Goal: Task Accomplishment & Management: Manage account settings

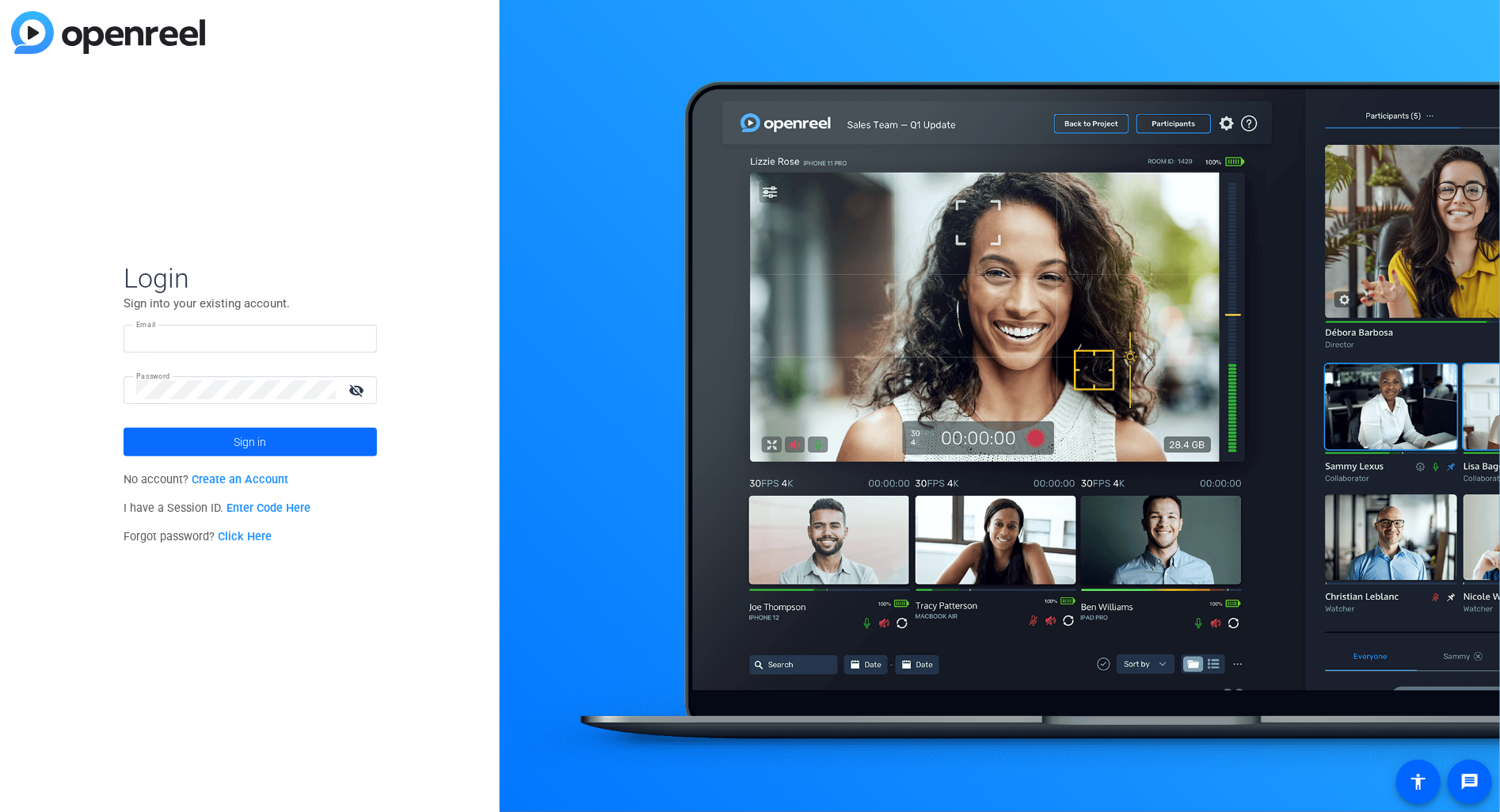
type input "keith.sonstegard@prudential.com"
click at [265, 444] on span "Sign in" at bounding box center [249, 441] width 32 height 40
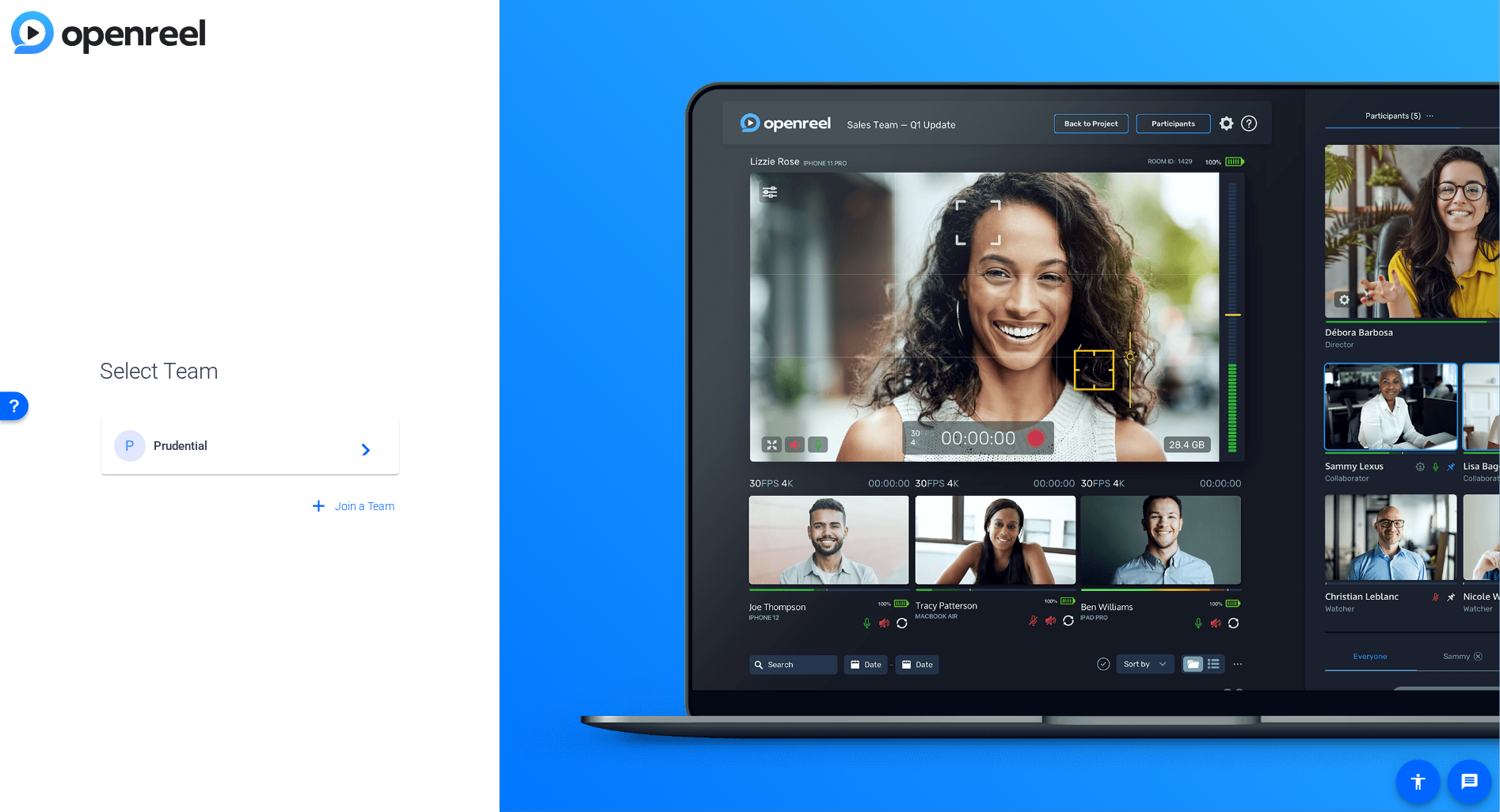
click at [211, 448] on span "Prudential" at bounding box center [252, 445] width 198 height 14
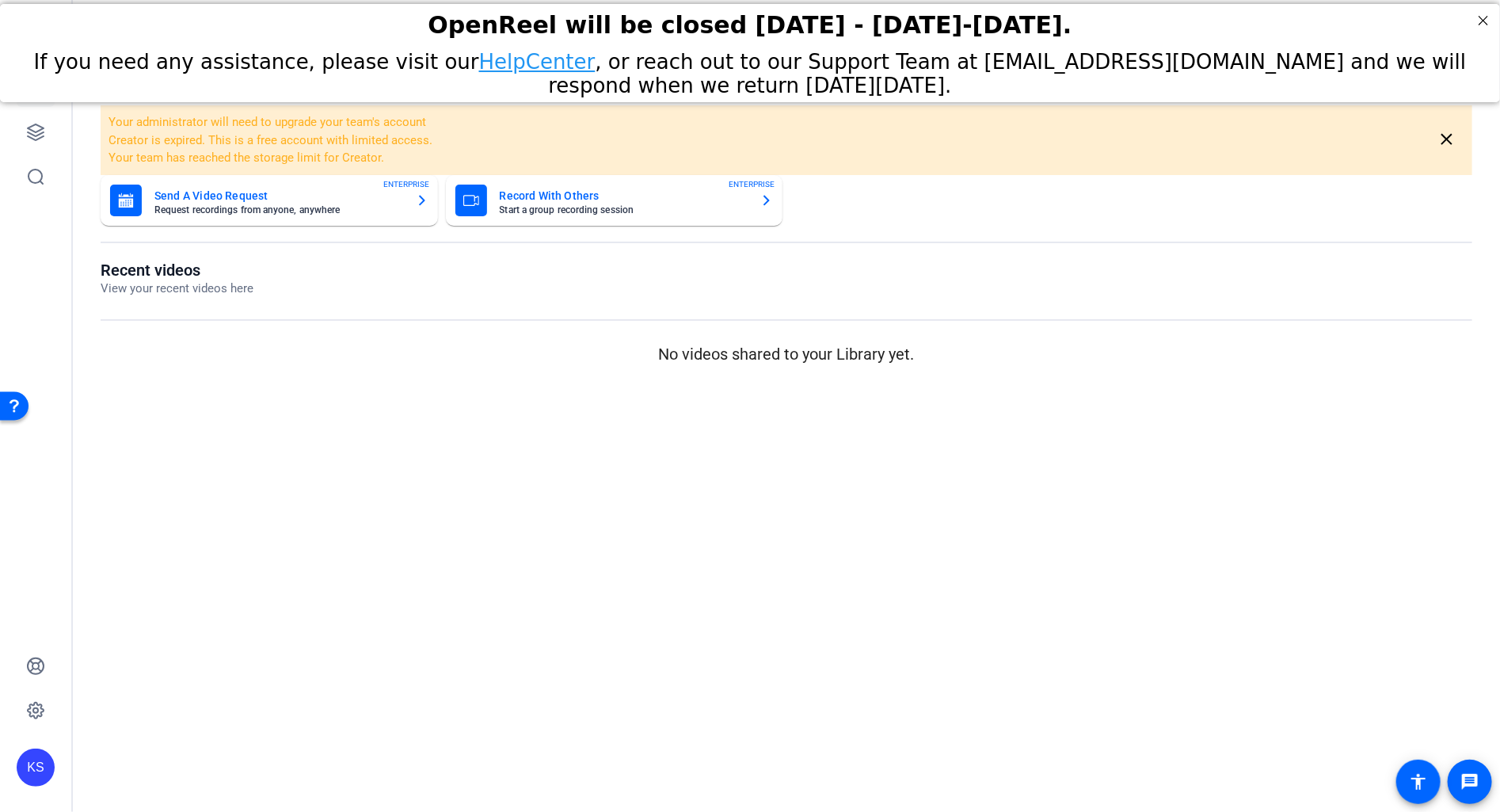
click at [260, 199] on mat-card-title "Send A Video Request" at bounding box center [278, 196] width 248 height 19
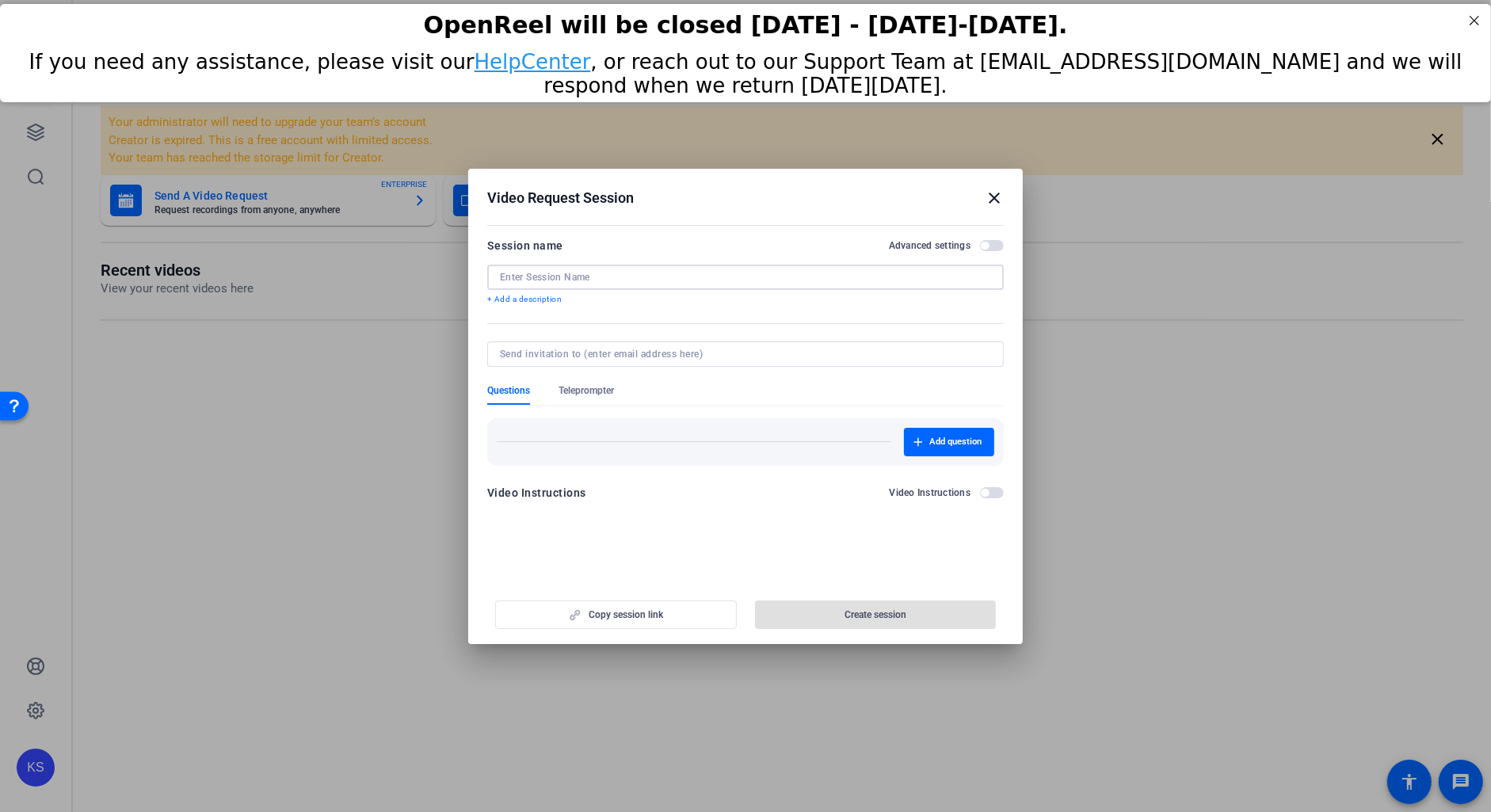
click at [511, 278] on input at bounding box center [745, 277] width 491 height 13
type input "25-1523 GI Ringing the Bell"
click at [653, 356] on input at bounding box center [741, 354] width 485 height 13
click at [671, 388] on div "Questions Teleprompter" at bounding box center [745, 394] width 516 height 20
click at [993, 245] on span "button" at bounding box center [992, 245] width 24 height 11
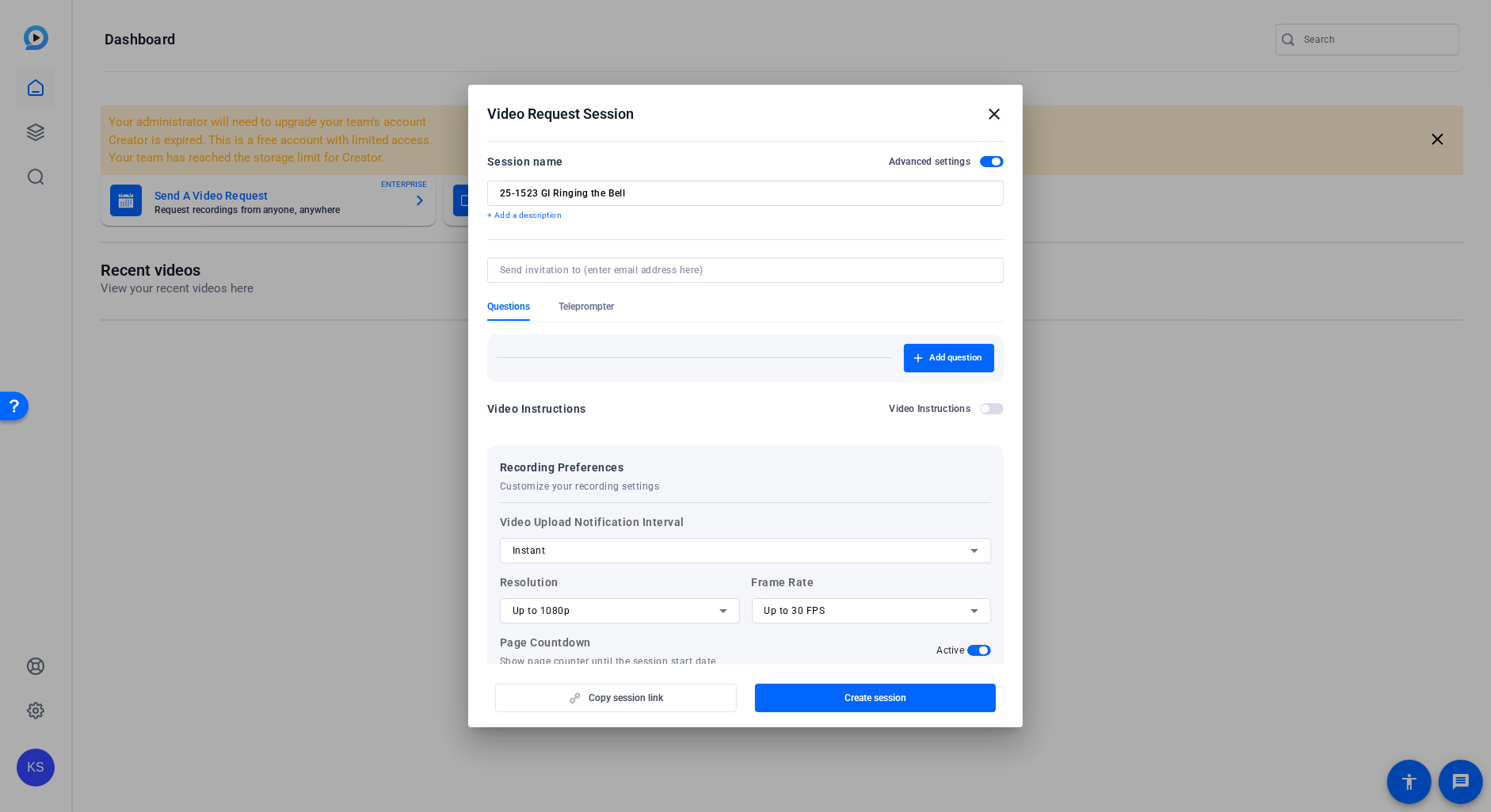
click at [643, 185] on div "25-1523 GI Ringing the Bell" at bounding box center [745, 193] width 491 height 25
drag, startPoint x: 637, startPoint y: 189, endPoint x: 488, endPoint y: 185, distance: 149.1
click at [488, 185] on div "25-1523 GI Ringing the Bell" at bounding box center [745, 193] width 516 height 25
click at [998, 114] on mat-icon "close" at bounding box center [994, 113] width 19 height 19
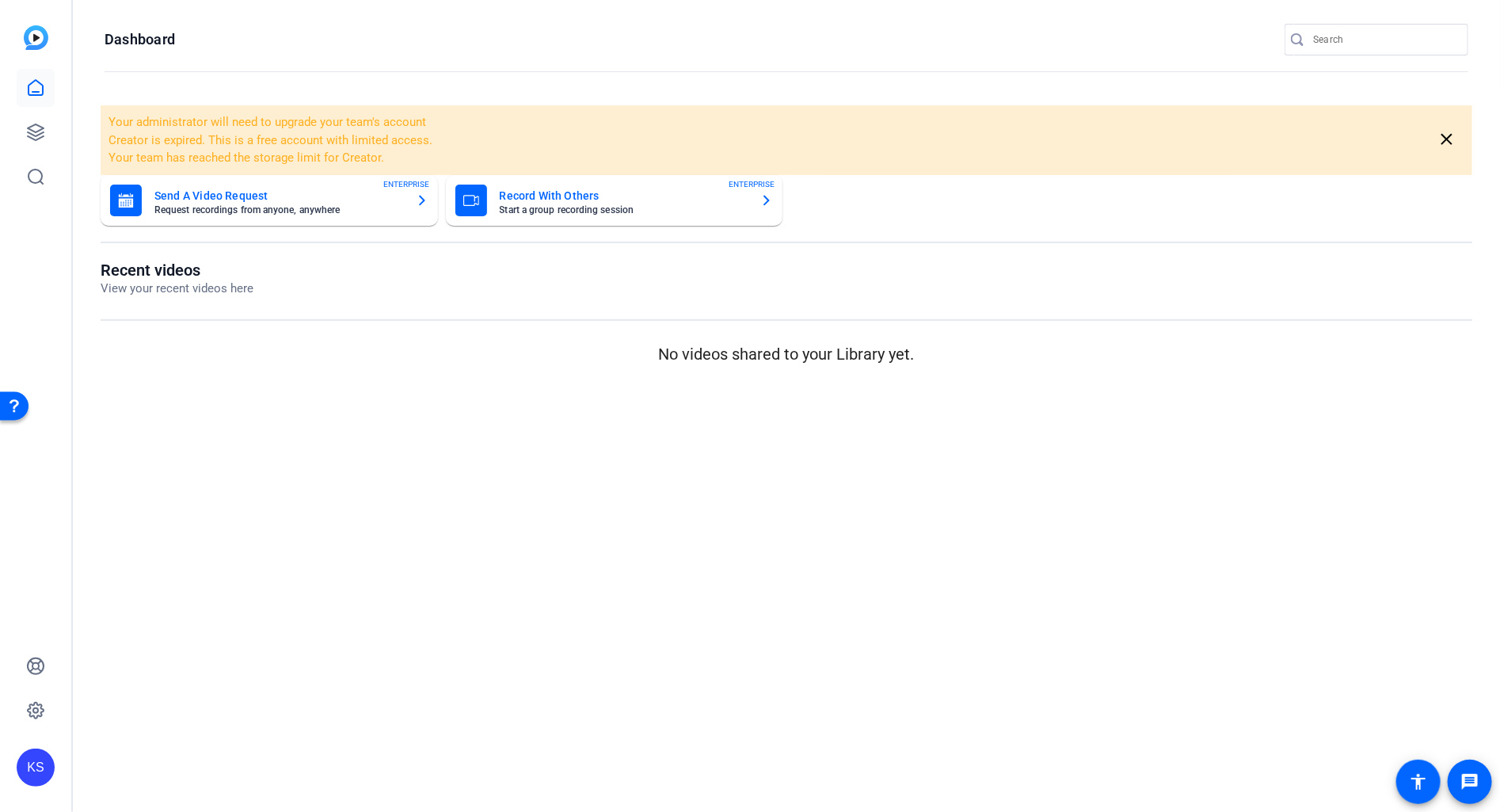
click at [423, 201] on icon "button" at bounding box center [422, 199] width 6 height 10
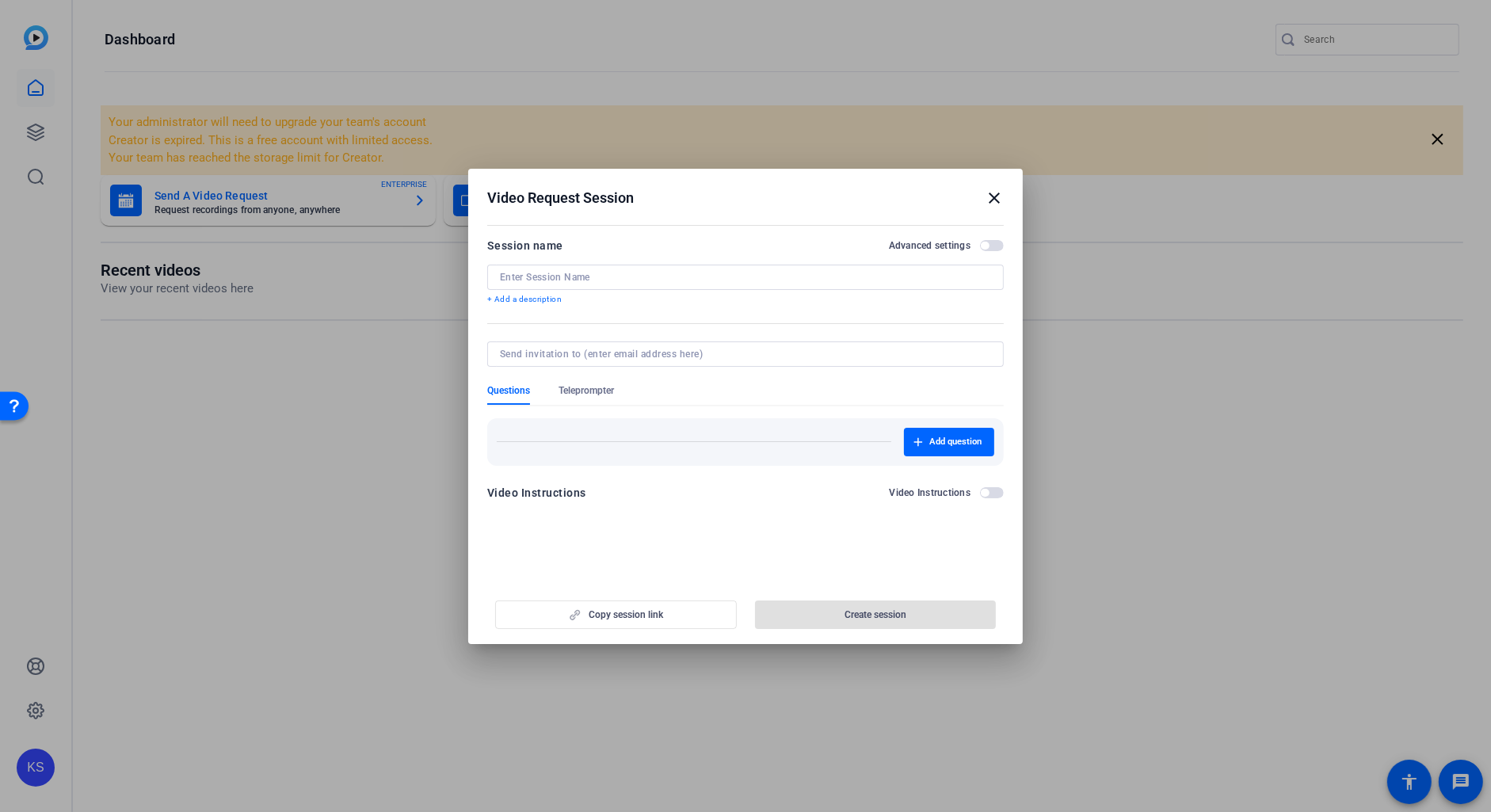
click at [996, 197] on mat-icon "close" at bounding box center [994, 197] width 19 height 19
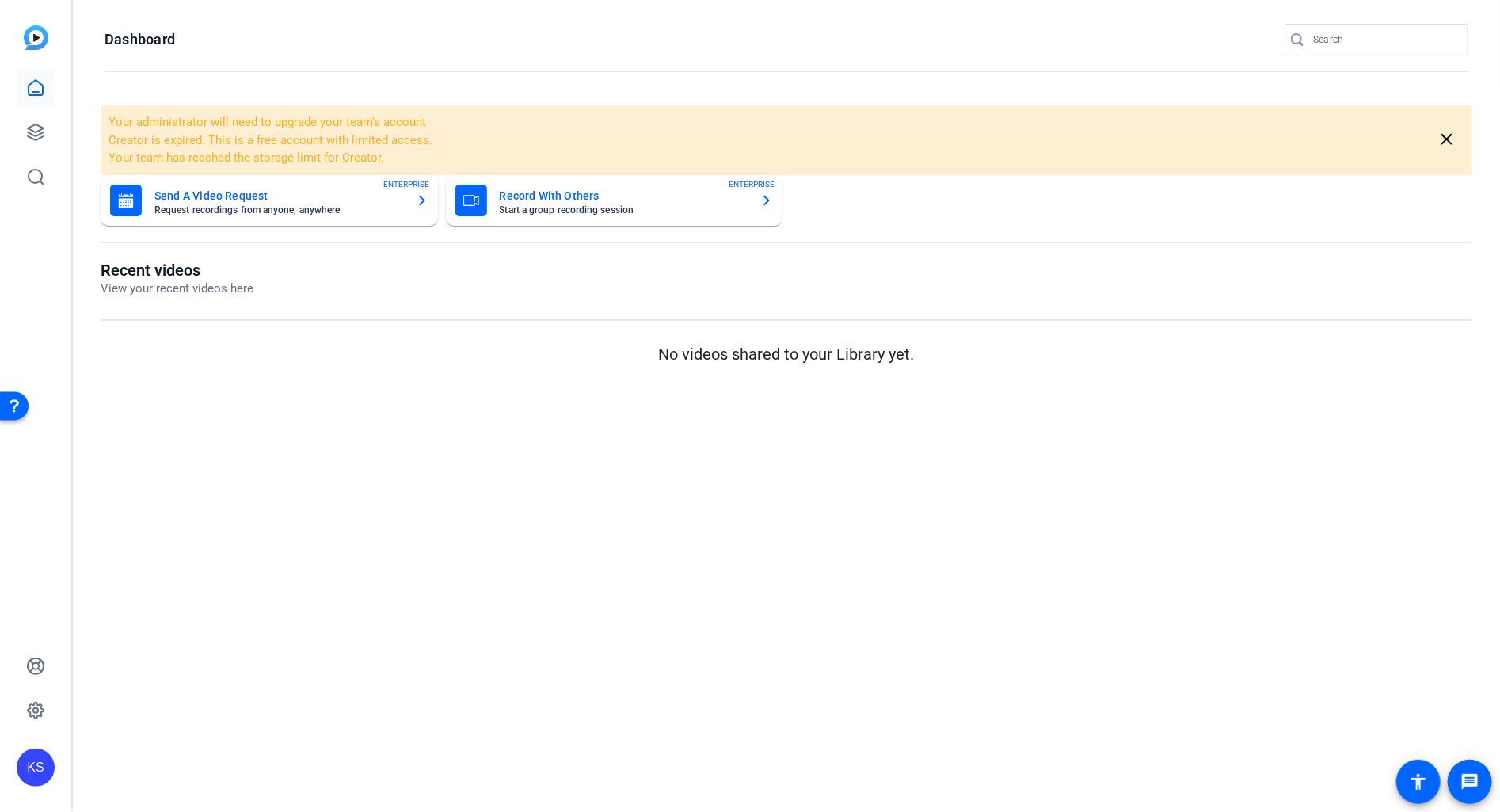
click at [758, 200] on div "Record With Others Start a group recording session ENTERPRISE" at bounding box center [614, 200] width 318 height 31
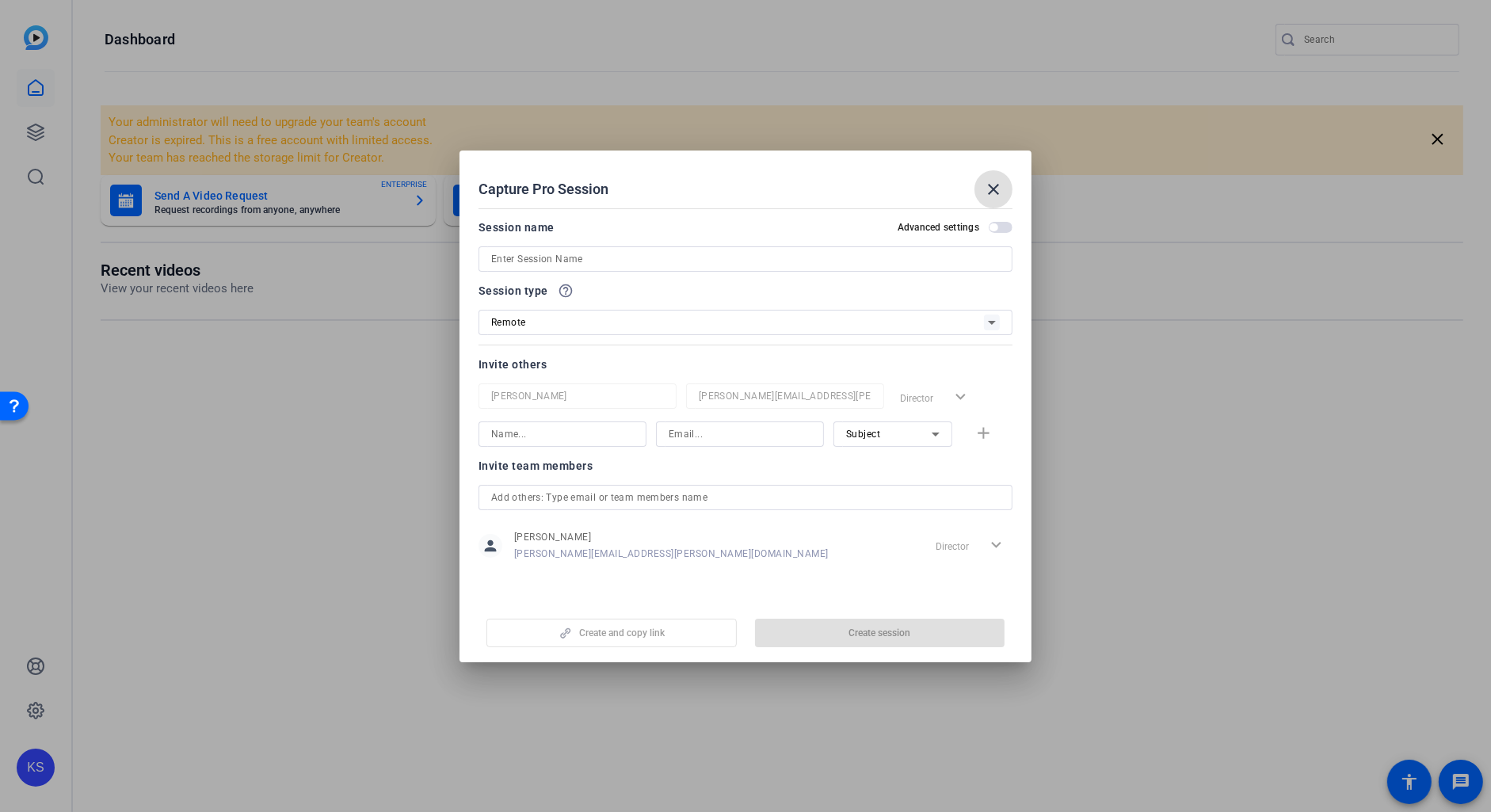
click at [999, 193] on mat-icon "close" at bounding box center [993, 189] width 19 height 19
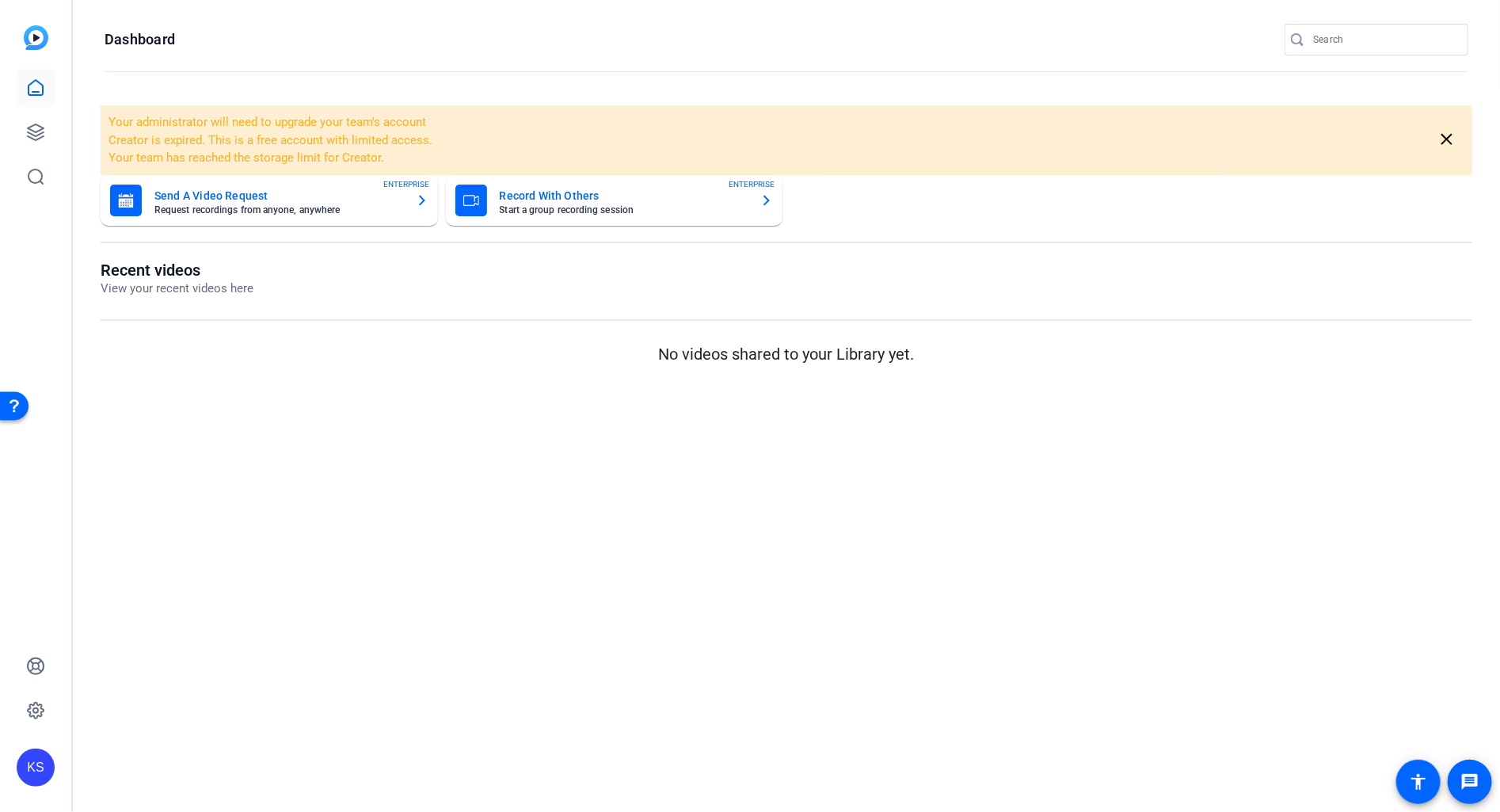
click at [333, 199] on mat-card-title "Send A Video Request" at bounding box center [278, 196] width 248 height 19
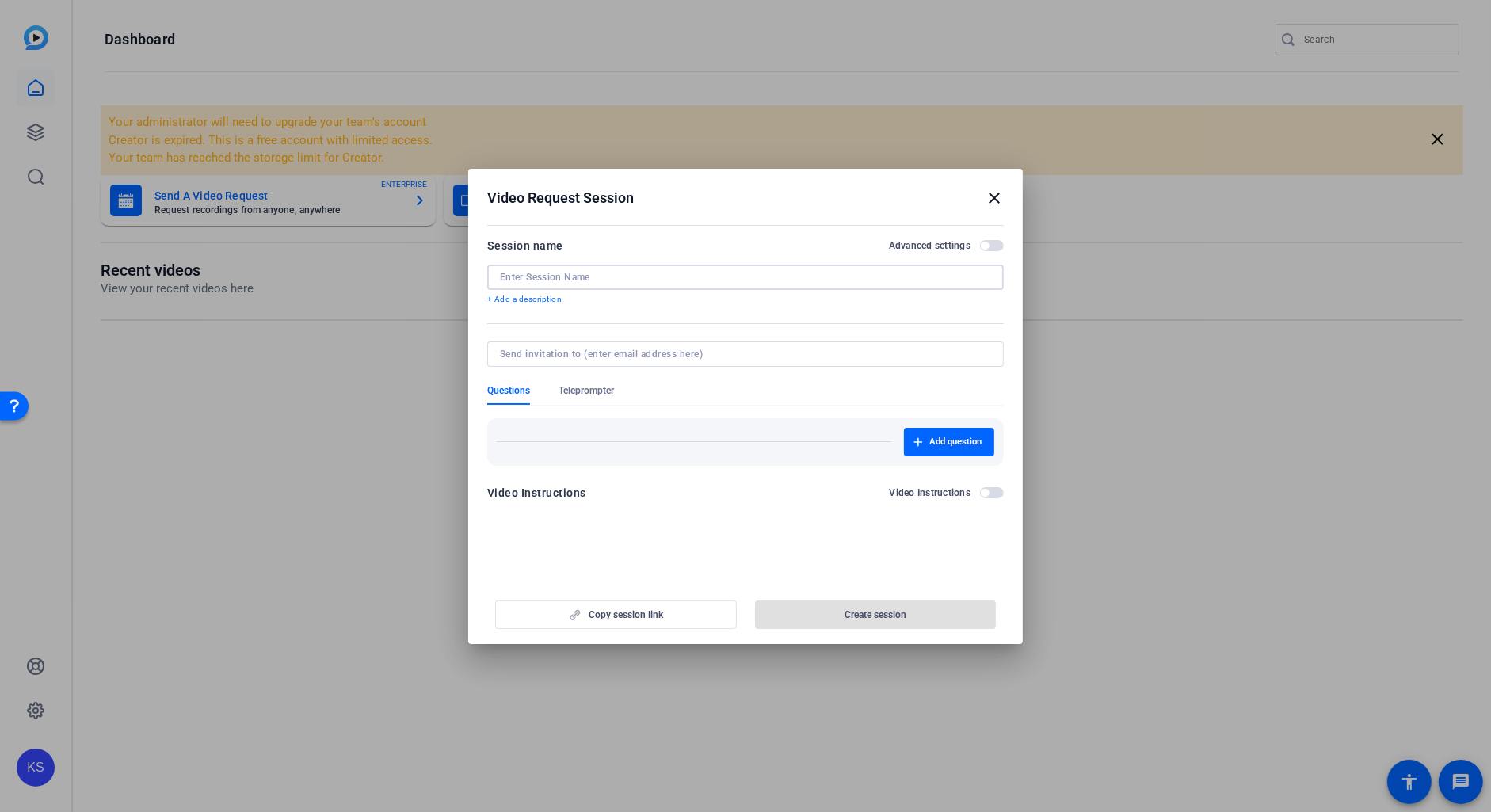
click at [523, 275] on input at bounding box center [745, 277] width 491 height 13
paste input "25-1523 GI Ringing the Bell"
type input "25-1523 GI Ringing the Bell"
click at [994, 490] on span "button" at bounding box center [992, 493] width 24 height 11
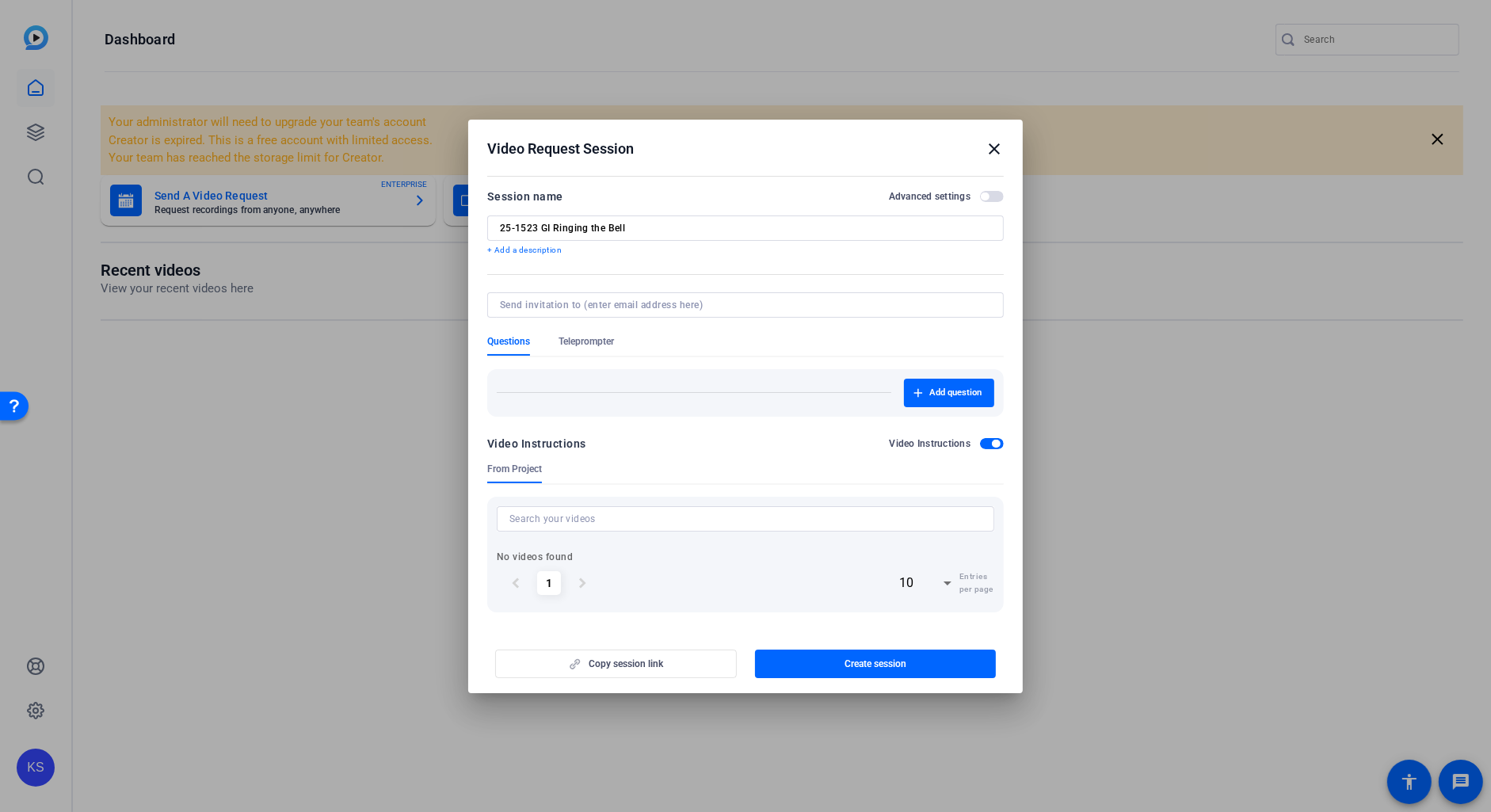
click at [986, 443] on span "button" at bounding box center [992, 444] width 24 height 11
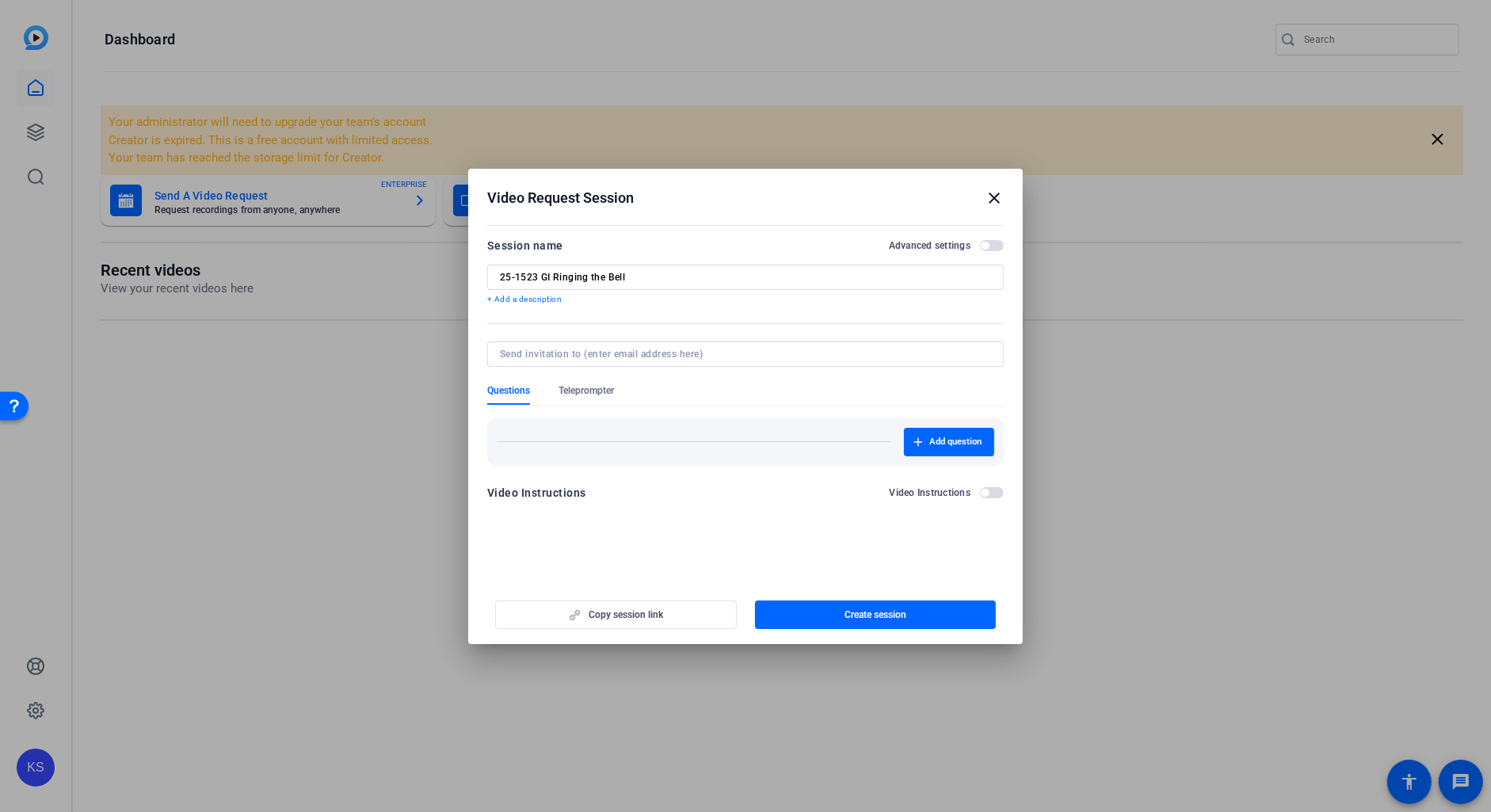
click at [997, 245] on span "button" at bounding box center [992, 245] width 24 height 11
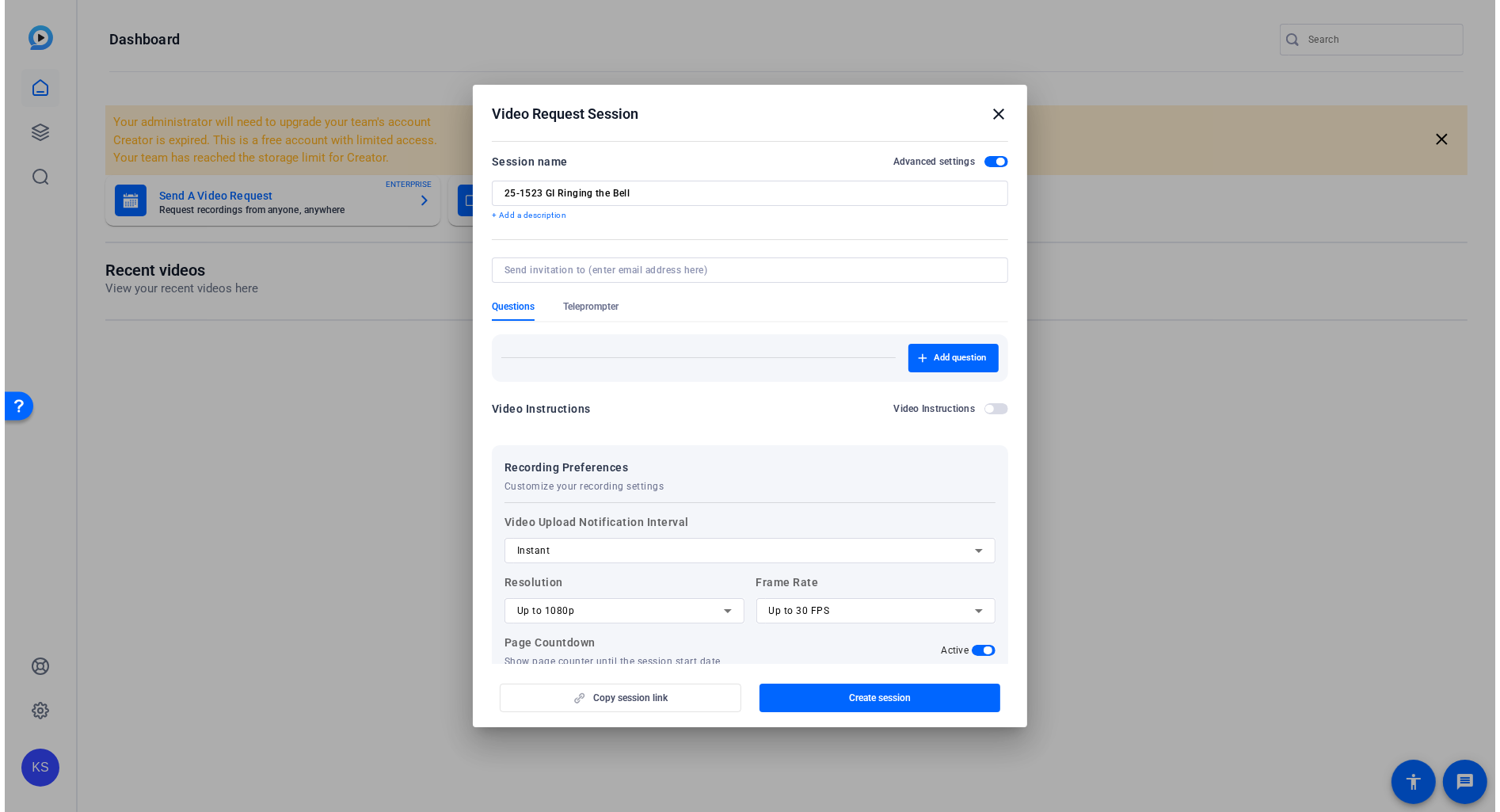
scroll to position [85, 0]
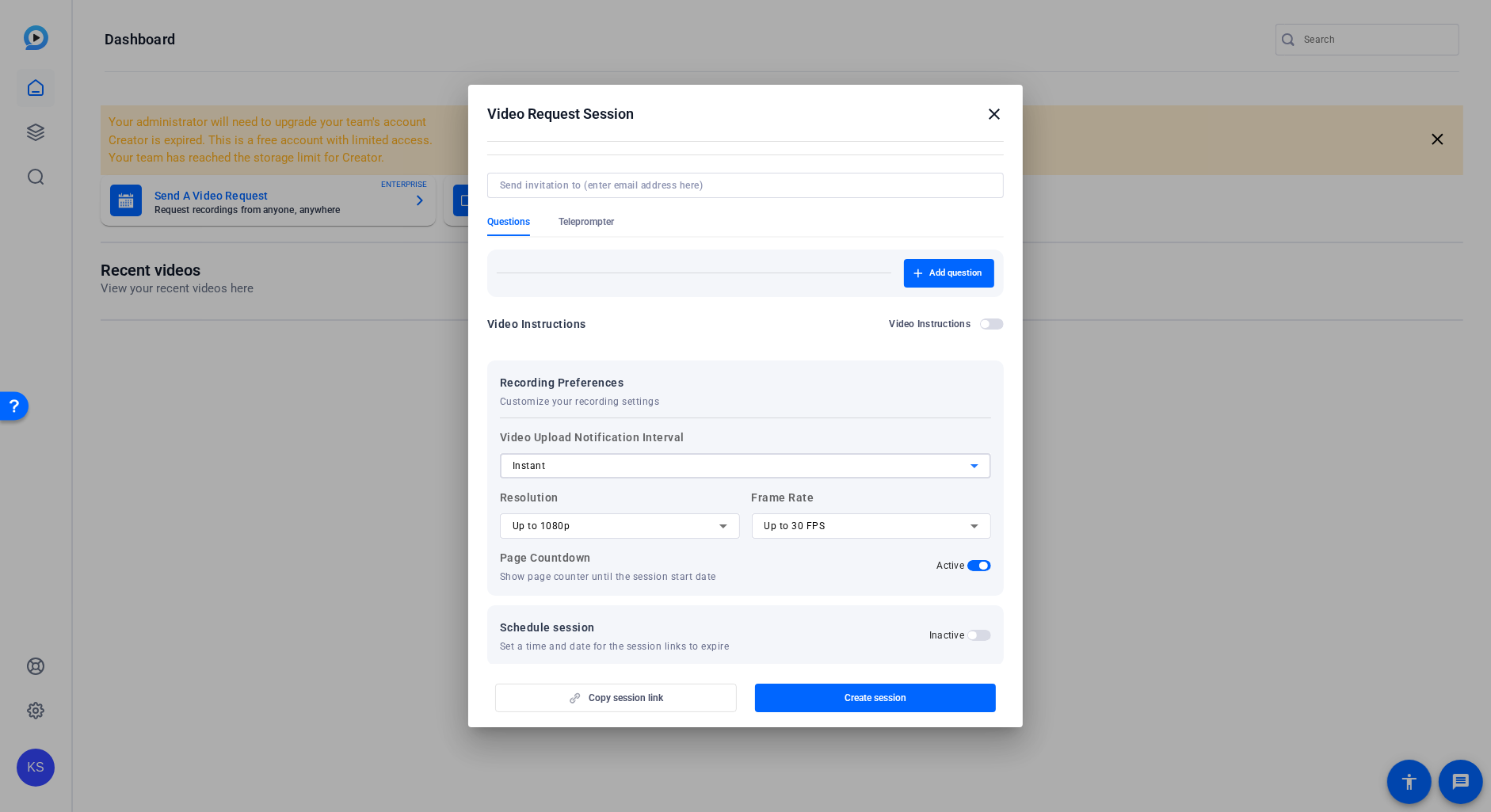
click at [968, 460] on icon at bounding box center [974, 465] width 19 height 19
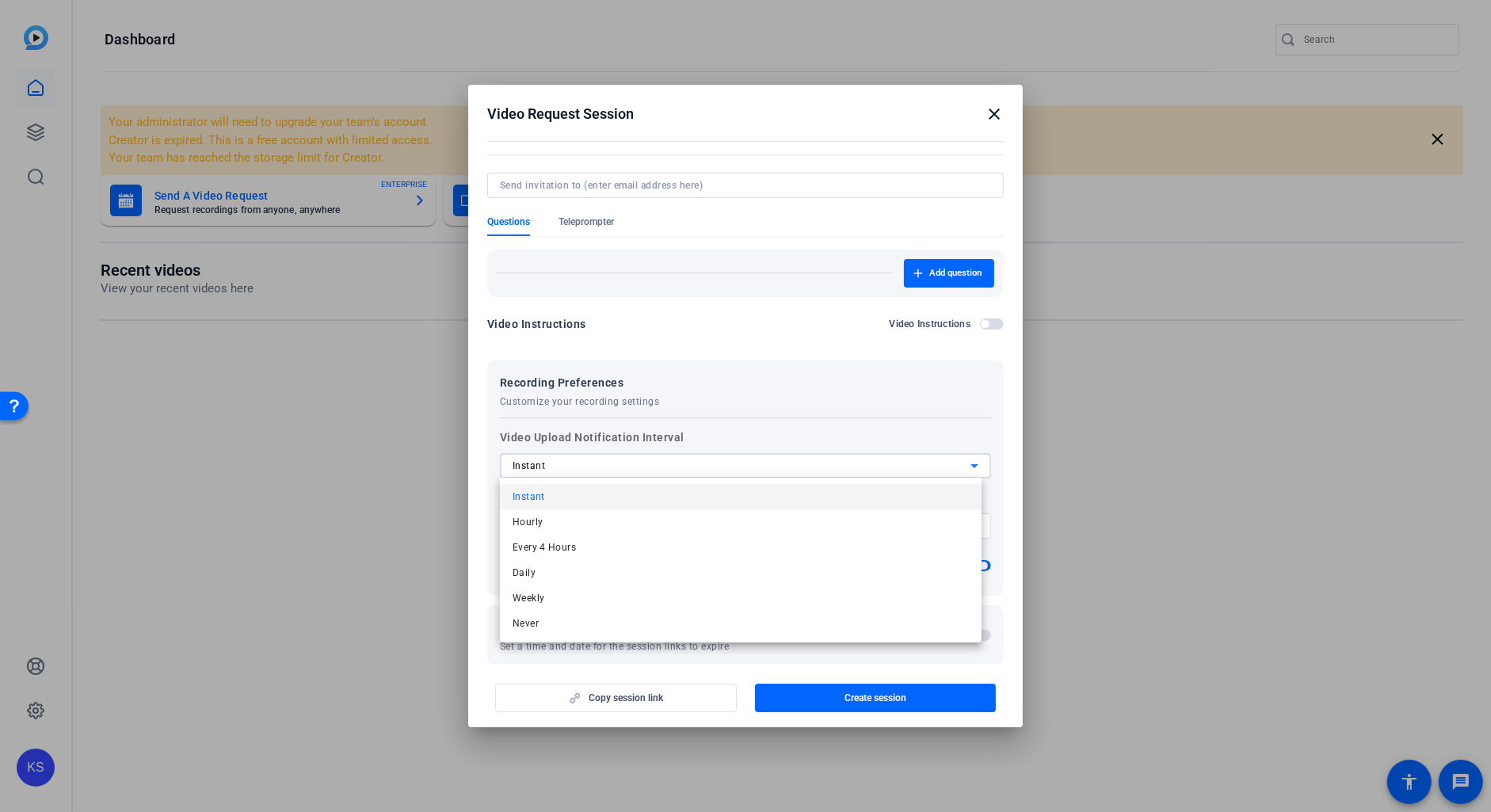
click at [961, 437] on div at bounding box center [745, 406] width 1491 height 812
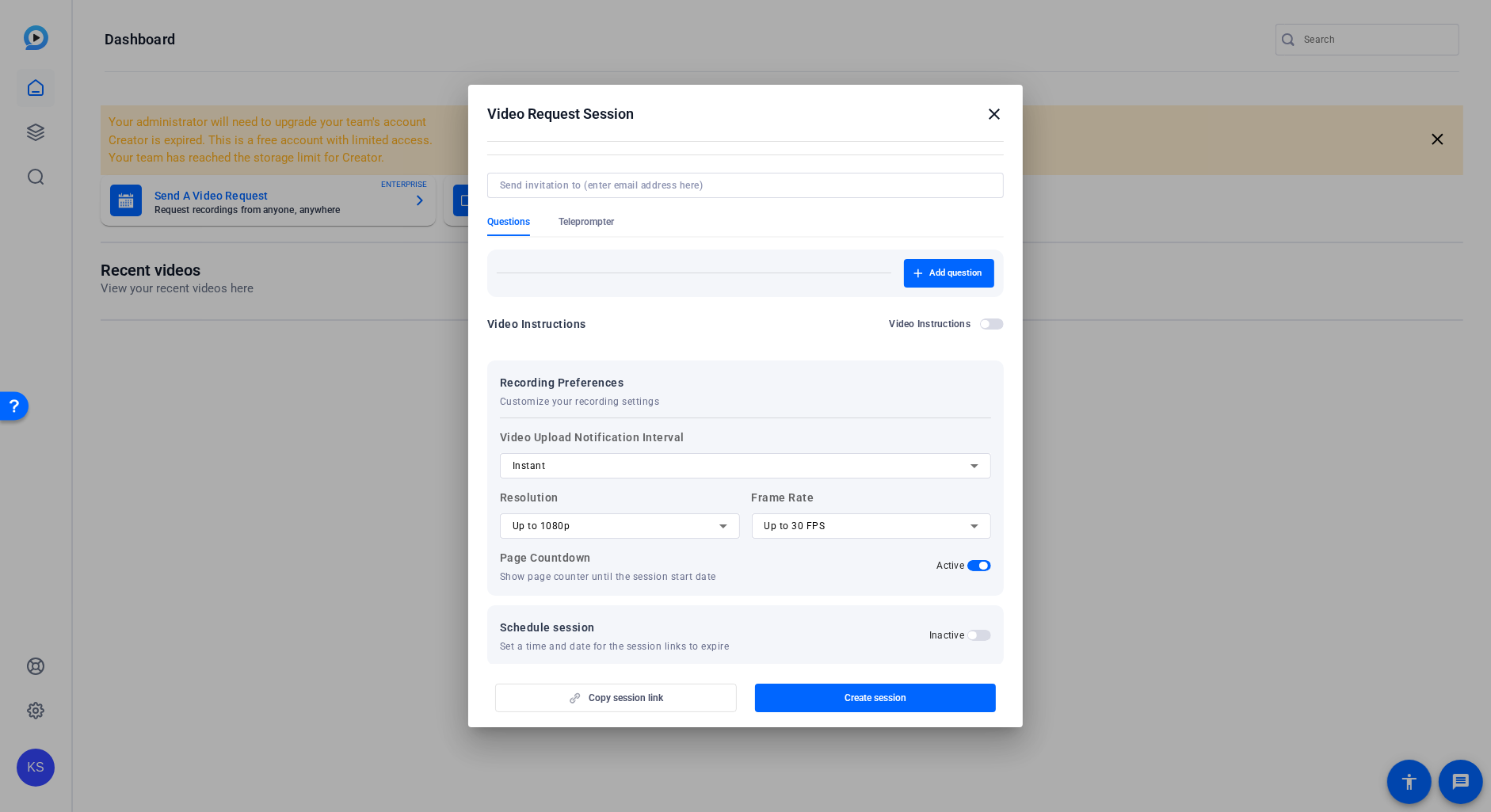
click at [723, 530] on icon at bounding box center [723, 525] width 19 height 19
click at [632, 607] on mat-option "Up to 4K" at bounding box center [617, 606] width 234 height 25
click at [972, 527] on icon at bounding box center [974, 525] width 19 height 19
click at [980, 499] on div at bounding box center [745, 406] width 1491 height 812
click at [867, 695] on span "Create session" at bounding box center [875, 698] width 62 height 13
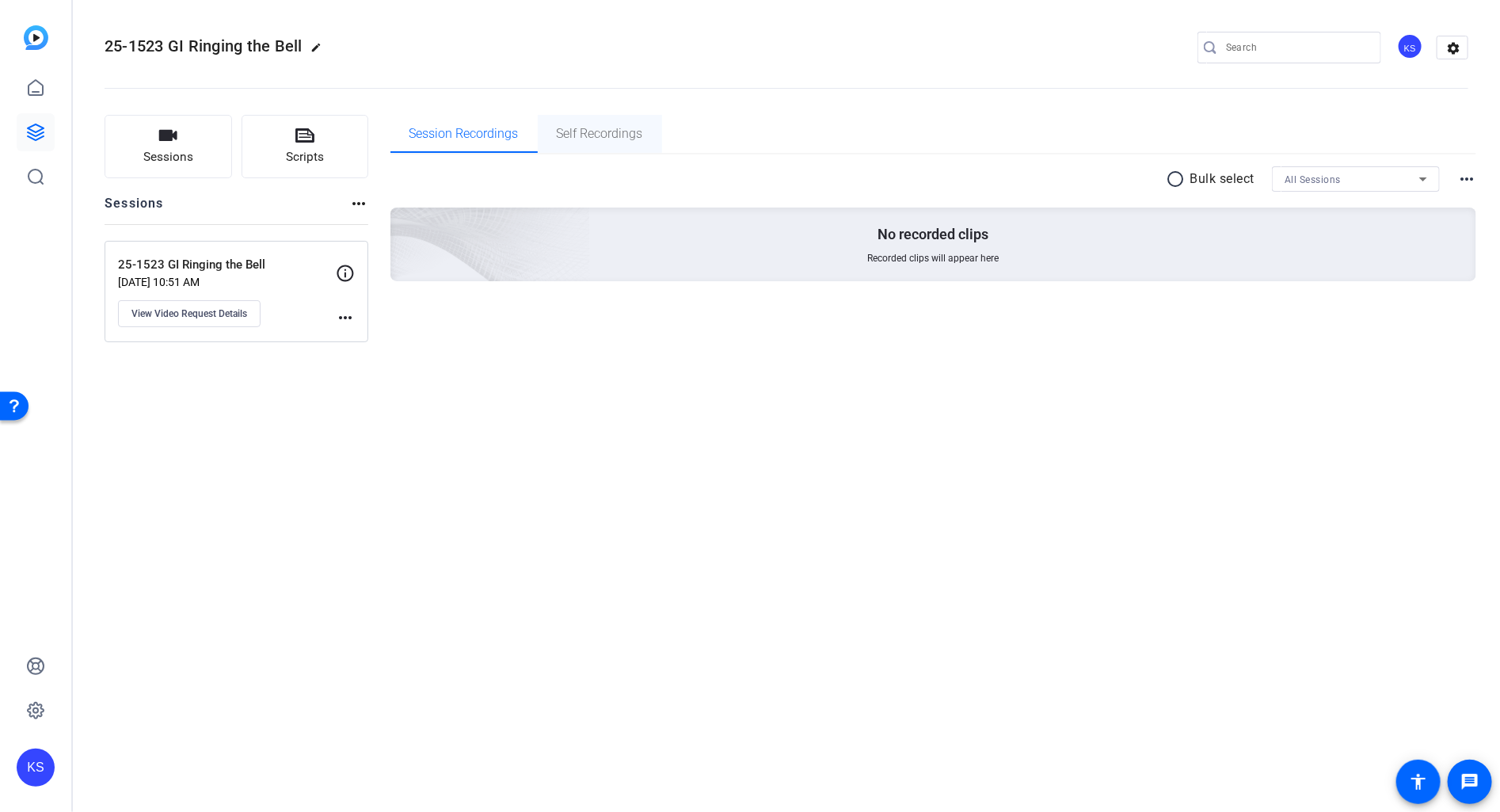
click at [600, 143] on span "Self Recordings" at bounding box center [600, 133] width 87 height 38
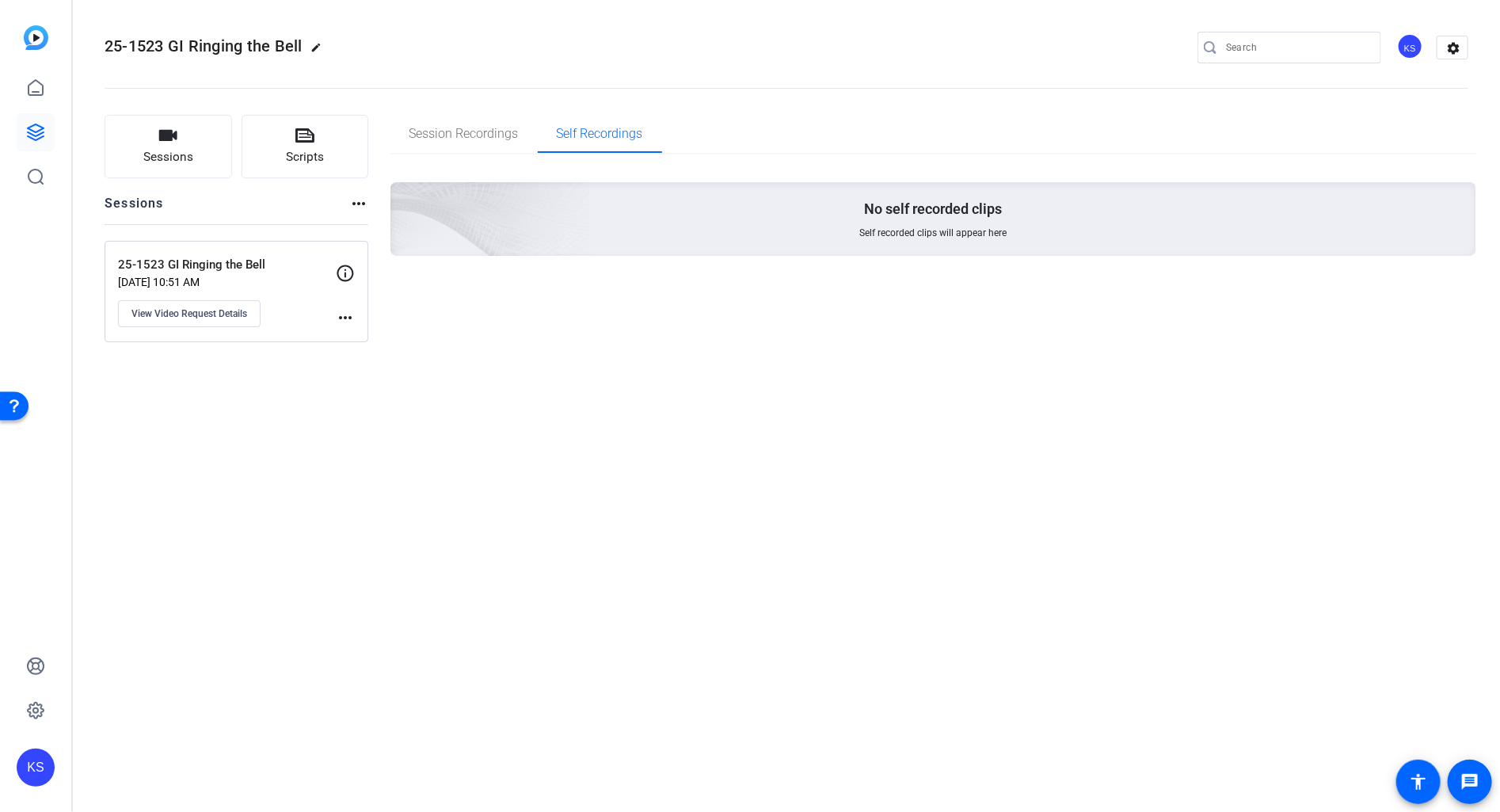
click at [343, 317] on mat-icon "more_horiz" at bounding box center [345, 317] width 19 height 19
click at [300, 285] on div at bounding box center [750, 406] width 1500 height 812
click at [232, 270] on p "25-1523 GI Ringing the Bell" at bounding box center [227, 265] width 218 height 18
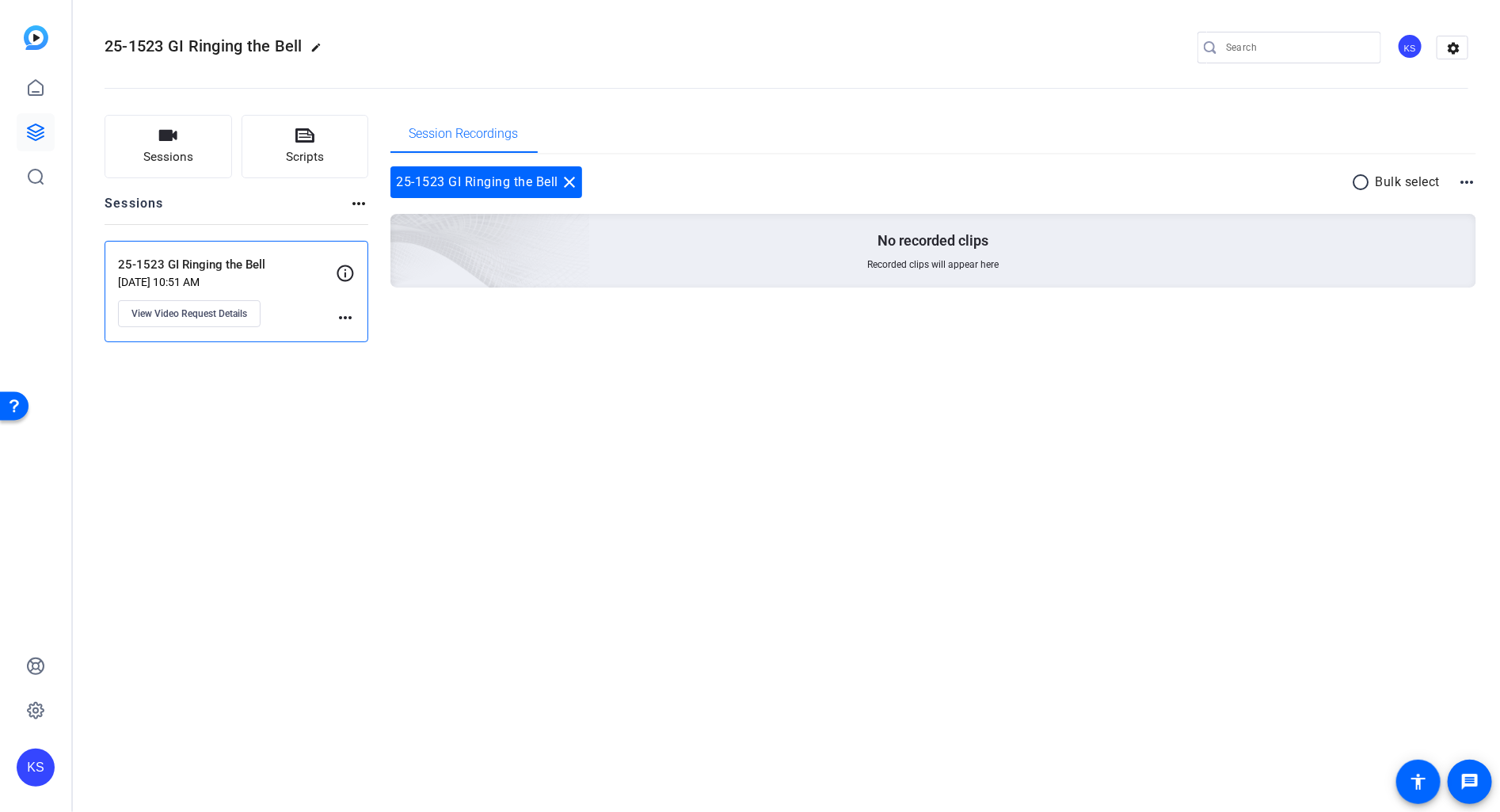
click at [234, 280] on p "Aug 13, 2025 @ 10:51 AM" at bounding box center [227, 282] width 218 height 13
click at [39, 707] on icon at bounding box center [35, 710] width 19 height 19
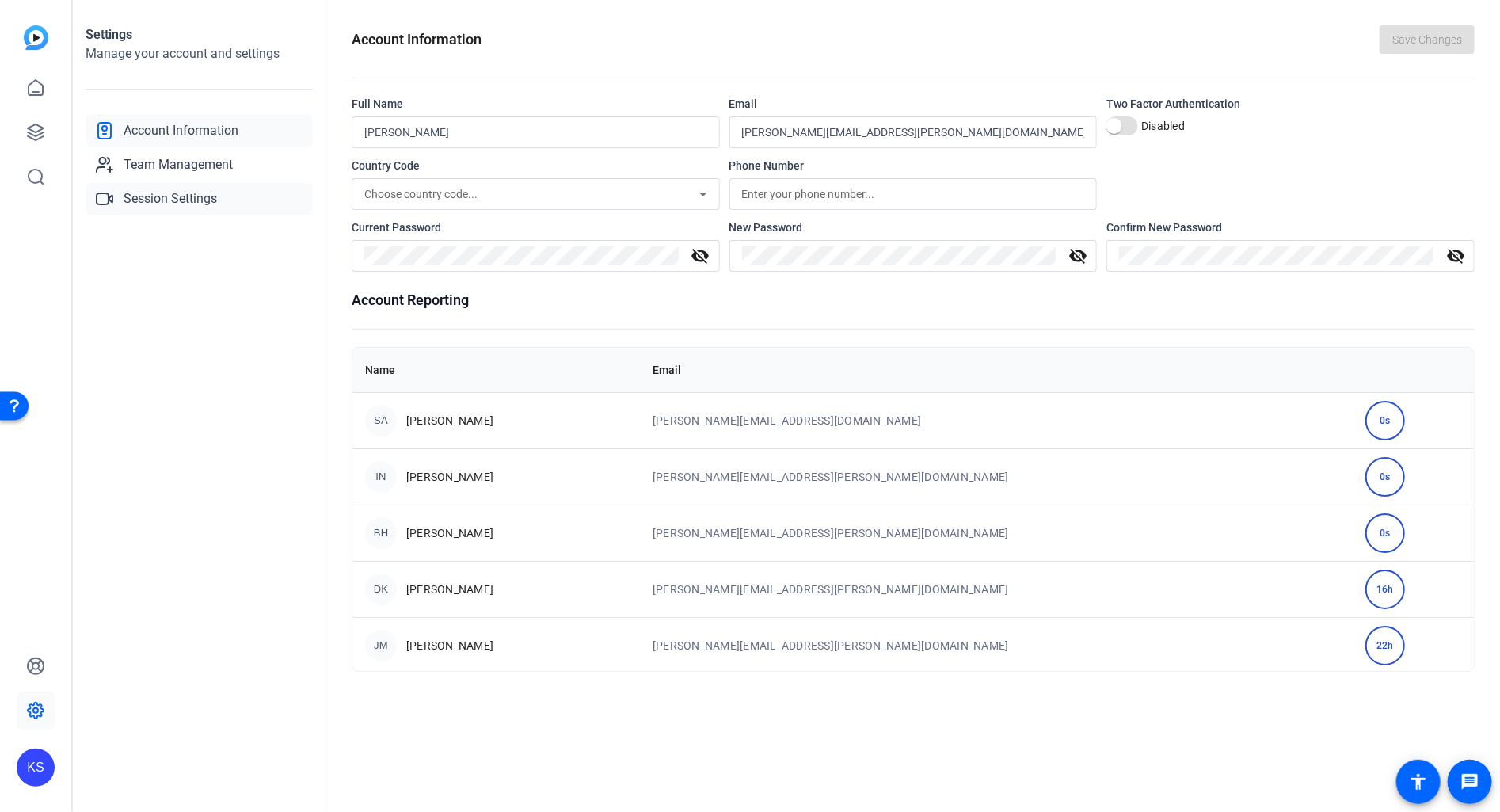
click at [181, 206] on span "Session Settings" at bounding box center [170, 198] width 93 height 19
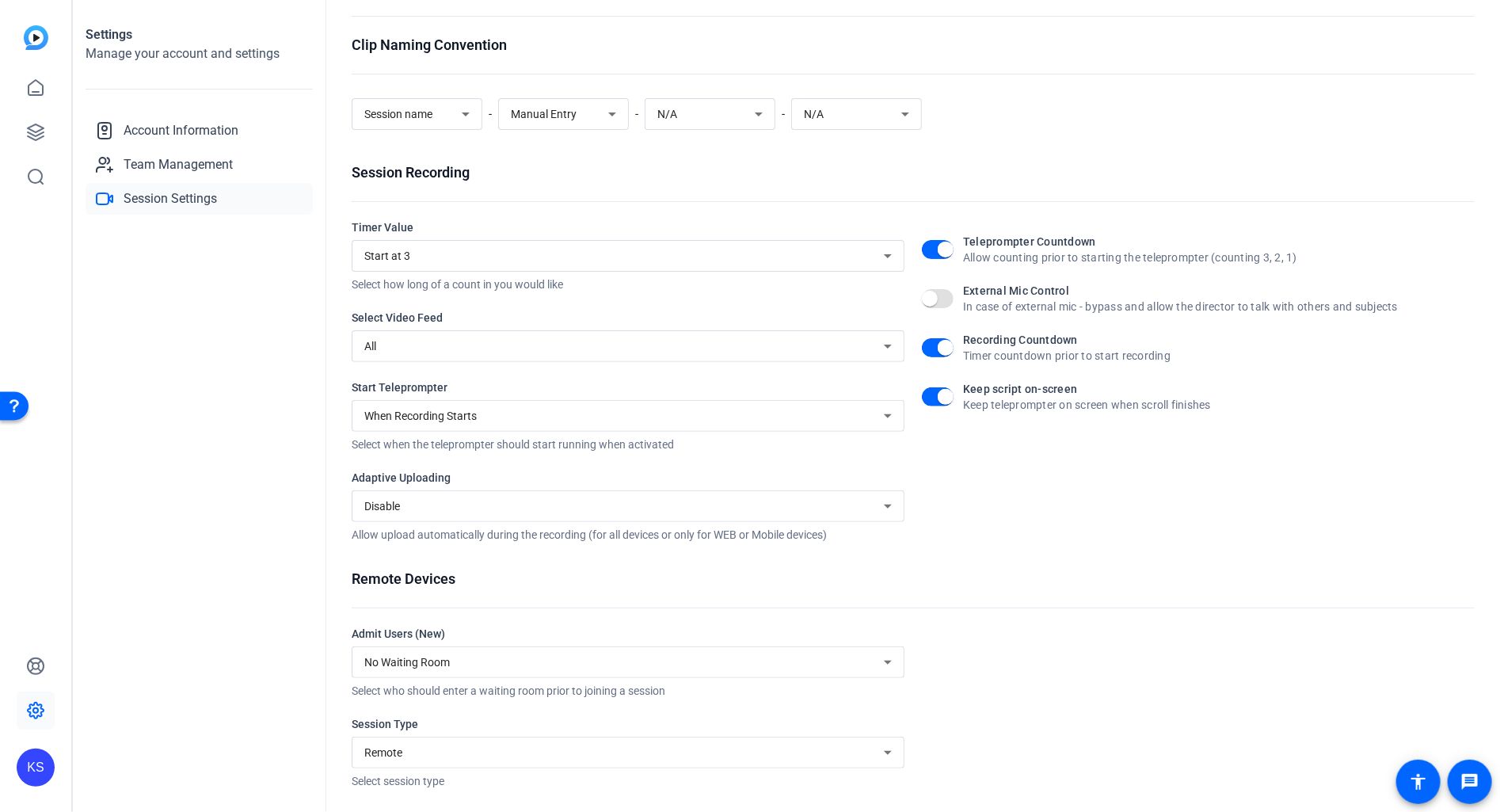
scroll to position [64, 0]
click at [882, 505] on icon at bounding box center [888, 504] width 19 height 19
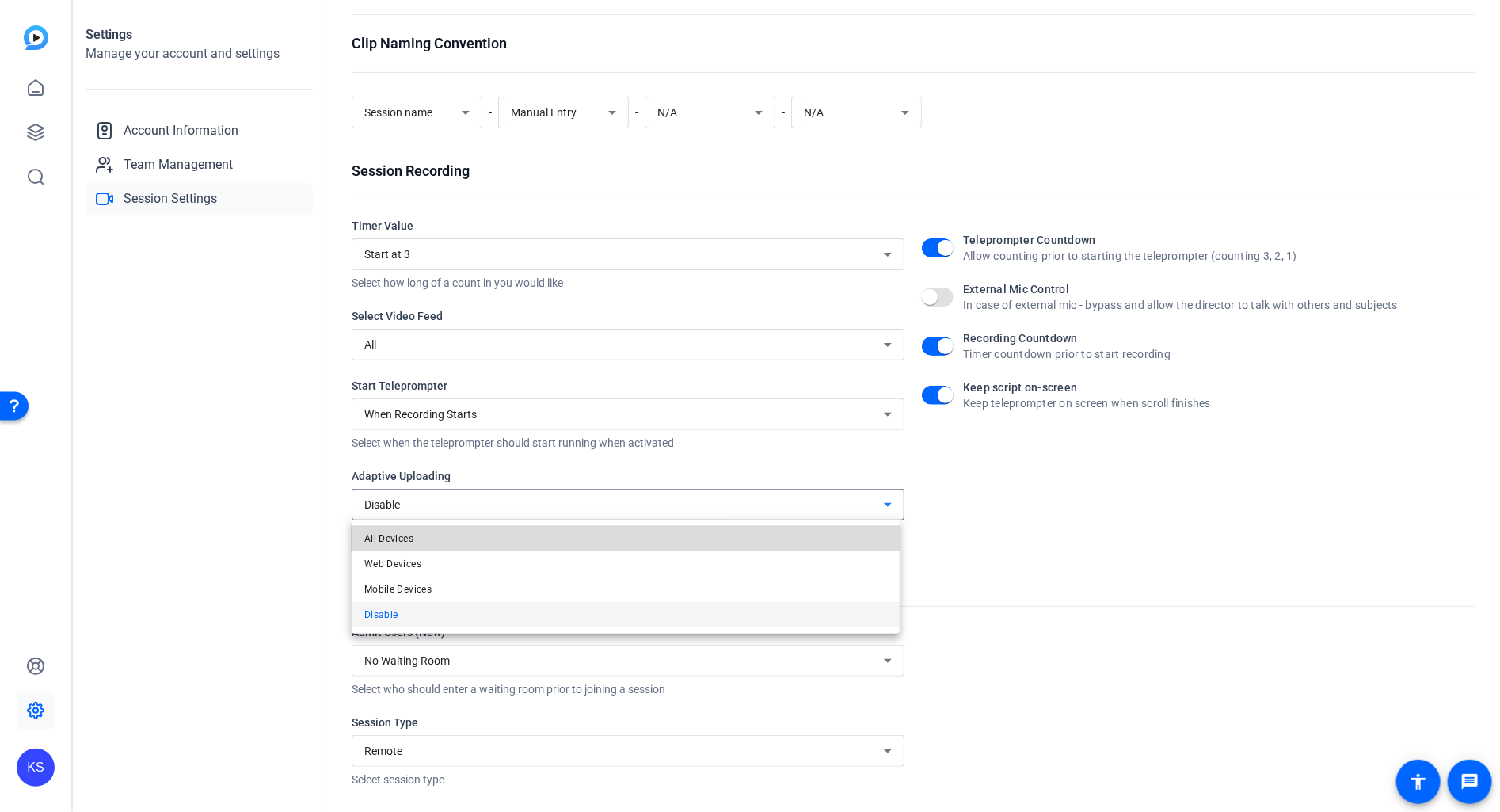
click at [572, 537] on mat-option "All Devices" at bounding box center [626, 538] width 548 height 25
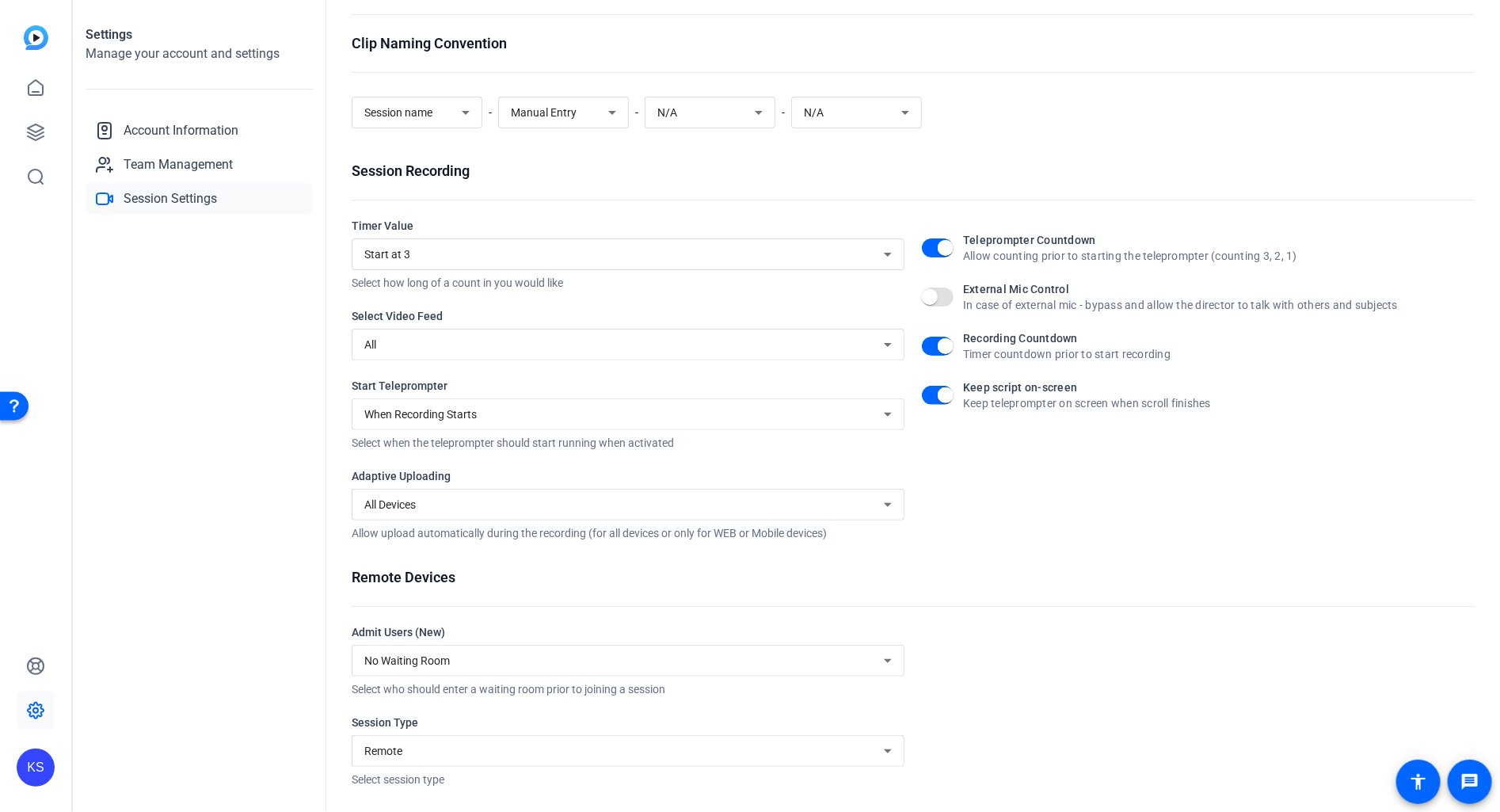
click at [954, 535] on div "Teleprompter Countdown Allow counting prior to starting the teleprompter (count…" at bounding box center [1198, 379] width 553 height 323
click at [879, 746] on icon at bounding box center [888, 750] width 19 height 19
click at [1018, 723] on div at bounding box center [750, 406] width 1500 height 812
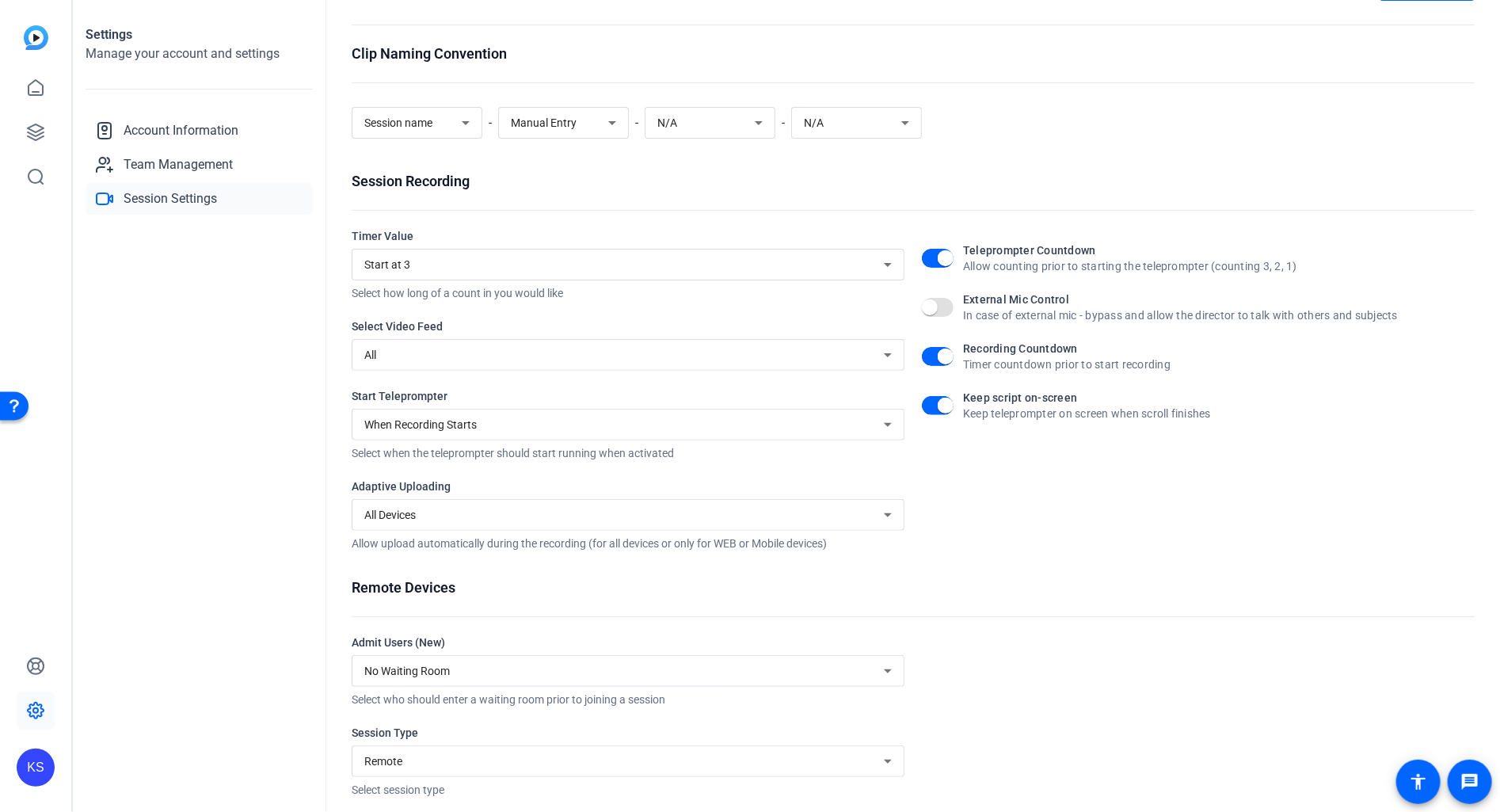
scroll to position [0, 0]
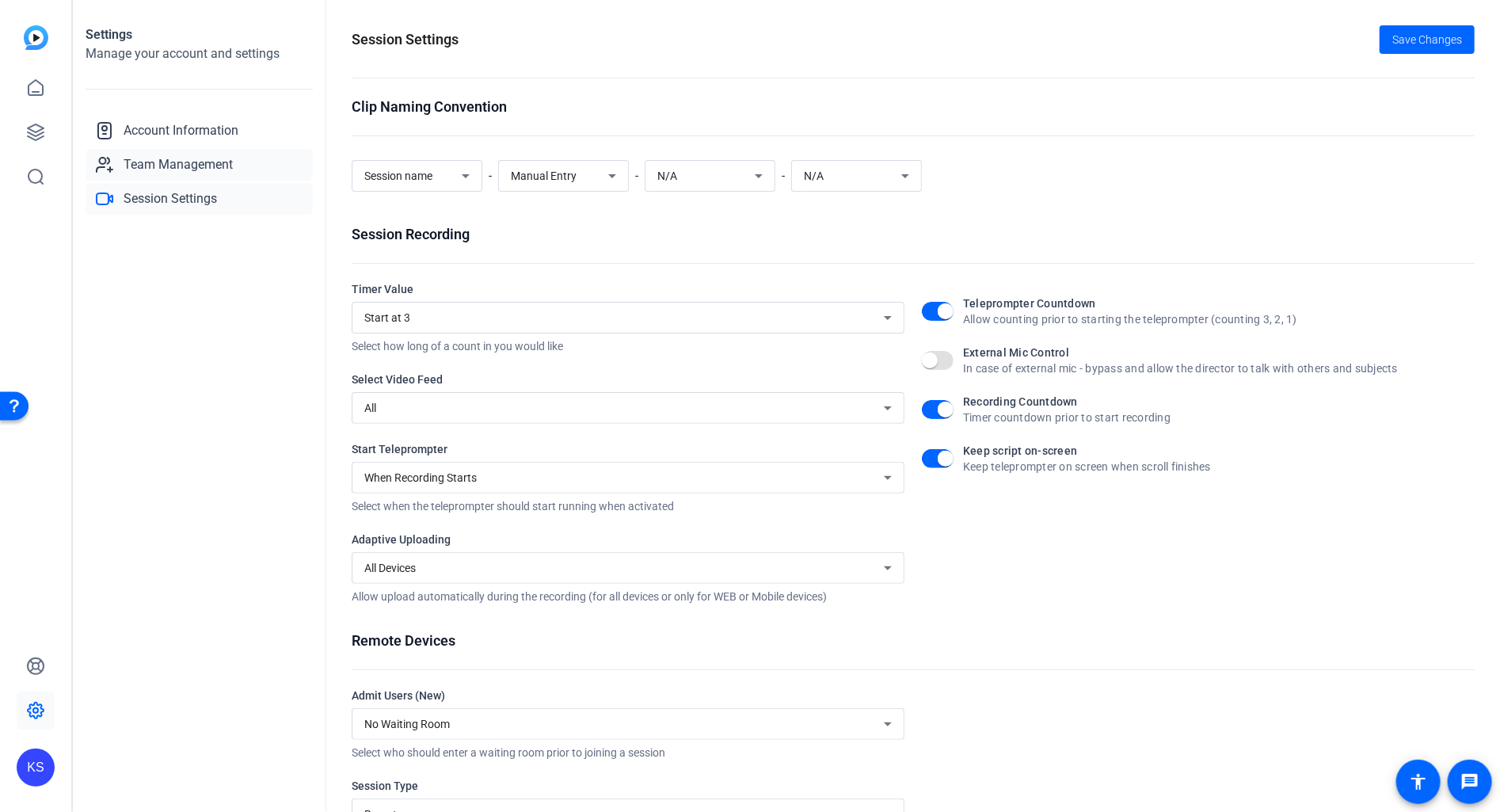
click at [162, 165] on span "Team Management" at bounding box center [178, 164] width 109 height 19
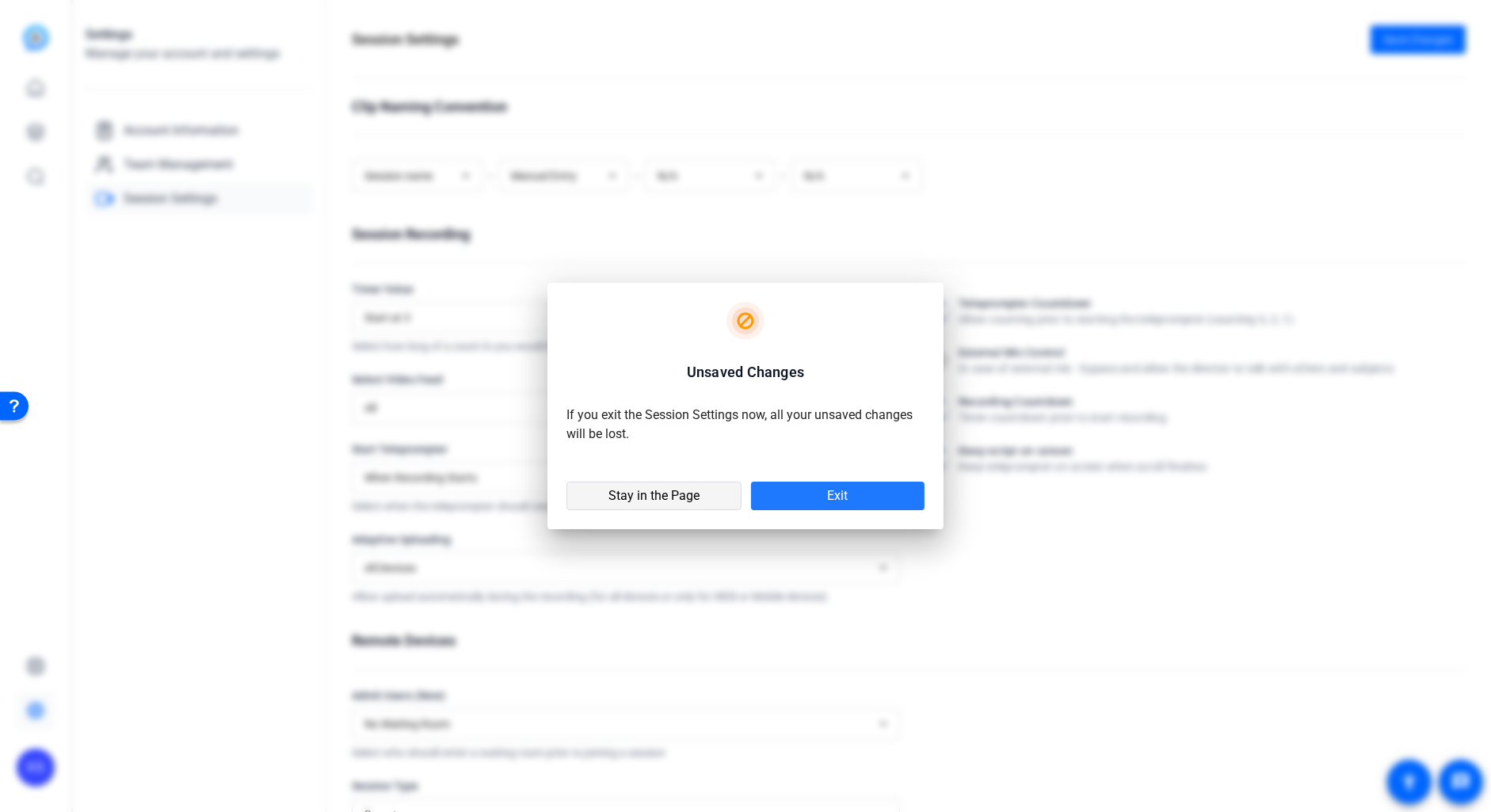
click at [695, 491] on span "Stay in the Page" at bounding box center [654, 496] width 91 height 16
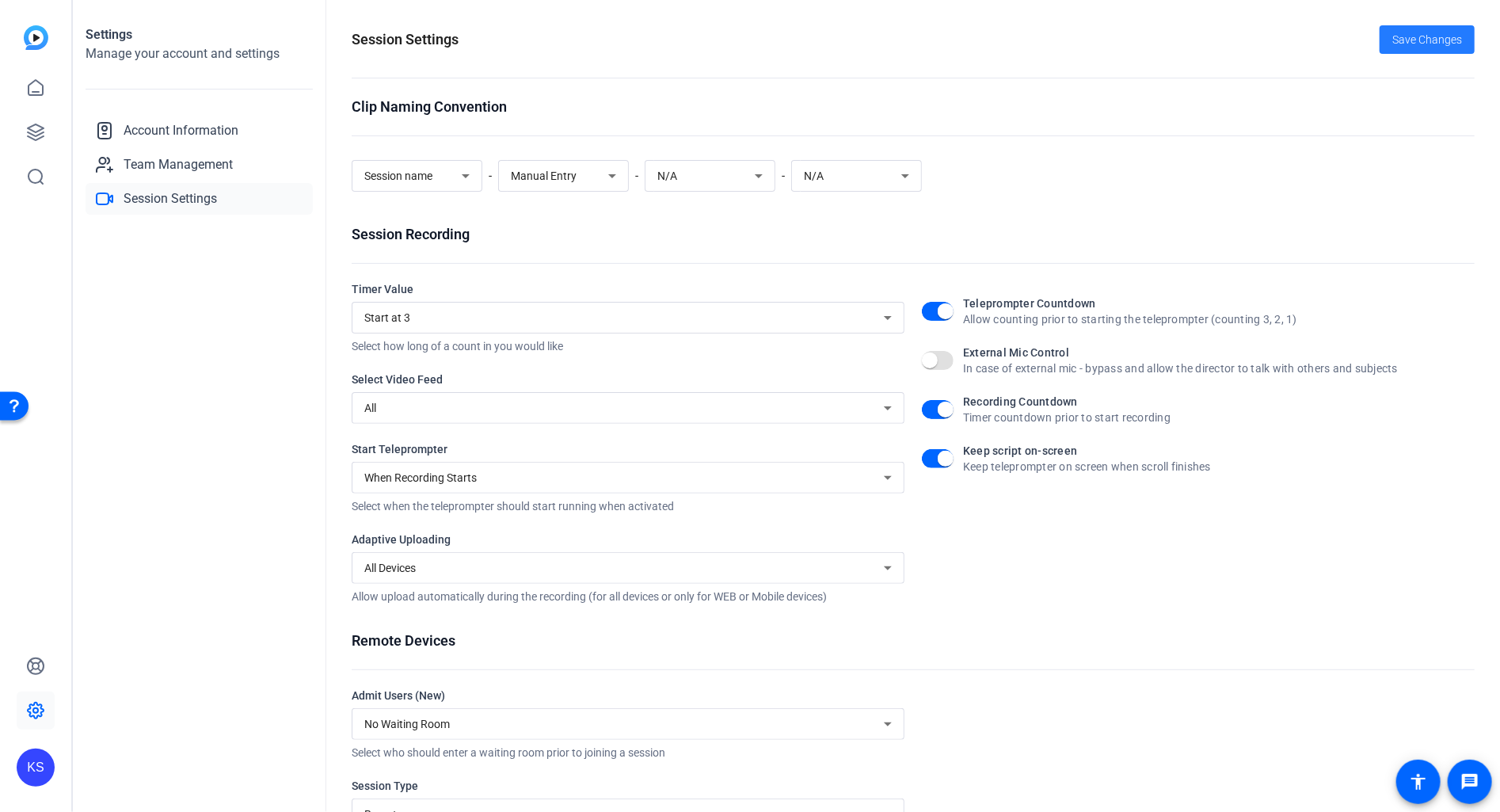
click at [1404, 34] on span "Save Changes" at bounding box center [1427, 40] width 70 height 17
click at [162, 164] on span "Team Management" at bounding box center [178, 164] width 109 height 19
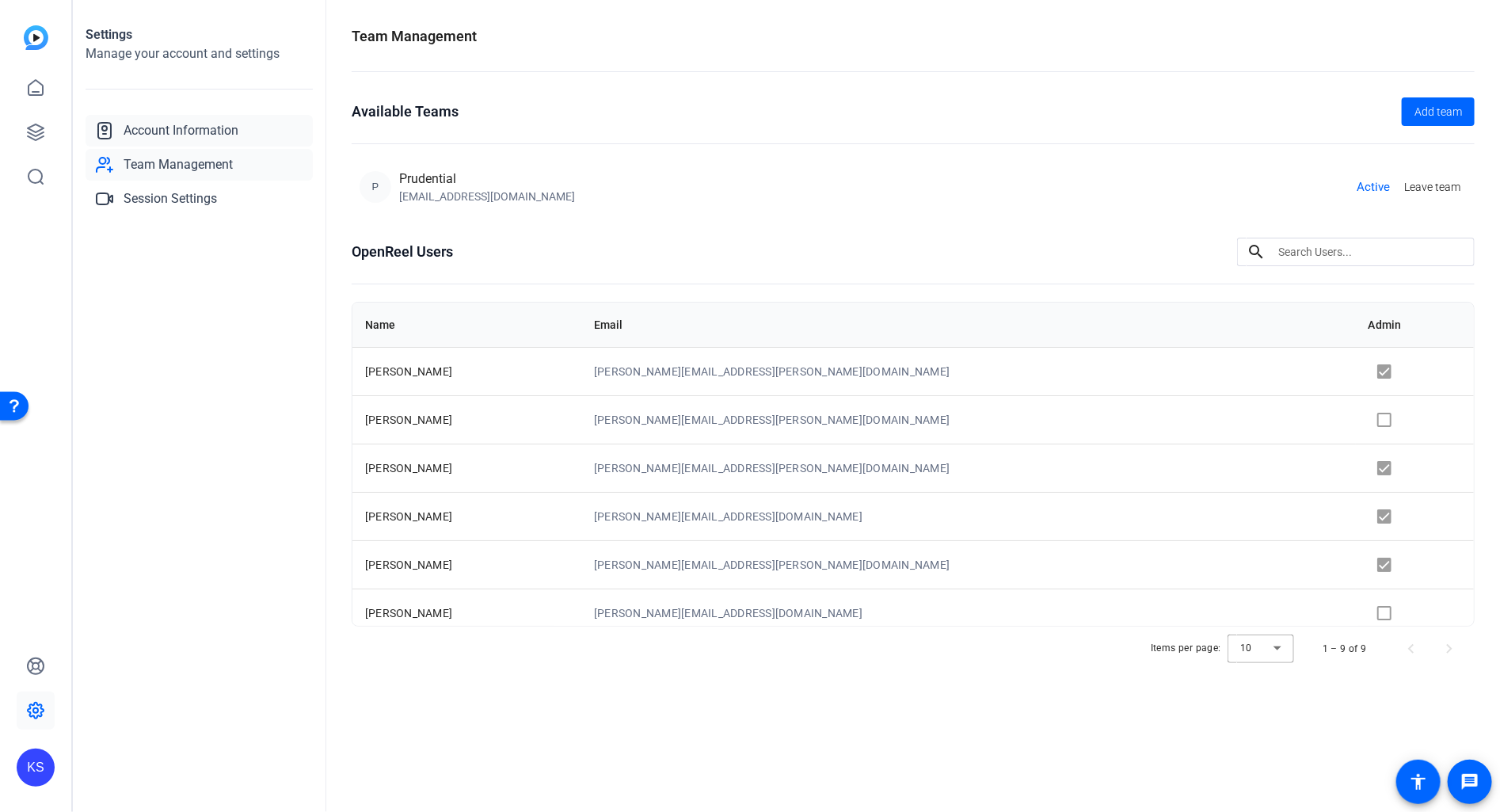
click at [150, 130] on span "Account Information" at bounding box center [181, 130] width 114 height 19
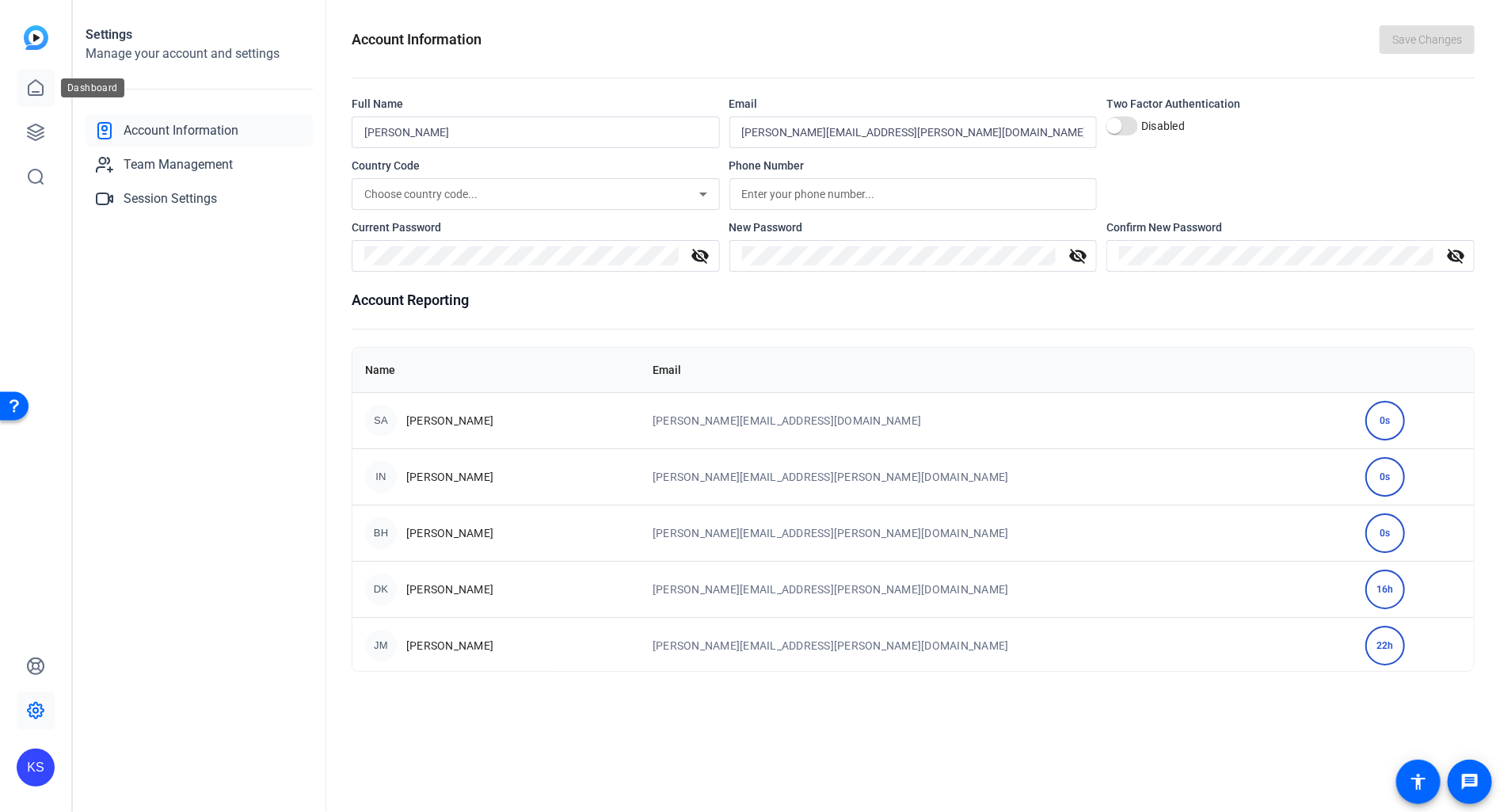
click at [42, 96] on icon at bounding box center [35, 88] width 19 height 19
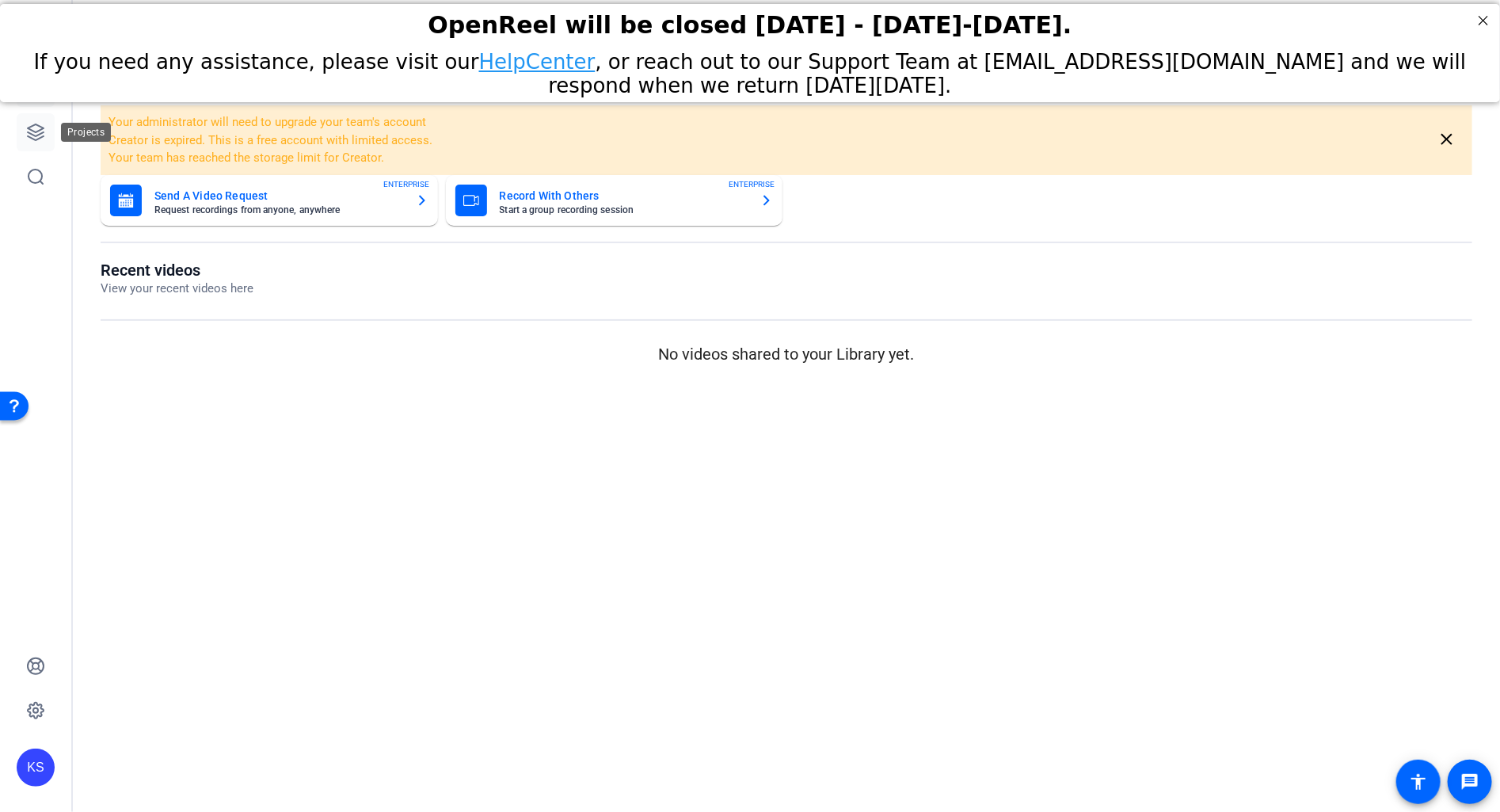
click at [34, 127] on icon at bounding box center [35, 132] width 19 height 19
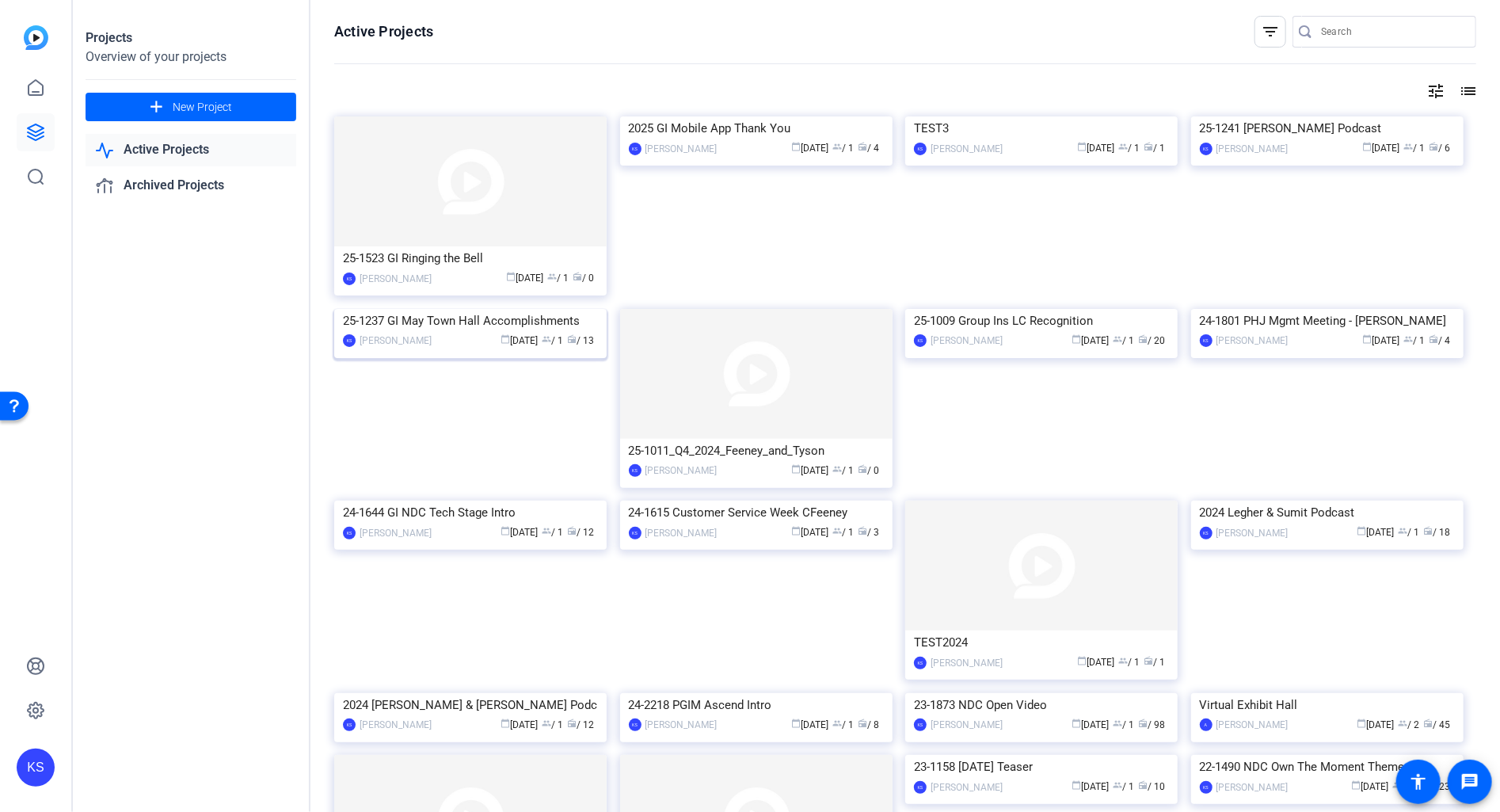
click at [466, 309] on img at bounding box center [470, 309] width 272 height 0
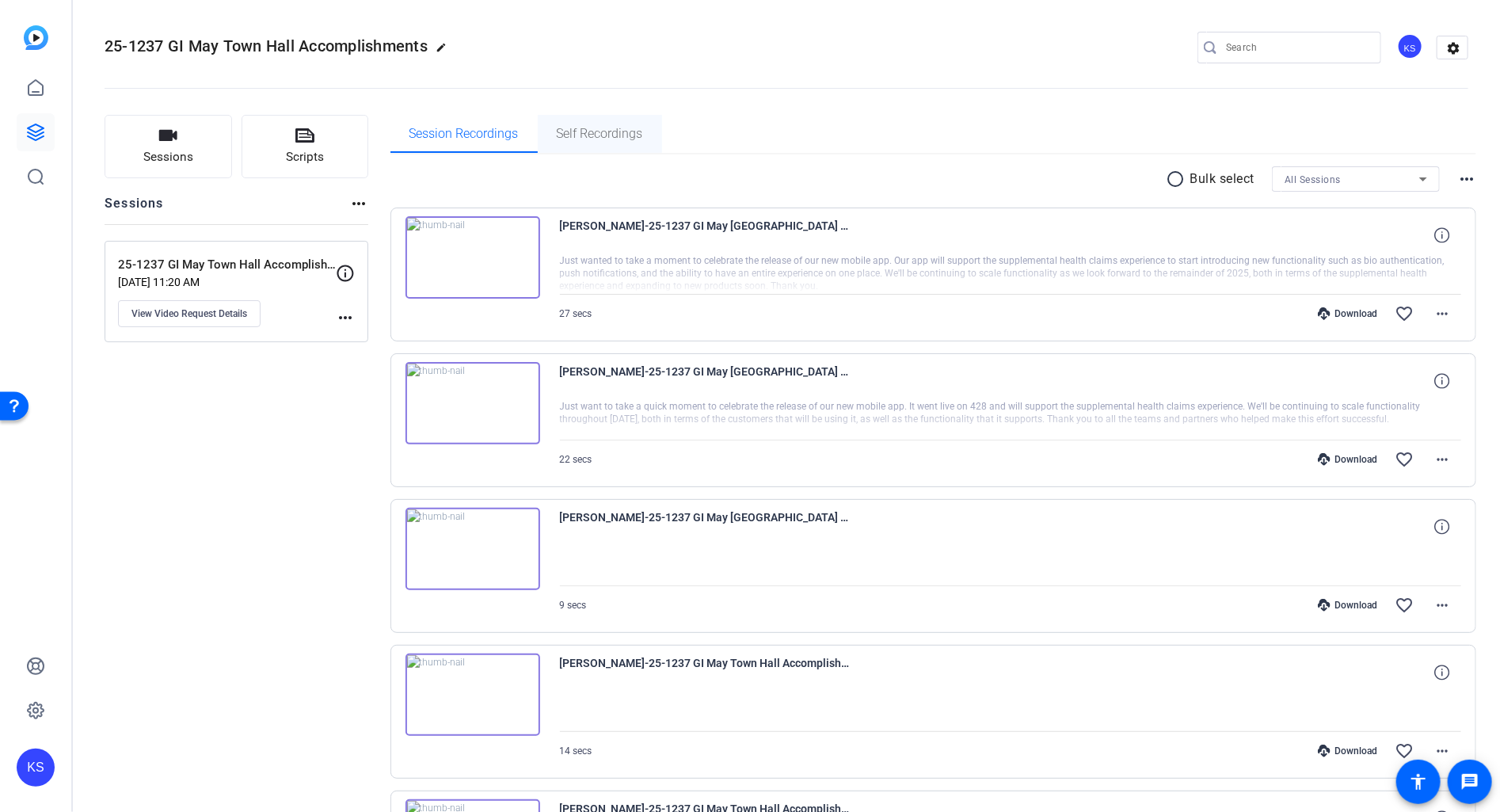
click at [592, 137] on span "Self Recordings" at bounding box center [600, 134] width 87 height 13
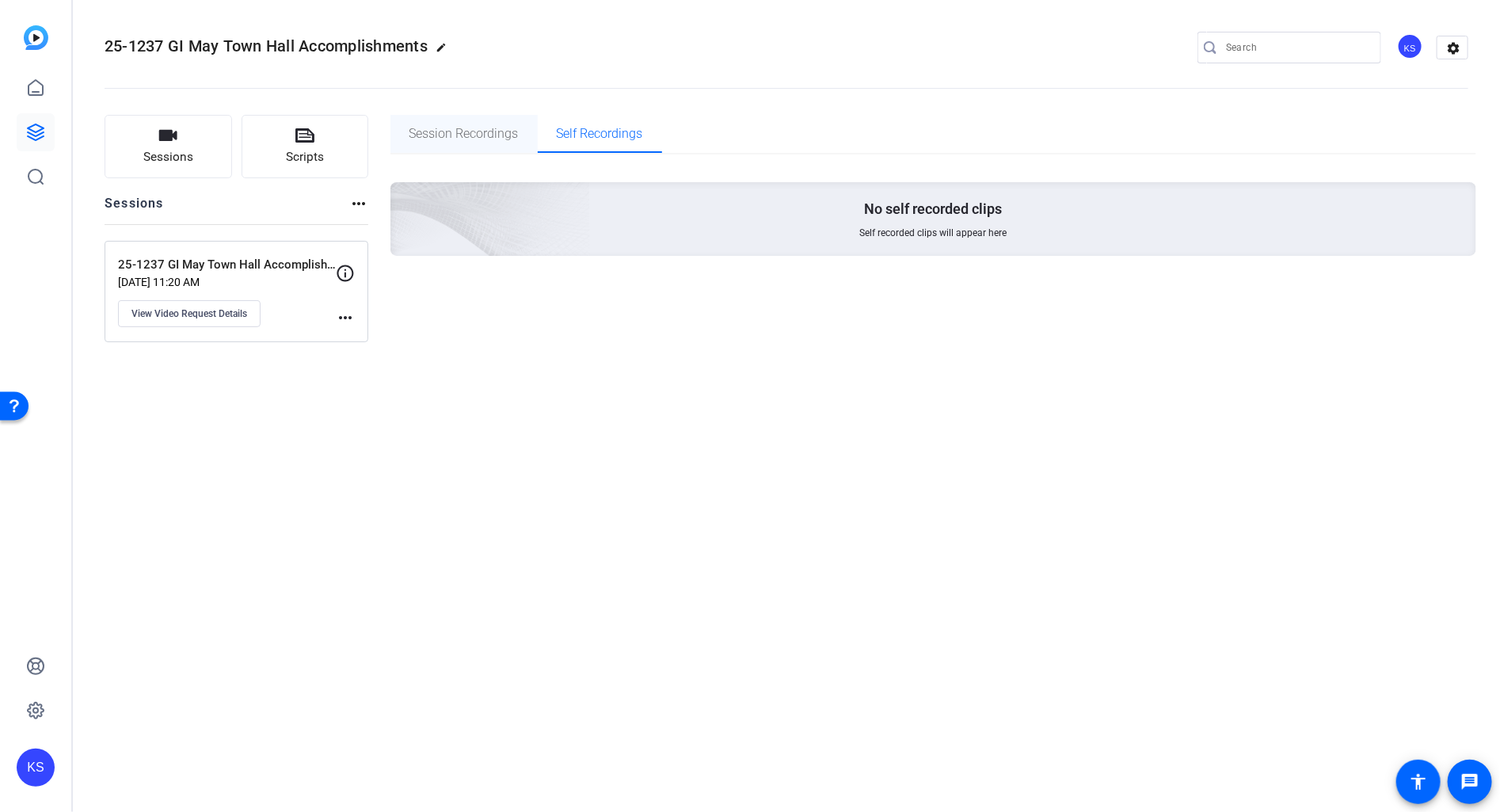
click at [475, 131] on span "Session Recordings" at bounding box center [464, 134] width 109 height 13
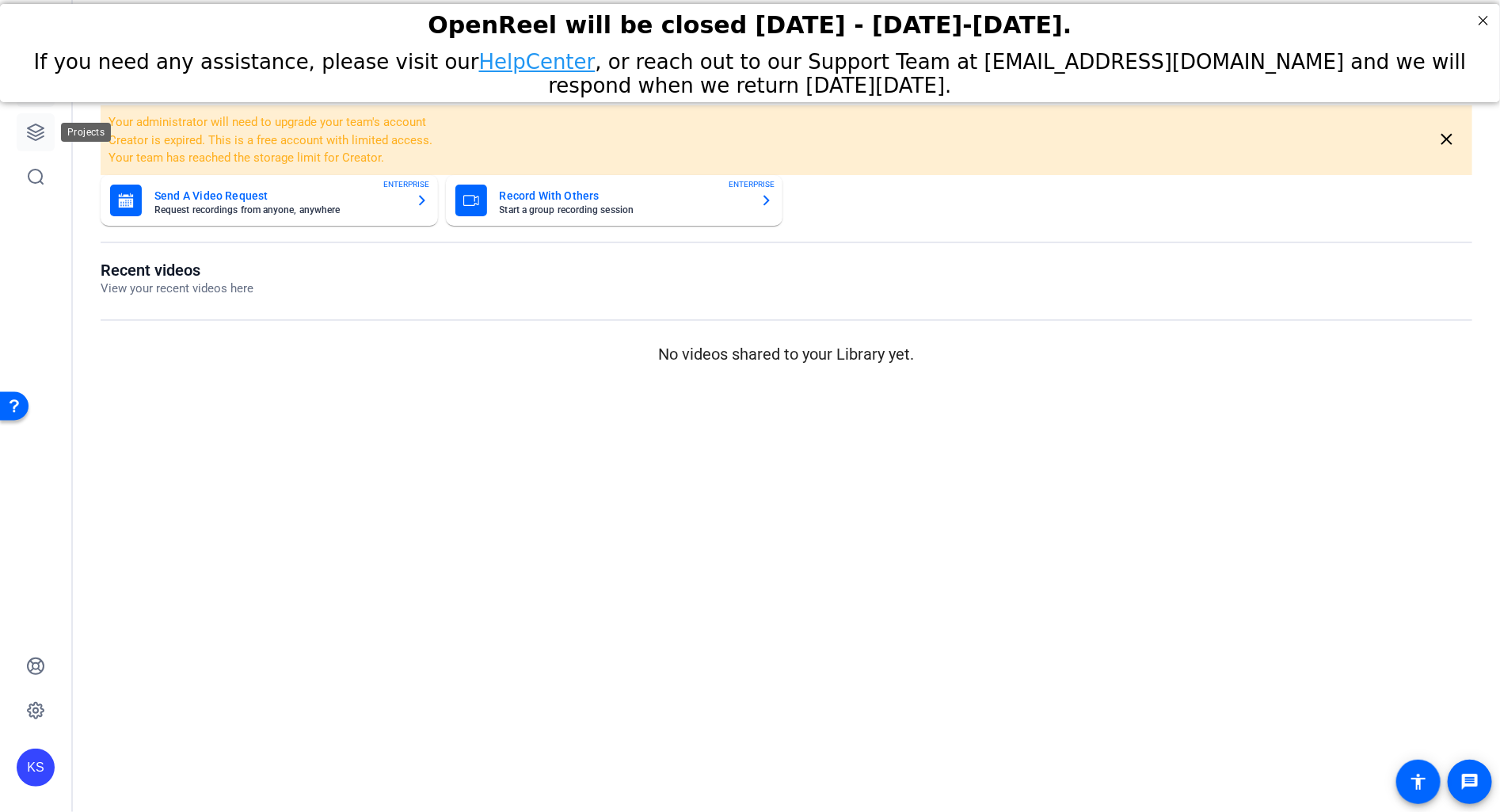
click at [34, 134] on icon at bounding box center [35, 132] width 19 height 19
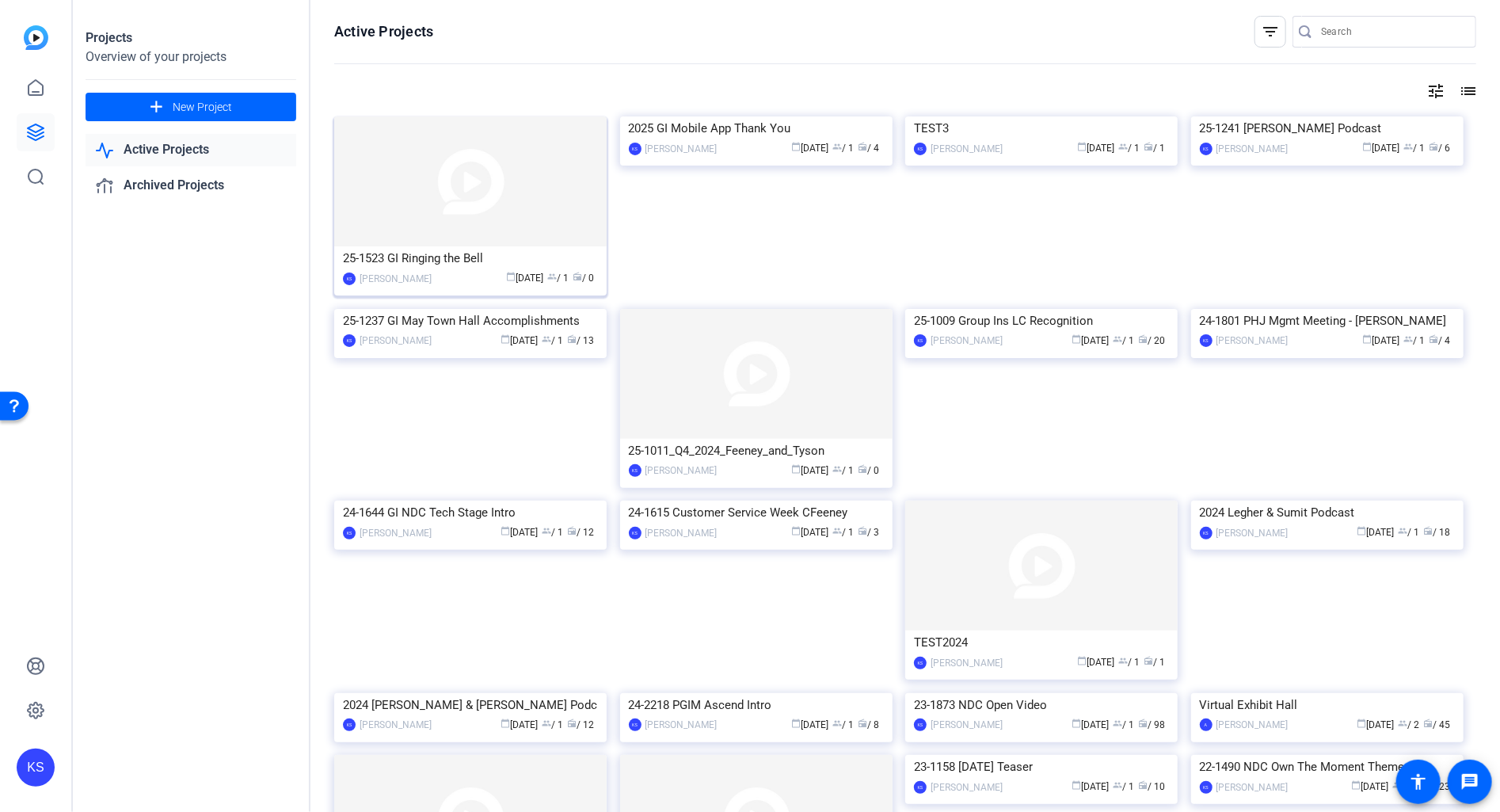
click at [546, 187] on img at bounding box center [470, 181] width 272 height 130
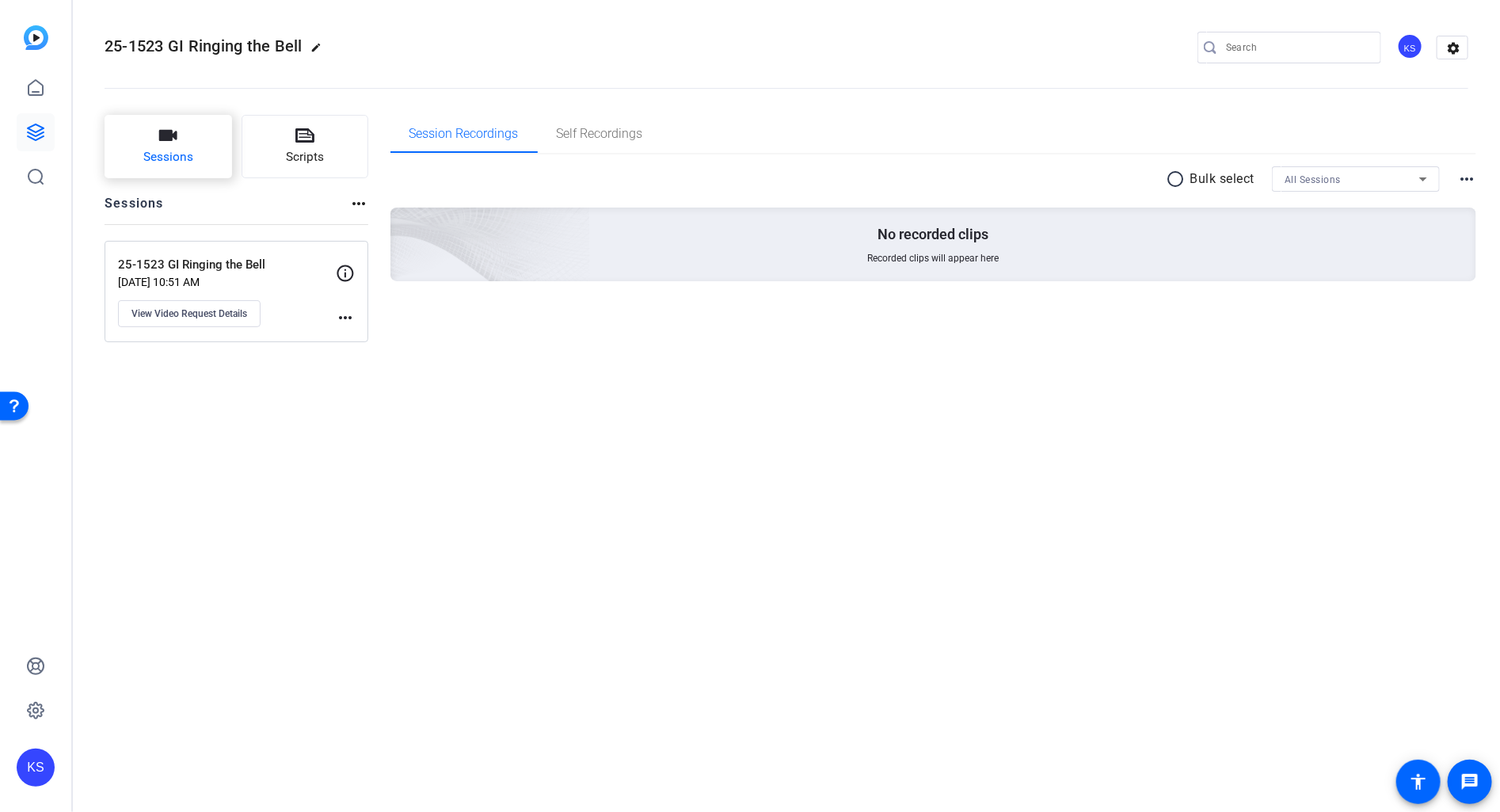
click at [187, 157] on span "Sessions" at bounding box center [168, 157] width 50 height 18
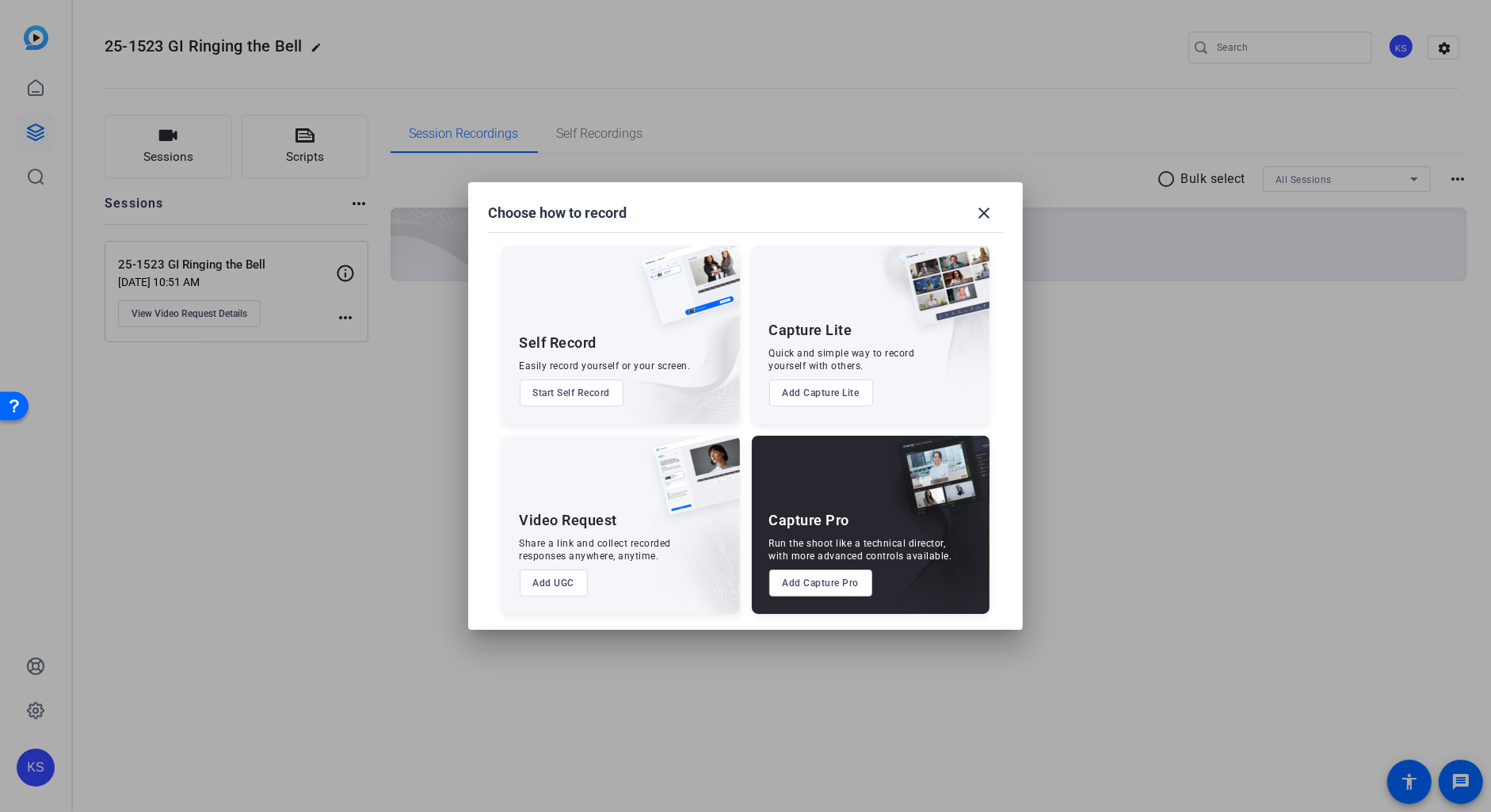
click at [616, 548] on div "Share a link and collect recorded responses anywhere, anytime." at bounding box center [595, 549] width 152 height 25
click at [617, 548] on div "Share a link and collect recorded responses anywhere, anytime." at bounding box center [595, 549] width 152 height 25
click at [556, 583] on button "Add UGC" at bounding box center [554, 582] width 69 height 27
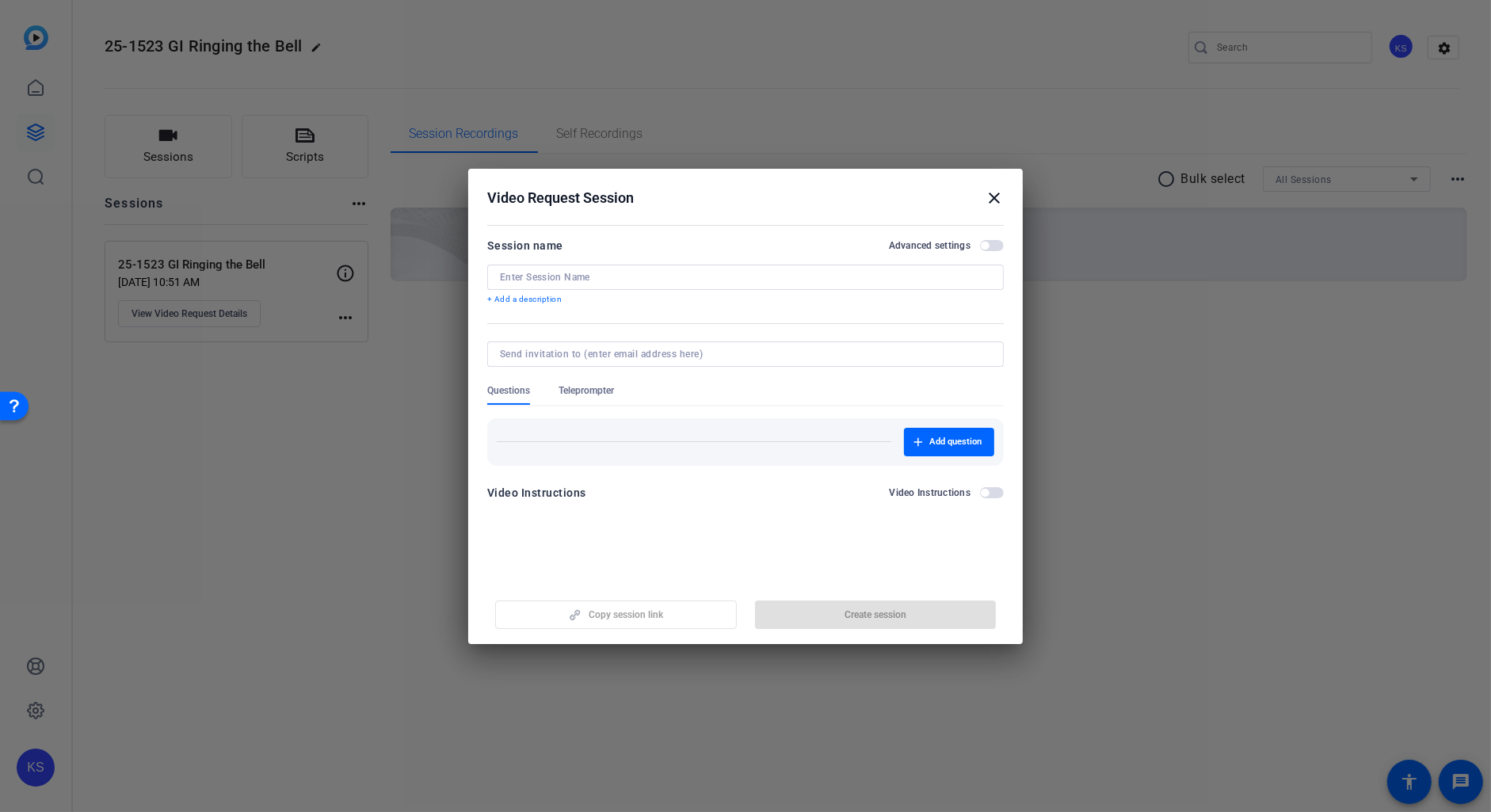
click at [512, 277] on input at bounding box center [745, 277] width 491 height 13
click at [533, 276] on input "[GEOGRAPHIC_DATA]" at bounding box center [745, 277] width 491 height 13
click at [605, 281] on input "GI Sept. Town Hall" at bounding box center [745, 277] width 491 height 13
click at [538, 276] on input "GI Sept. Town Hall" at bounding box center [745, 277] width 491 height 13
click at [615, 276] on input "GI Sept. Town Hall" at bounding box center [745, 277] width 491 height 13
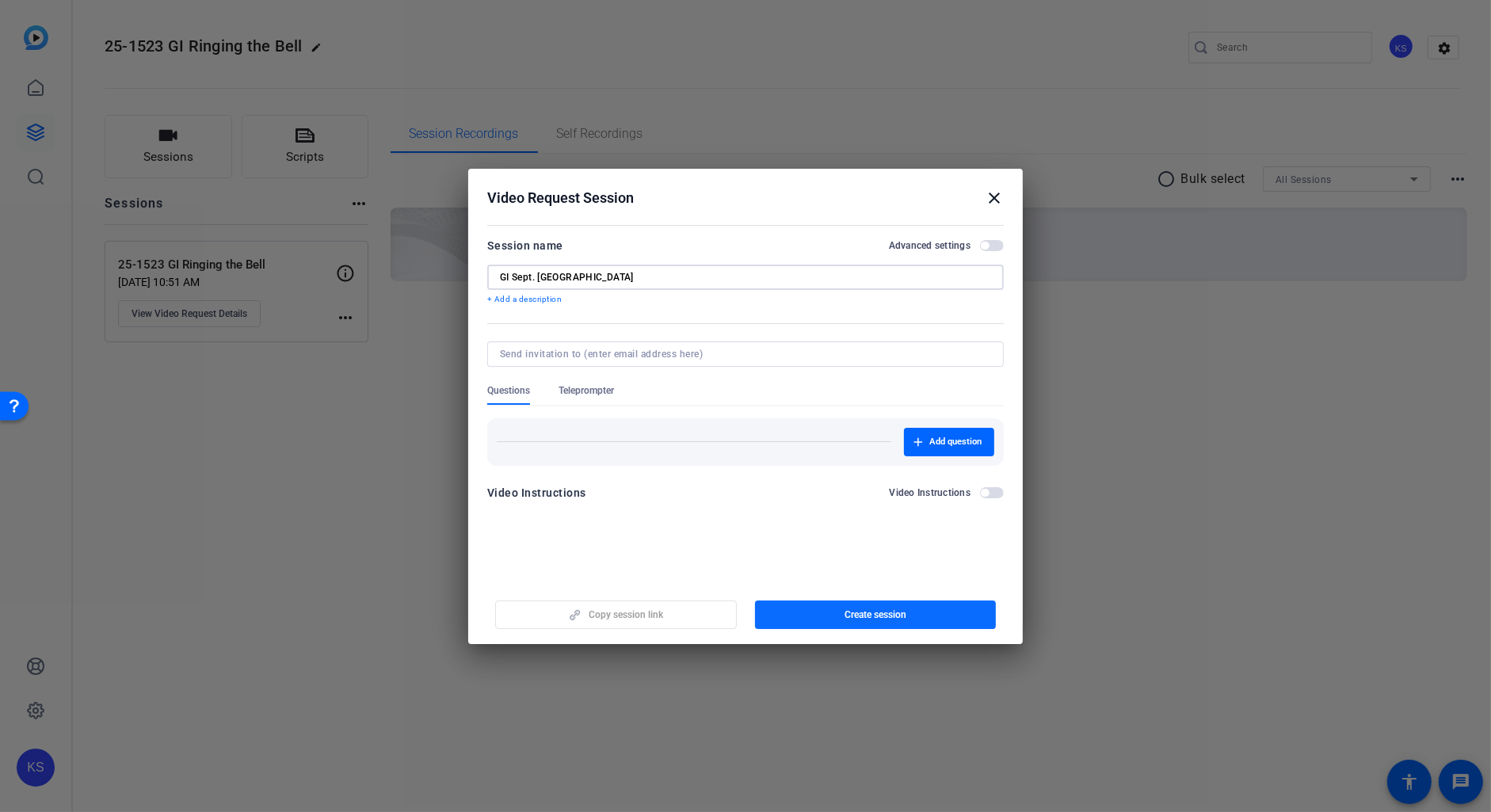
type input "GI Sept. Town Hall"
click at [871, 613] on span "Create session" at bounding box center [875, 615] width 62 height 13
click at [995, 195] on mat-icon "close" at bounding box center [994, 197] width 19 height 19
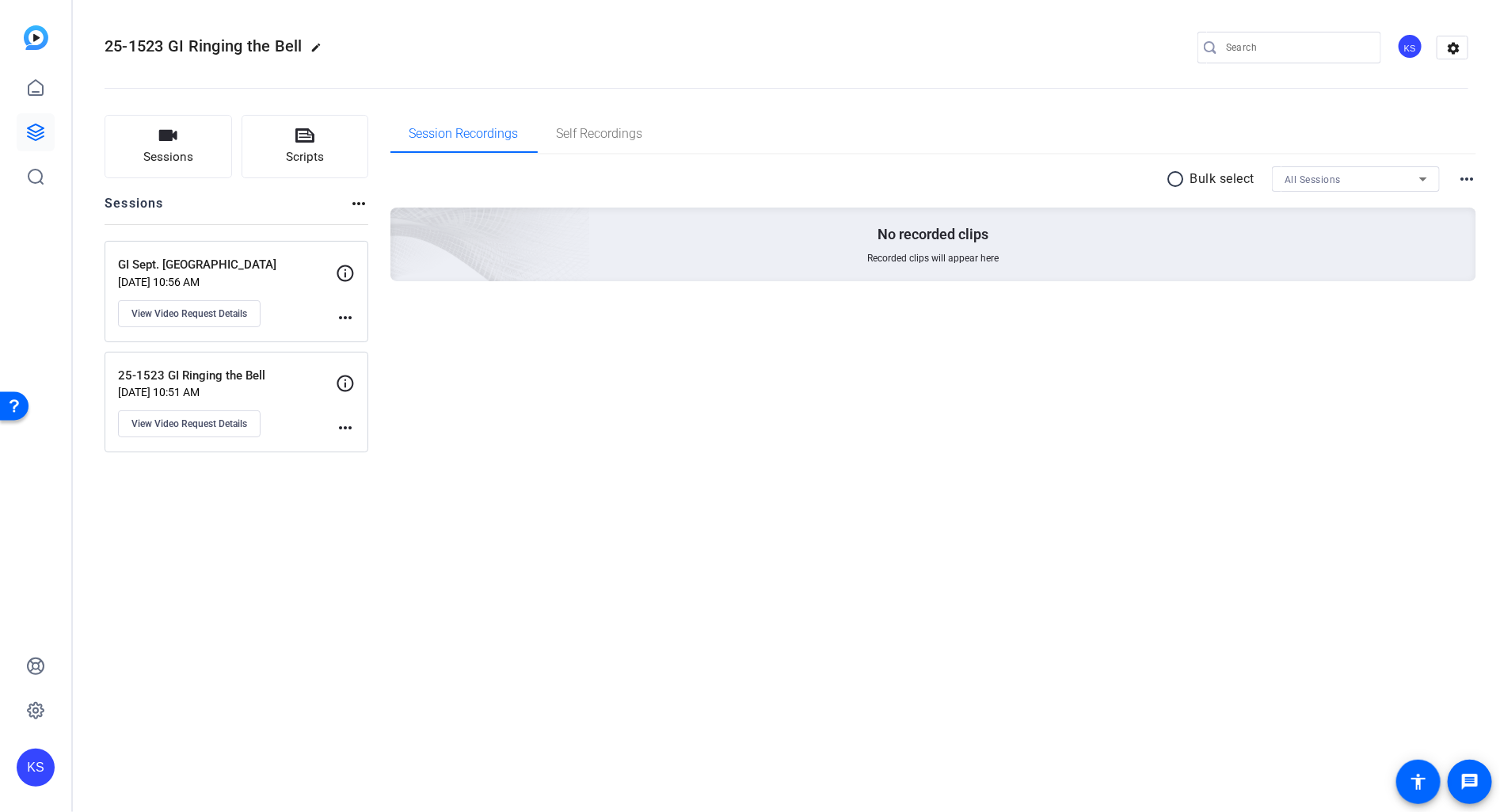
click at [350, 316] on mat-icon "more_horiz" at bounding box center [345, 317] width 19 height 19
click at [321, 303] on div at bounding box center [750, 406] width 1500 height 812
click at [343, 313] on mat-icon "more_horiz" at bounding box center [345, 317] width 19 height 19
click at [360, 333] on span "Archive Session" at bounding box center [385, 339] width 72 height 19
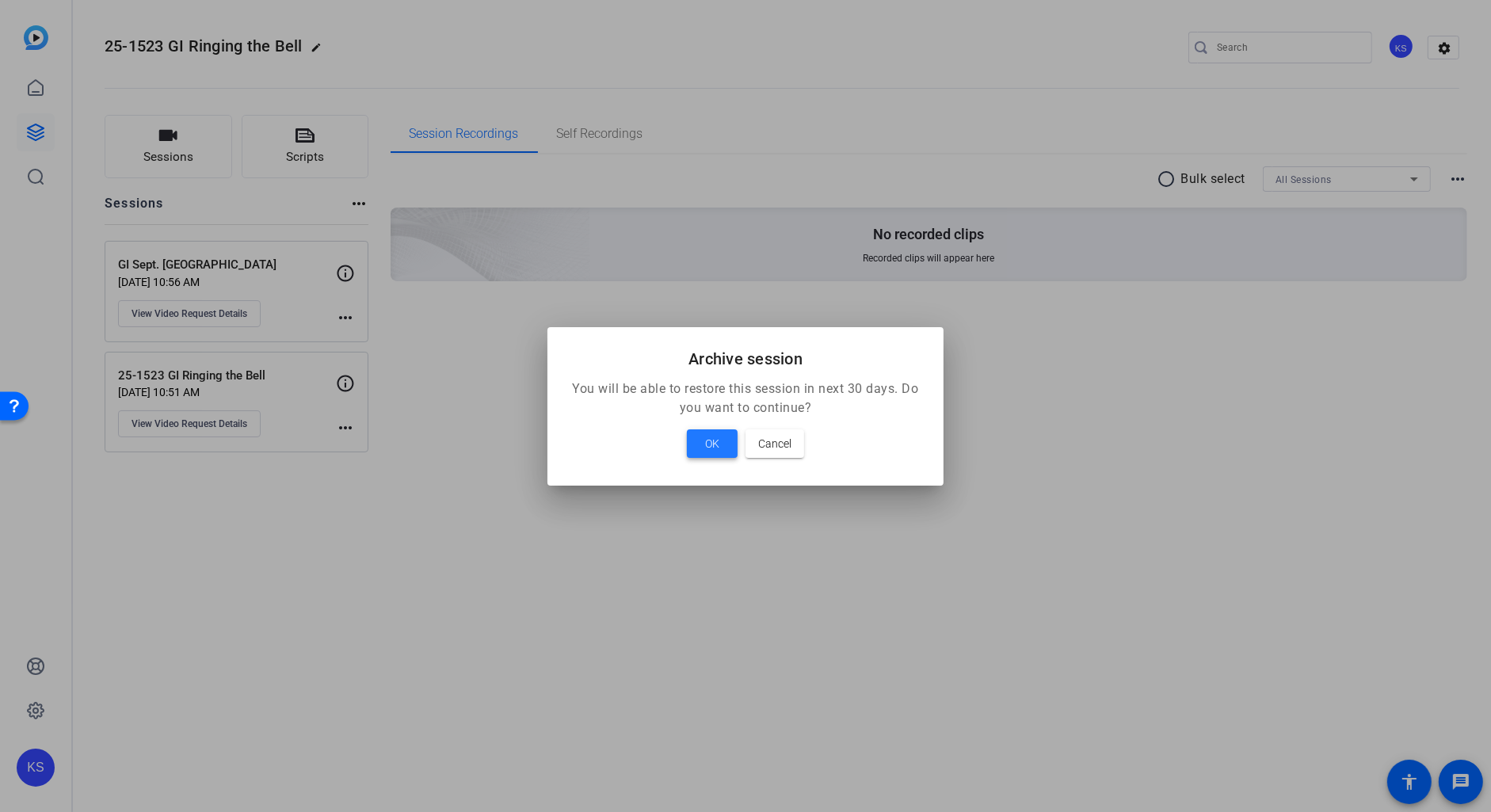
click at [709, 448] on span "OK" at bounding box center [712, 443] width 14 height 19
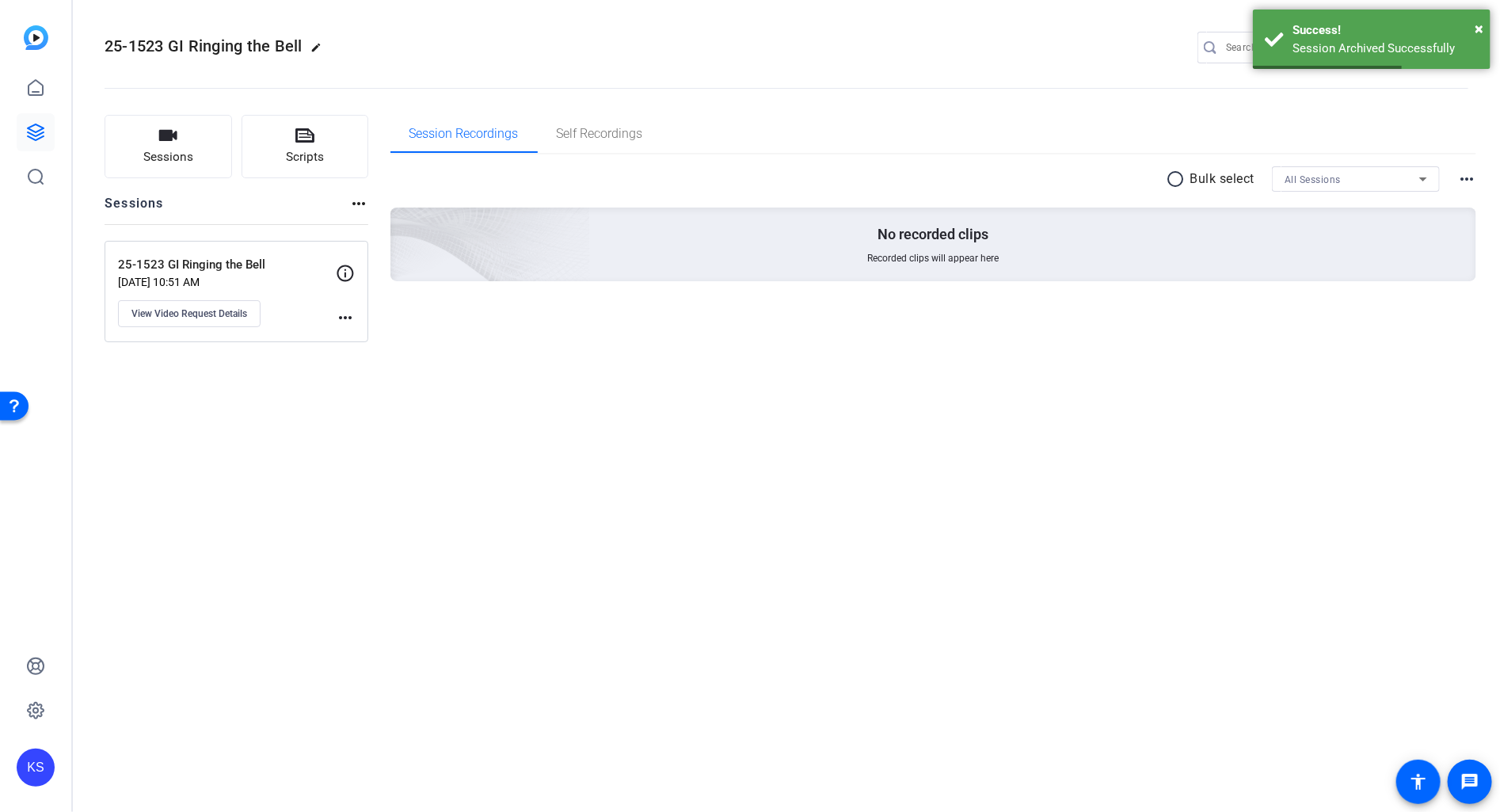
click at [217, 269] on p "25-1523 GI Ringing the Bell" at bounding box center [227, 265] width 218 height 18
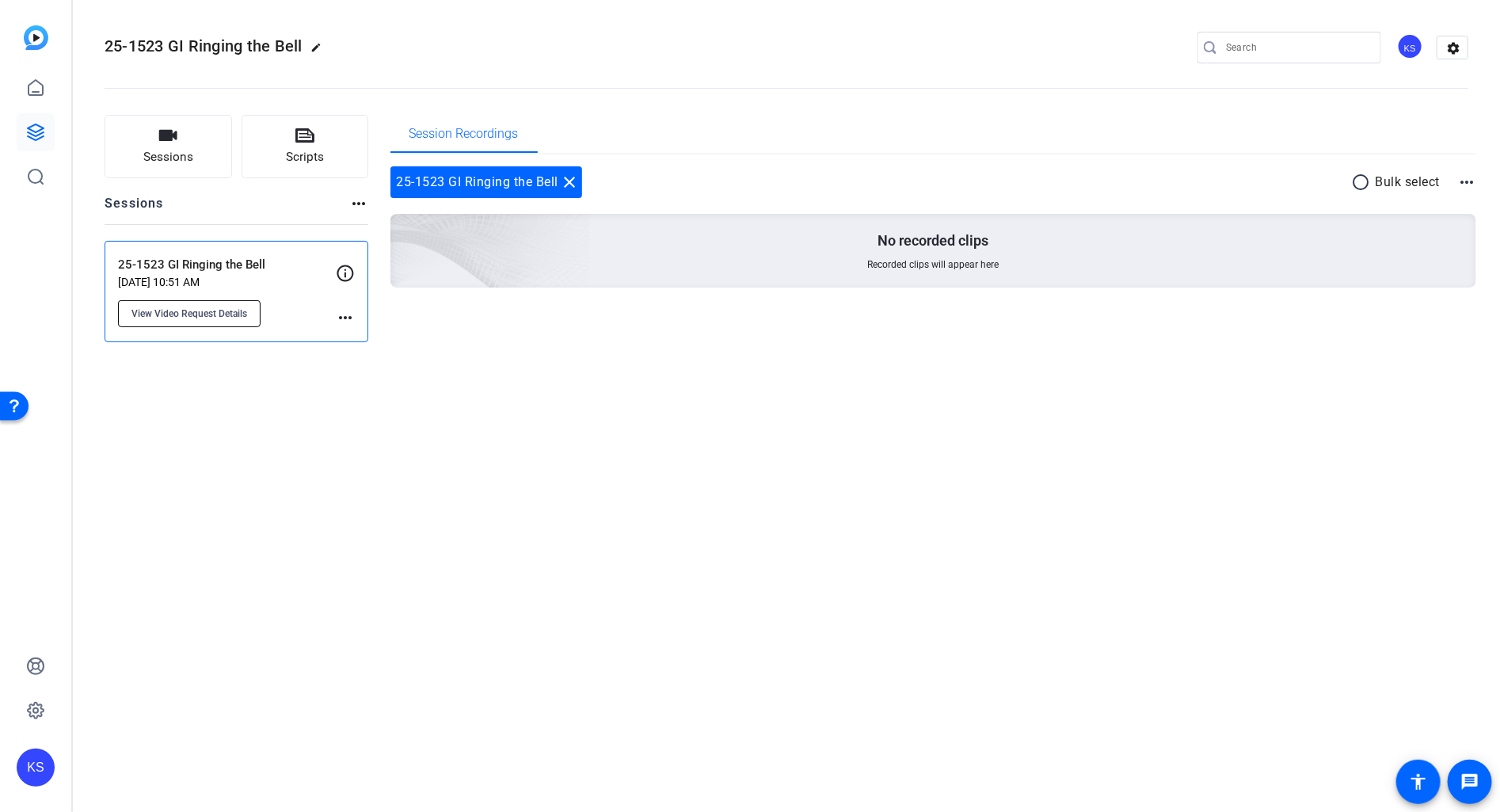
click at [203, 307] on span "View Video Request Details" at bounding box center [188, 314] width 115 height 13
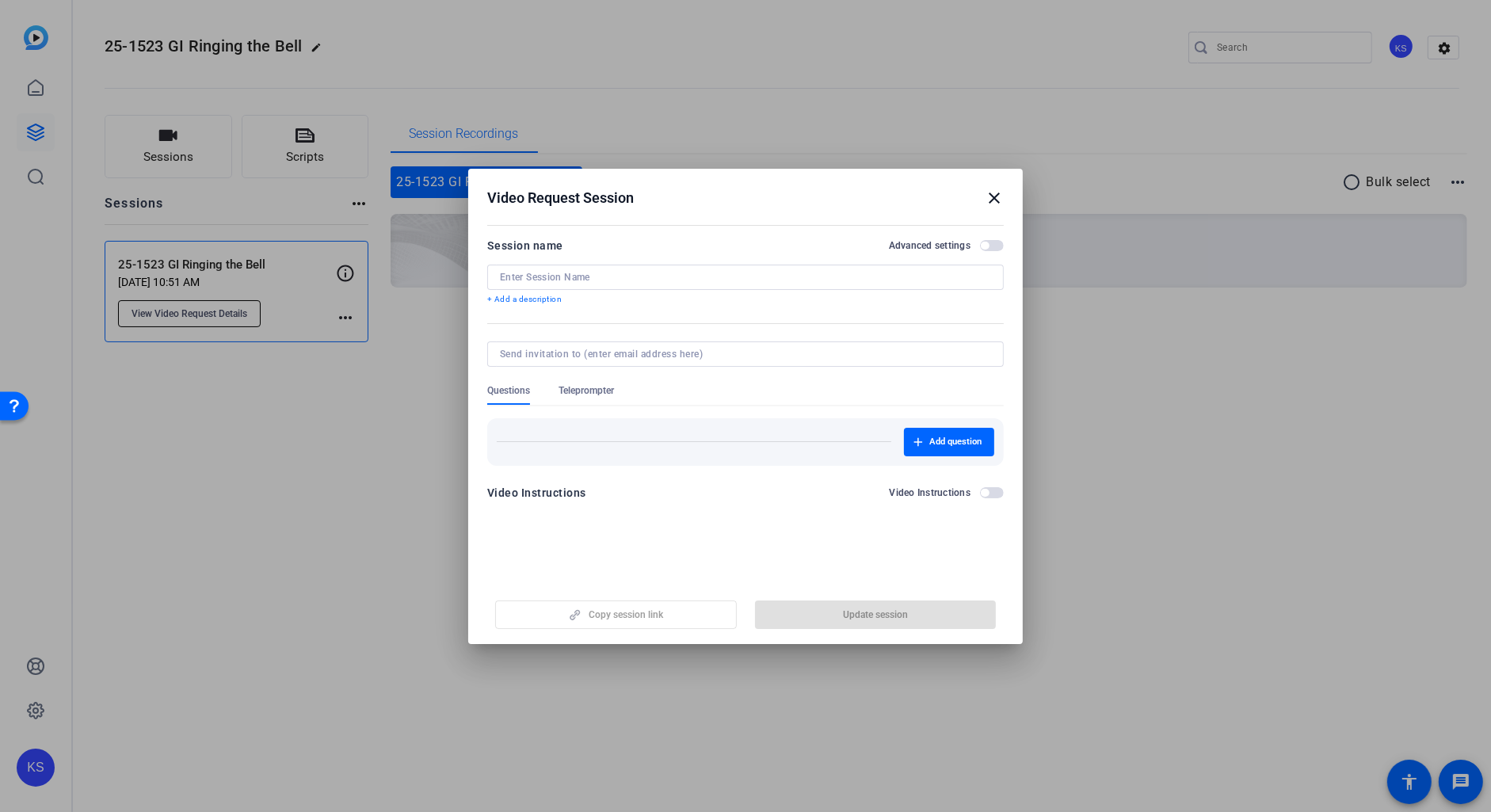
type input "25-1523 GI Ringing the Bell"
click at [1001, 200] on mat-icon "close" at bounding box center [994, 197] width 19 height 19
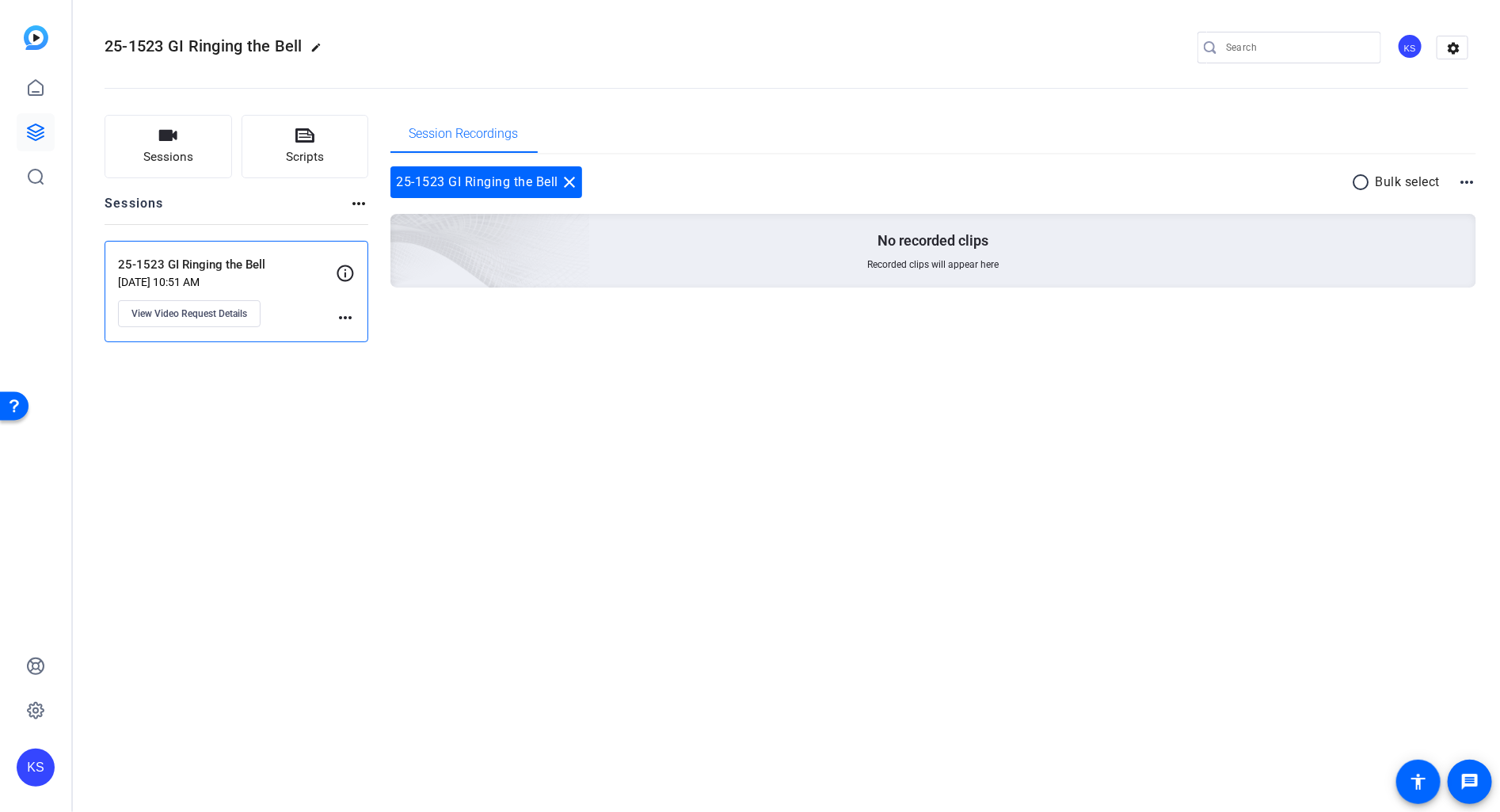
click at [212, 273] on div "25-1523 GI Ringing the Bell Aug 13, 2025 @ 10:51 AM View Video Request Details" at bounding box center [227, 291] width 218 height 71
click at [346, 316] on mat-icon "more_horiz" at bounding box center [345, 317] width 19 height 19
click at [315, 293] on div at bounding box center [750, 406] width 1500 height 812
click at [341, 275] on icon at bounding box center [345, 273] width 19 height 19
click at [187, 314] on span "View Video Request Details" at bounding box center [188, 314] width 115 height 13
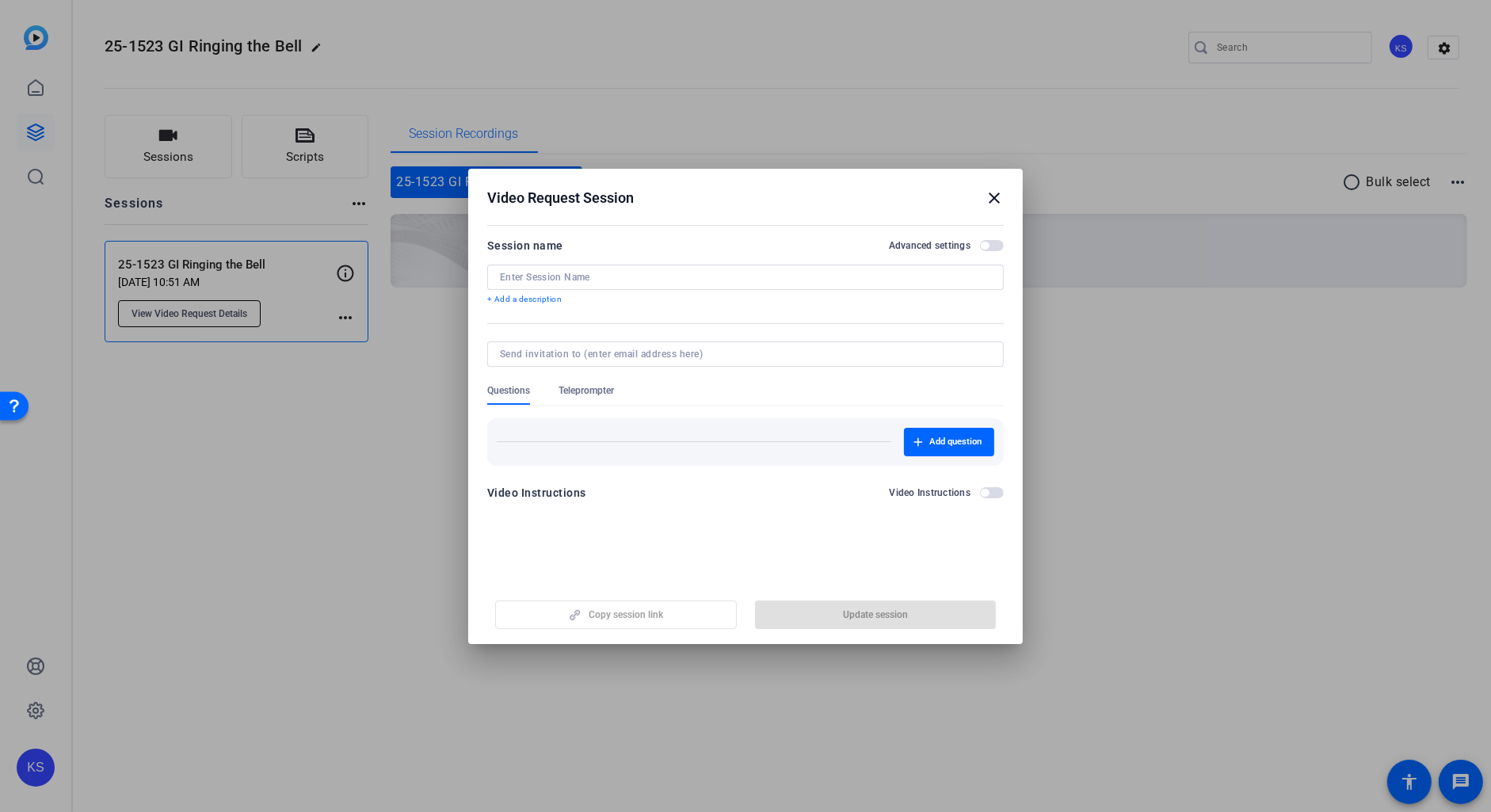
type input "25-1523 GI Ringing the Bell"
click at [997, 199] on mat-icon "close" at bounding box center [994, 197] width 19 height 19
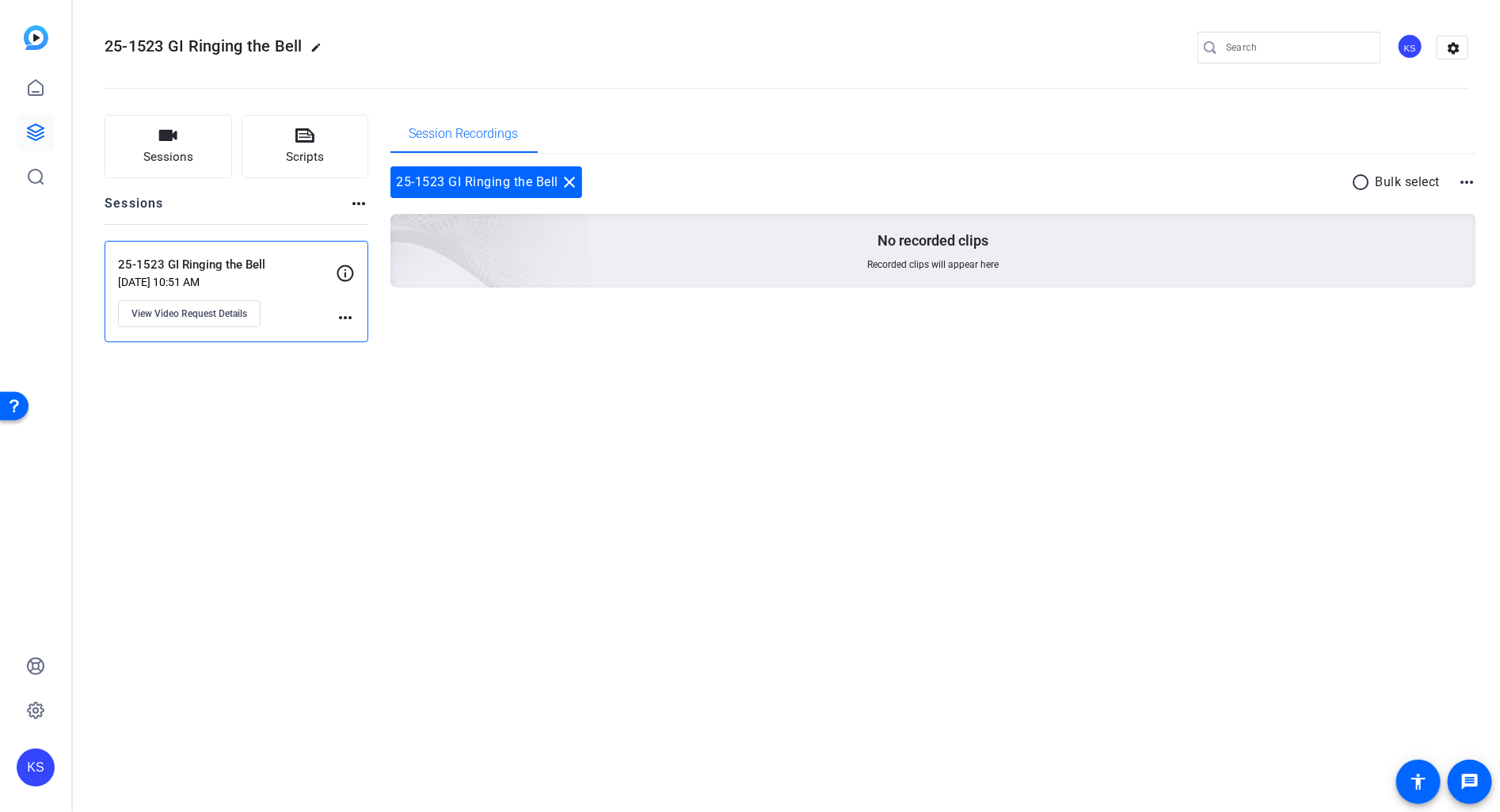
click at [233, 264] on p "25-1523 GI Ringing the Bell" at bounding box center [227, 265] width 218 height 18
click at [1460, 47] on mat-icon "settings" at bounding box center [1453, 48] width 31 height 24
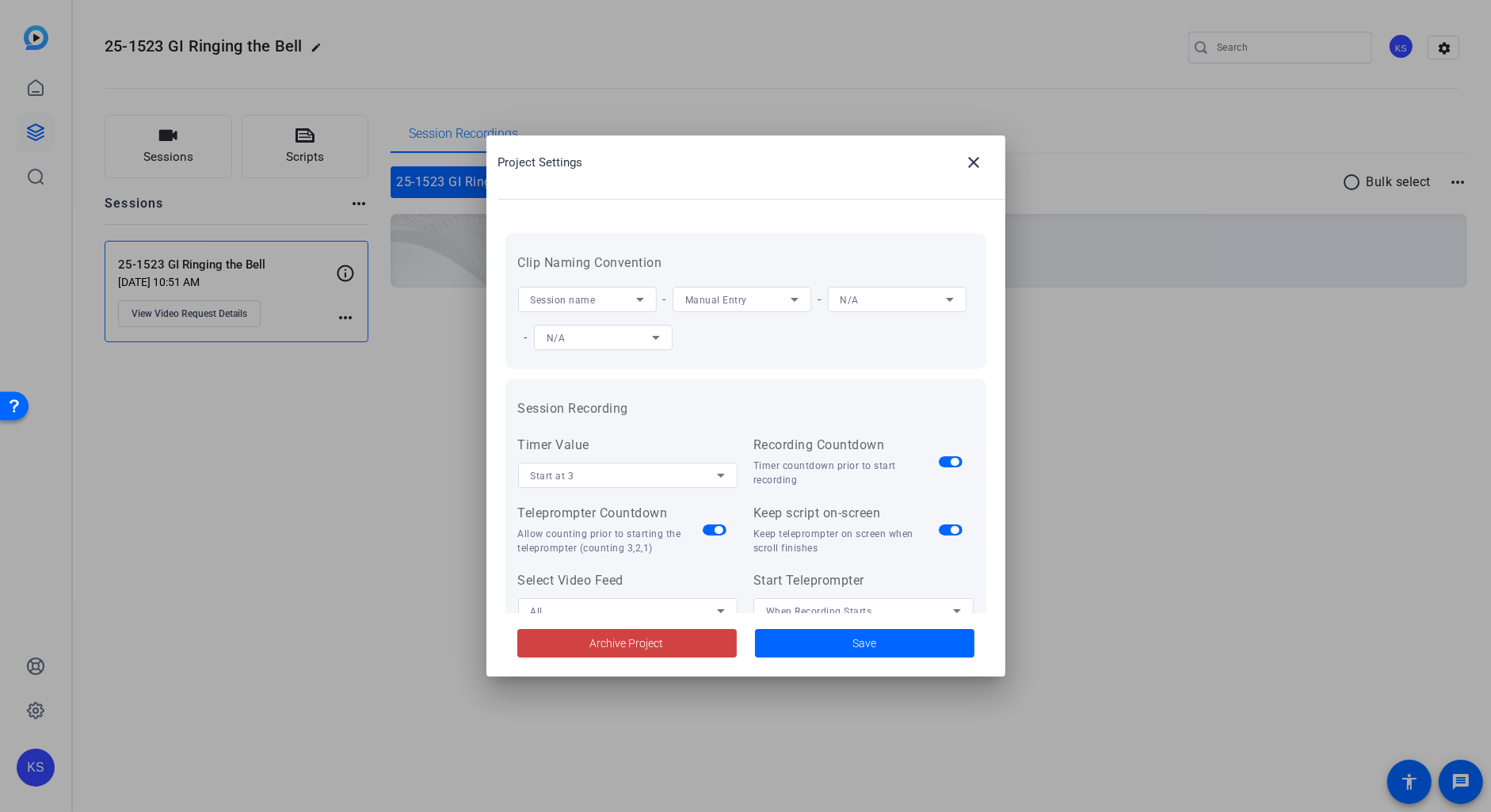
click at [1075, 42] on div at bounding box center [745, 406] width 1491 height 812
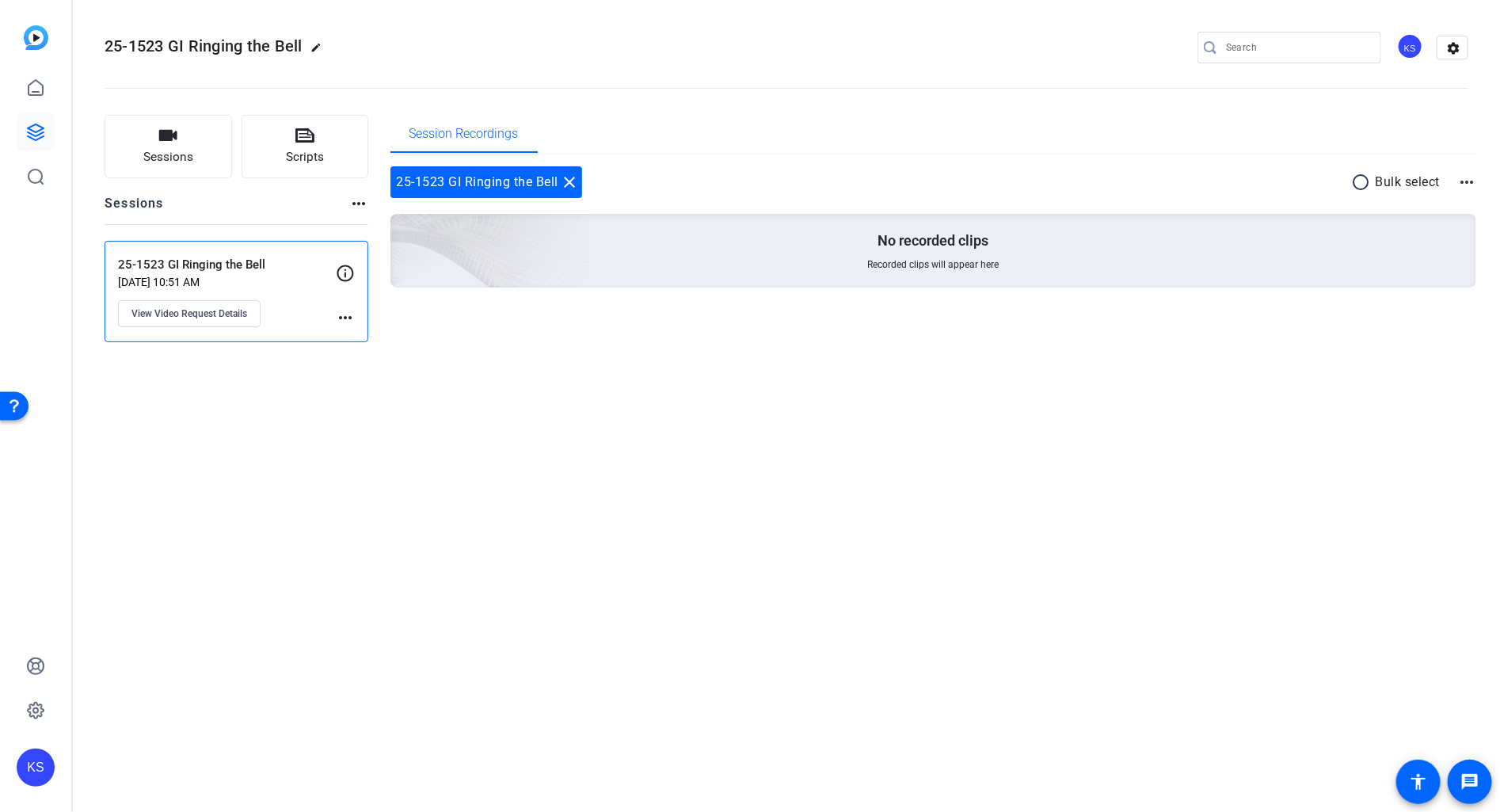
click at [579, 353] on div "Sessions Scripts Sessions more_horiz 25-1523 GI Ringing the Bell Aug 13, 2025 @…" at bounding box center [786, 228] width 1427 height 267
click at [173, 147] on button "Sessions" at bounding box center [168, 146] width 127 height 64
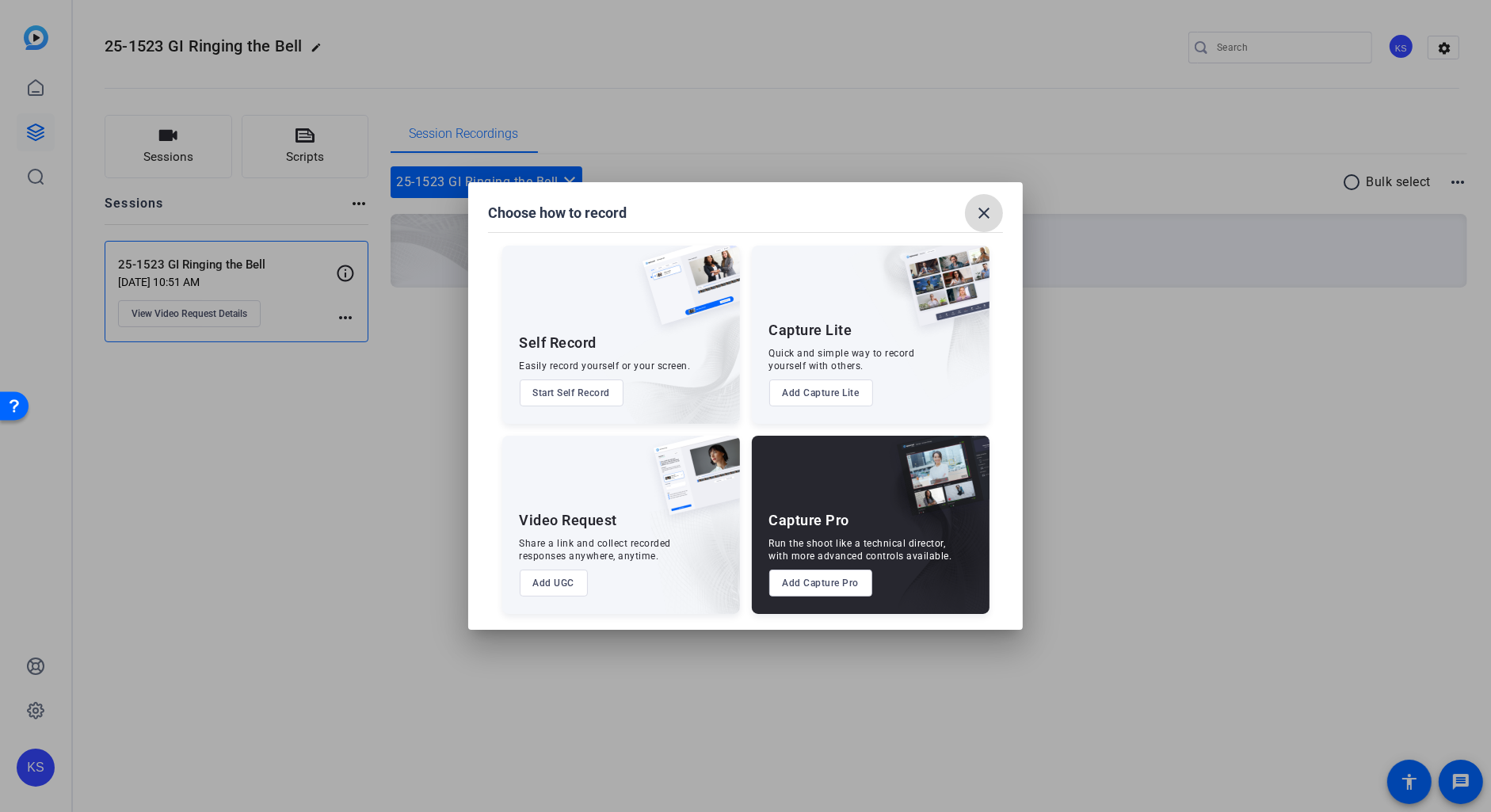
click at [990, 206] on mat-icon "close" at bounding box center [983, 213] width 19 height 19
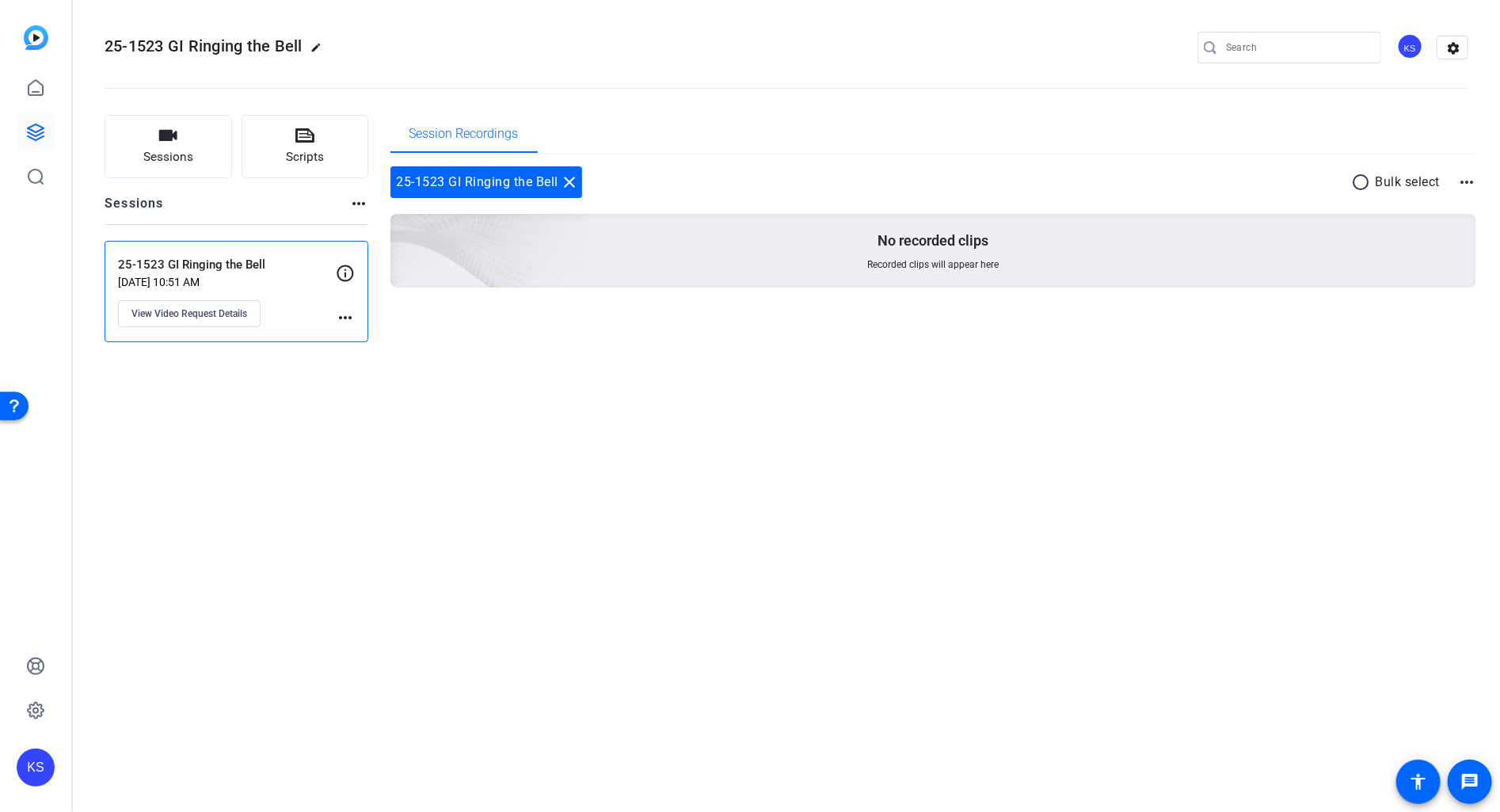
click at [234, 262] on p "25-1523 GI Ringing the Bell" at bounding box center [227, 265] width 218 height 18
click at [200, 268] on p "25-1523 GI Ringing the Bell" at bounding box center [227, 265] width 218 height 18
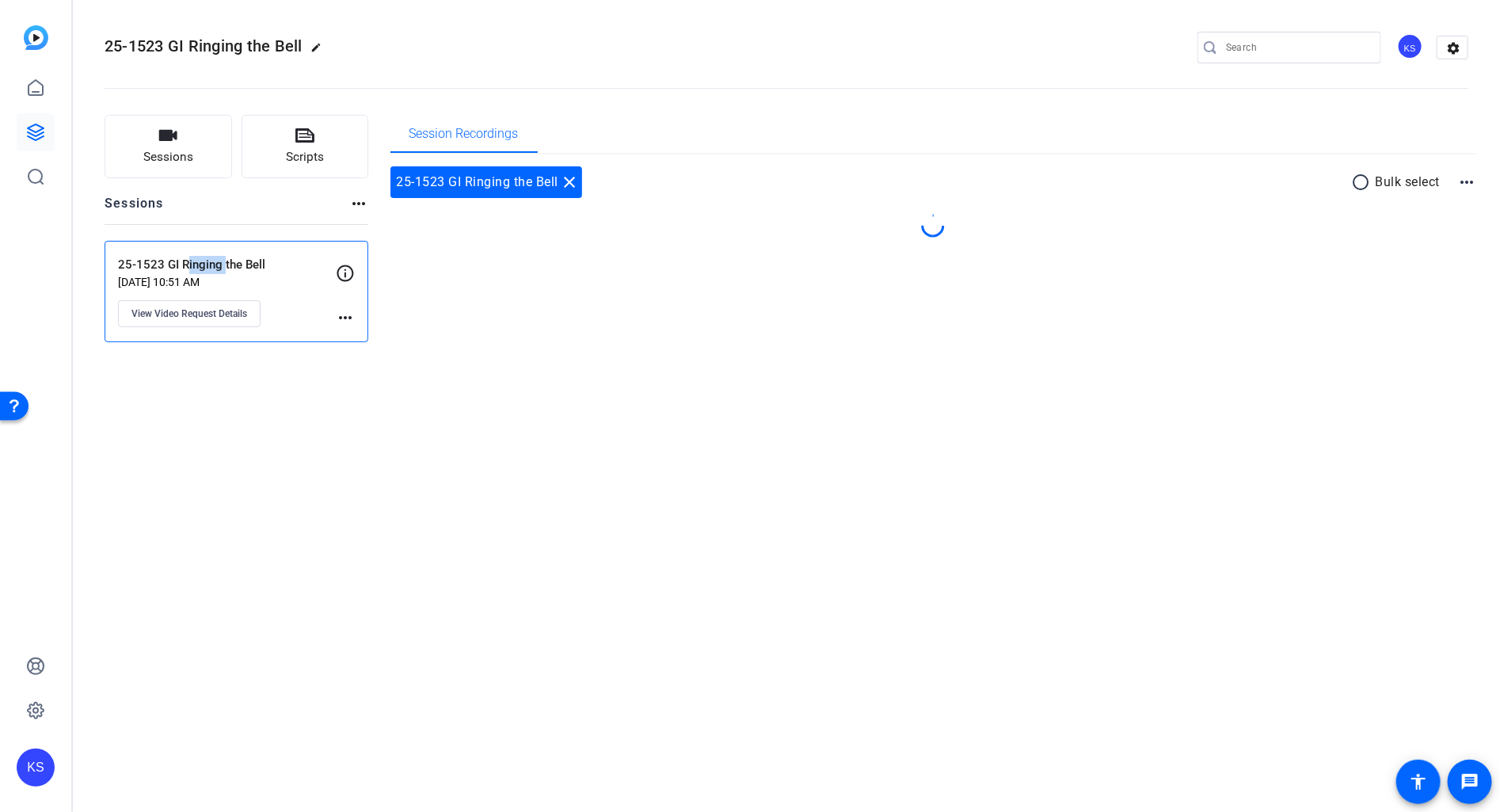
click at [200, 268] on p "25-1523 GI Ringing the Bell" at bounding box center [227, 265] width 218 height 18
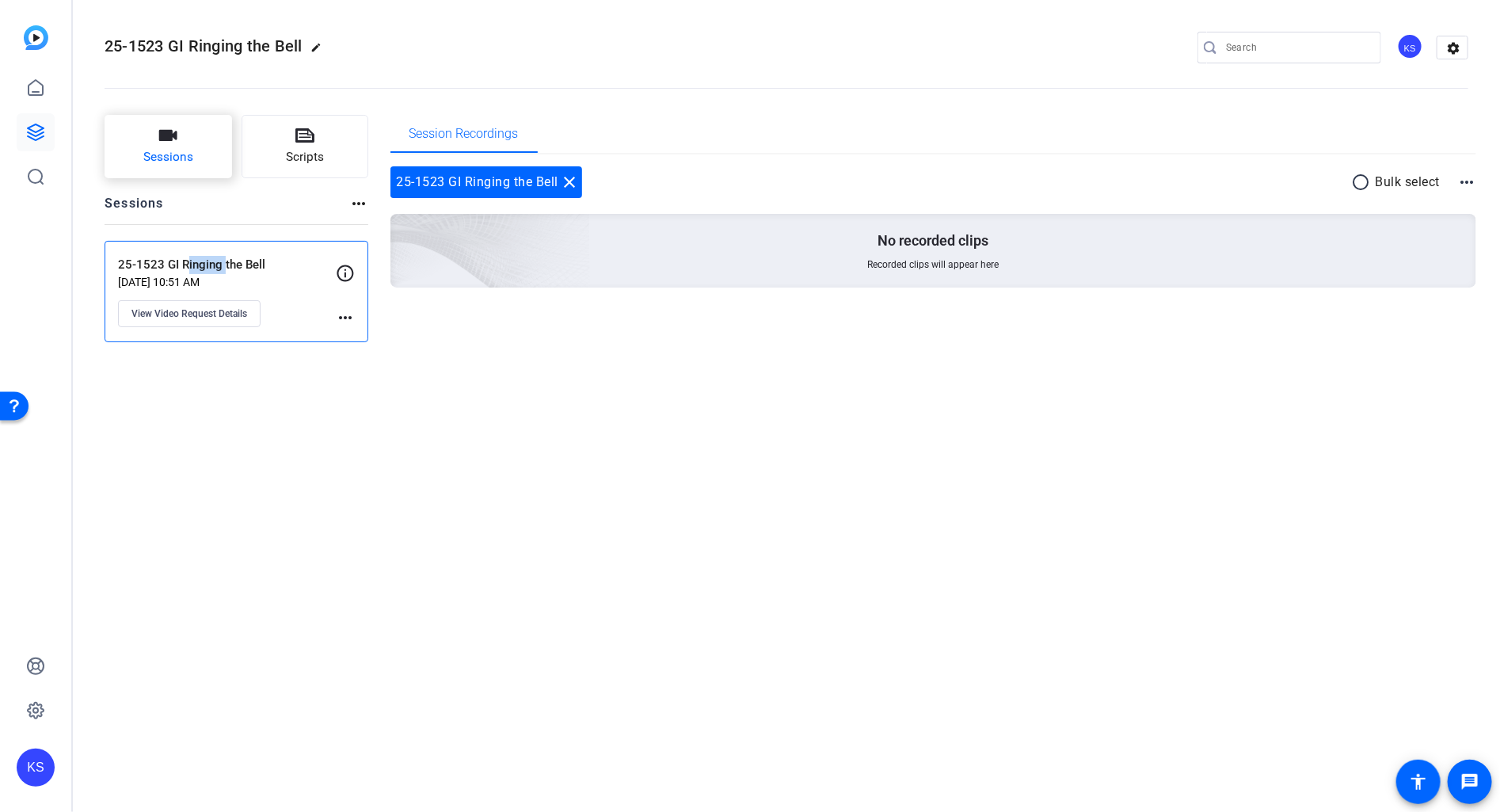
click at [181, 148] on button "Sessions" at bounding box center [168, 146] width 127 height 64
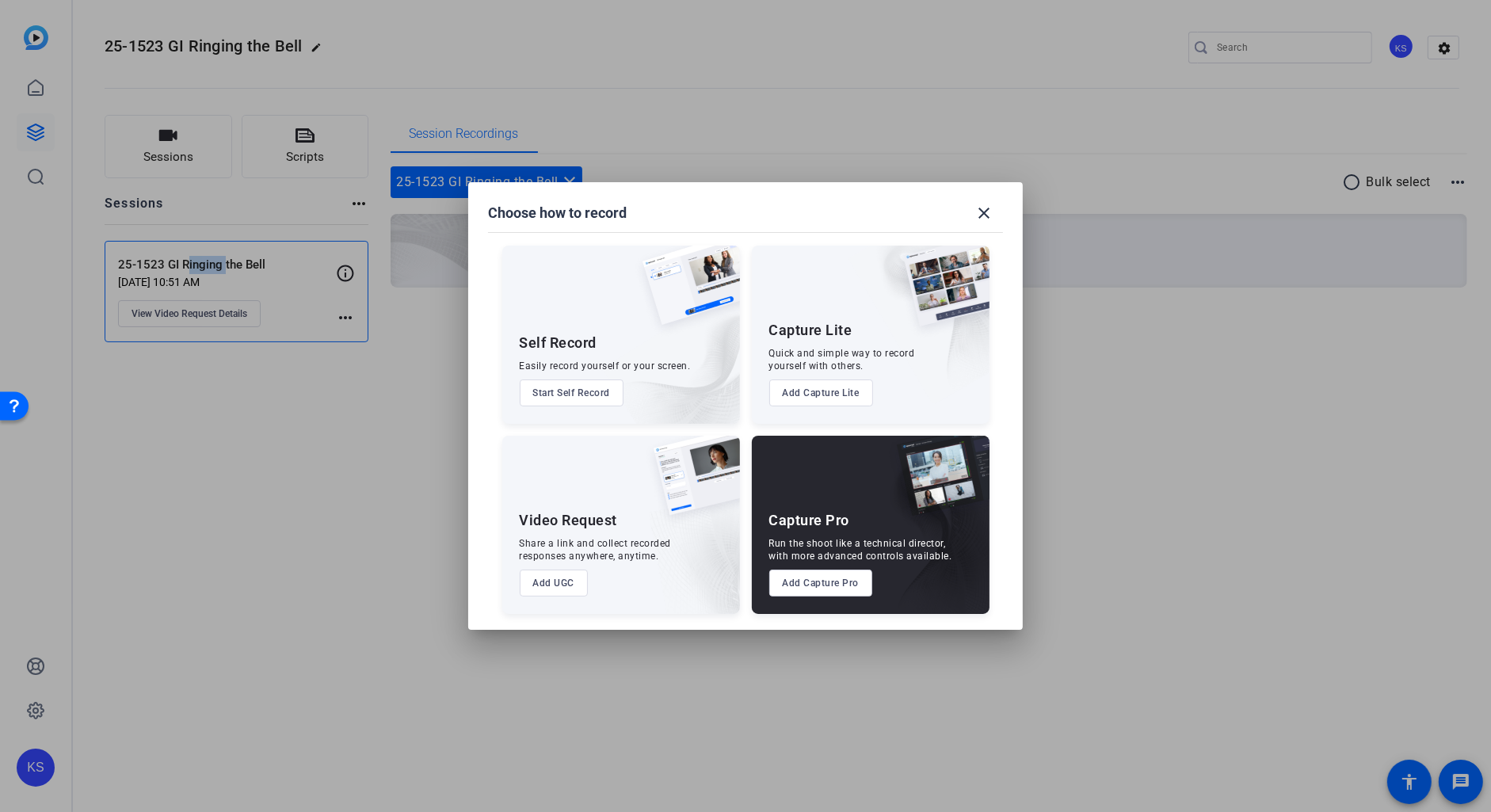
click at [561, 587] on button "Add UGC" at bounding box center [554, 582] width 69 height 27
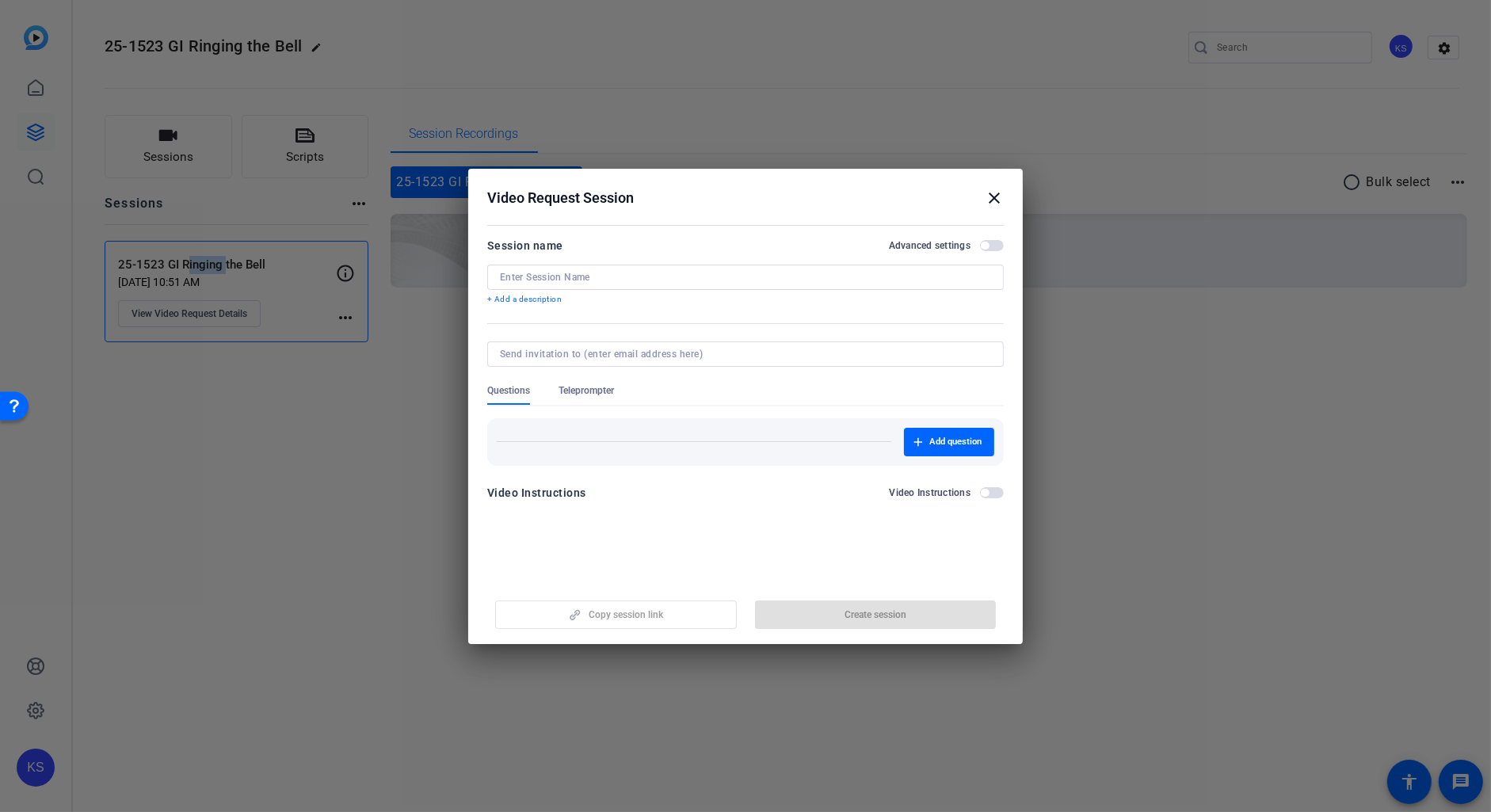
click at [997, 201] on mat-icon "close" at bounding box center [994, 197] width 19 height 19
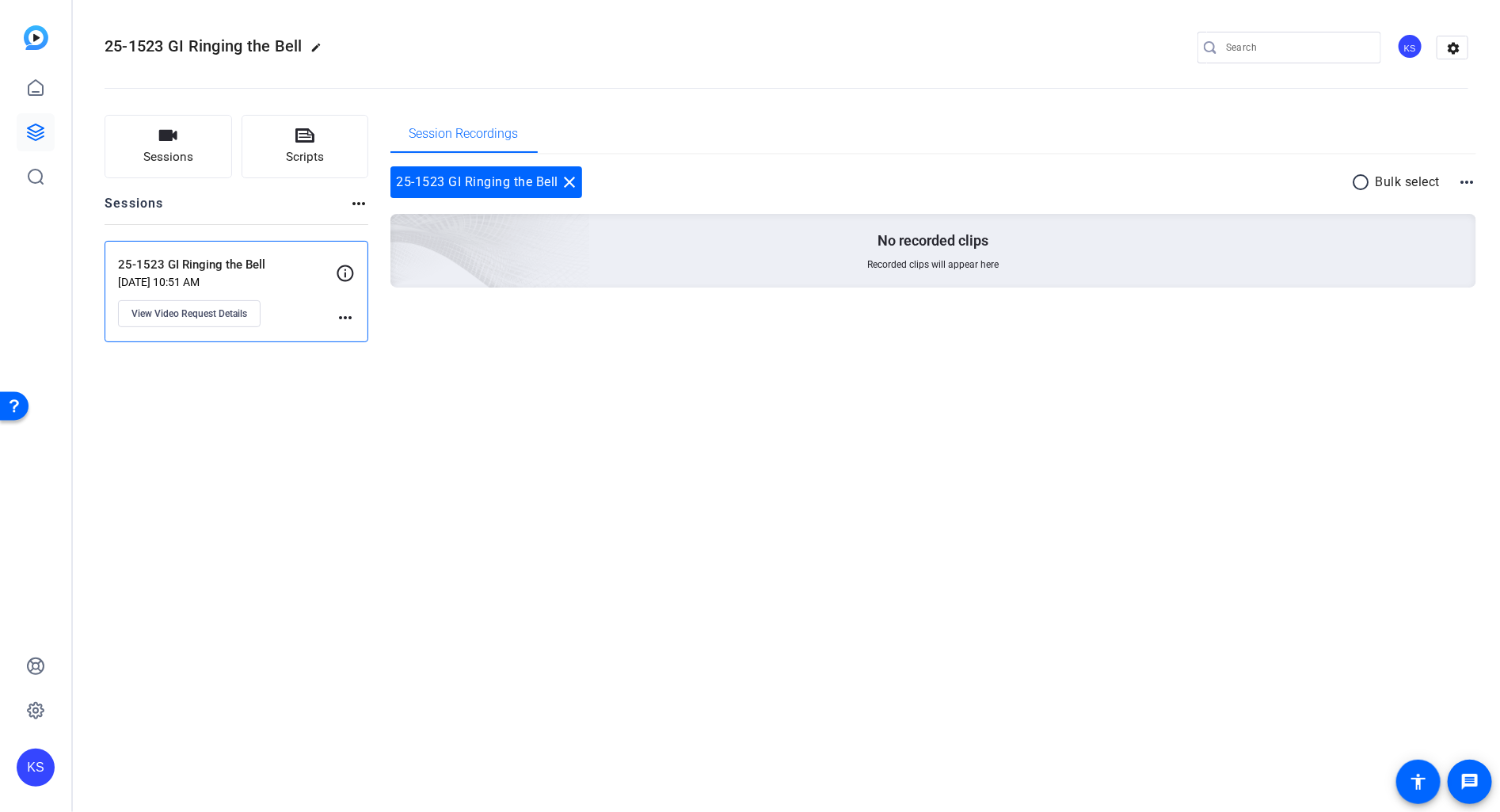
click at [206, 651] on div "25-1523 GI Ringing the Bell edit KS settings Sessions Scripts Sessions more_hor…" at bounding box center [786, 406] width 1427 height 812
click at [321, 488] on div "25-1523 GI Ringing the Bell edit KS settings Sessions Scripts Sessions more_hor…" at bounding box center [786, 406] width 1427 height 812
click at [194, 277] on p "Aug 13, 2025 @ 10:51 AM" at bounding box center [227, 282] width 218 height 13
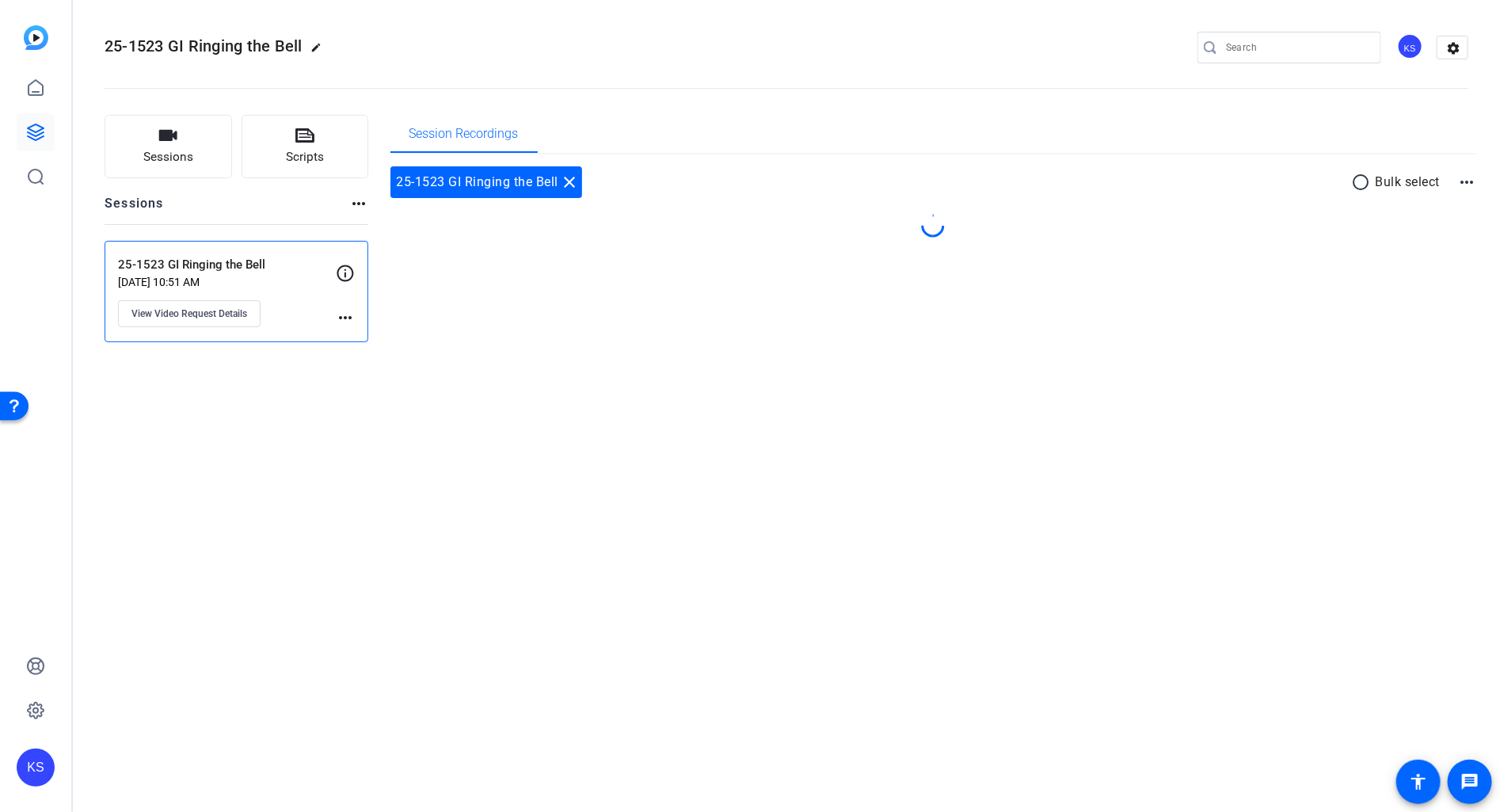
click at [194, 277] on p "Aug 13, 2025 @ 10:51 AM" at bounding box center [227, 282] width 218 height 13
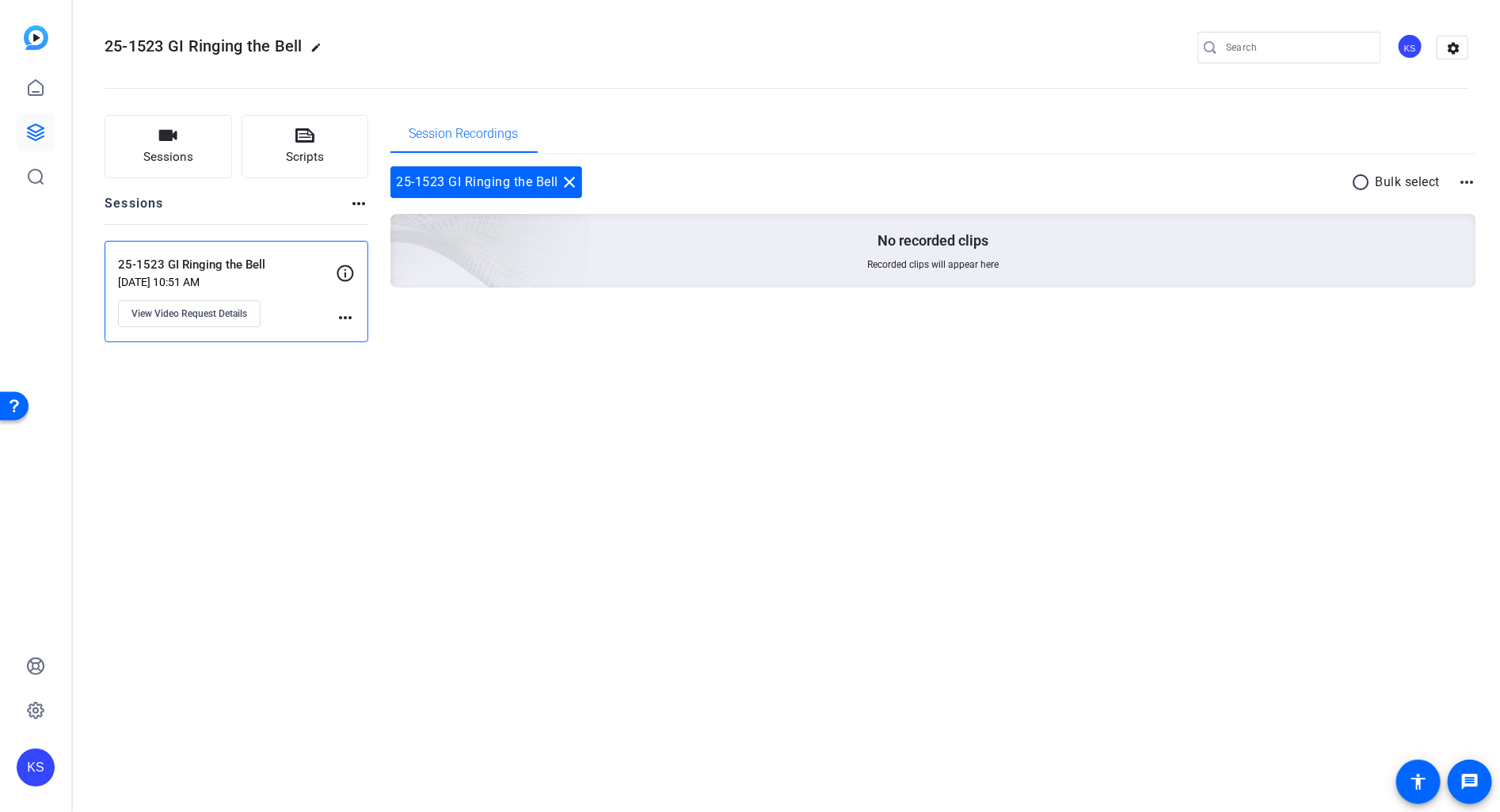
click at [462, 183] on div "25-1523 GI Ringing the Bell close" at bounding box center [486, 182] width 193 height 31
click at [1471, 182] on mat-icon "more_horiz" at bounding box center [1467, 182] width 19 height 19
click at [1363, 297] on div at bounding box center [750, 406] width 1500 height 812
click at [184, 149] on span "Sessions" at bounding box center [168, 157] width 50 height 18
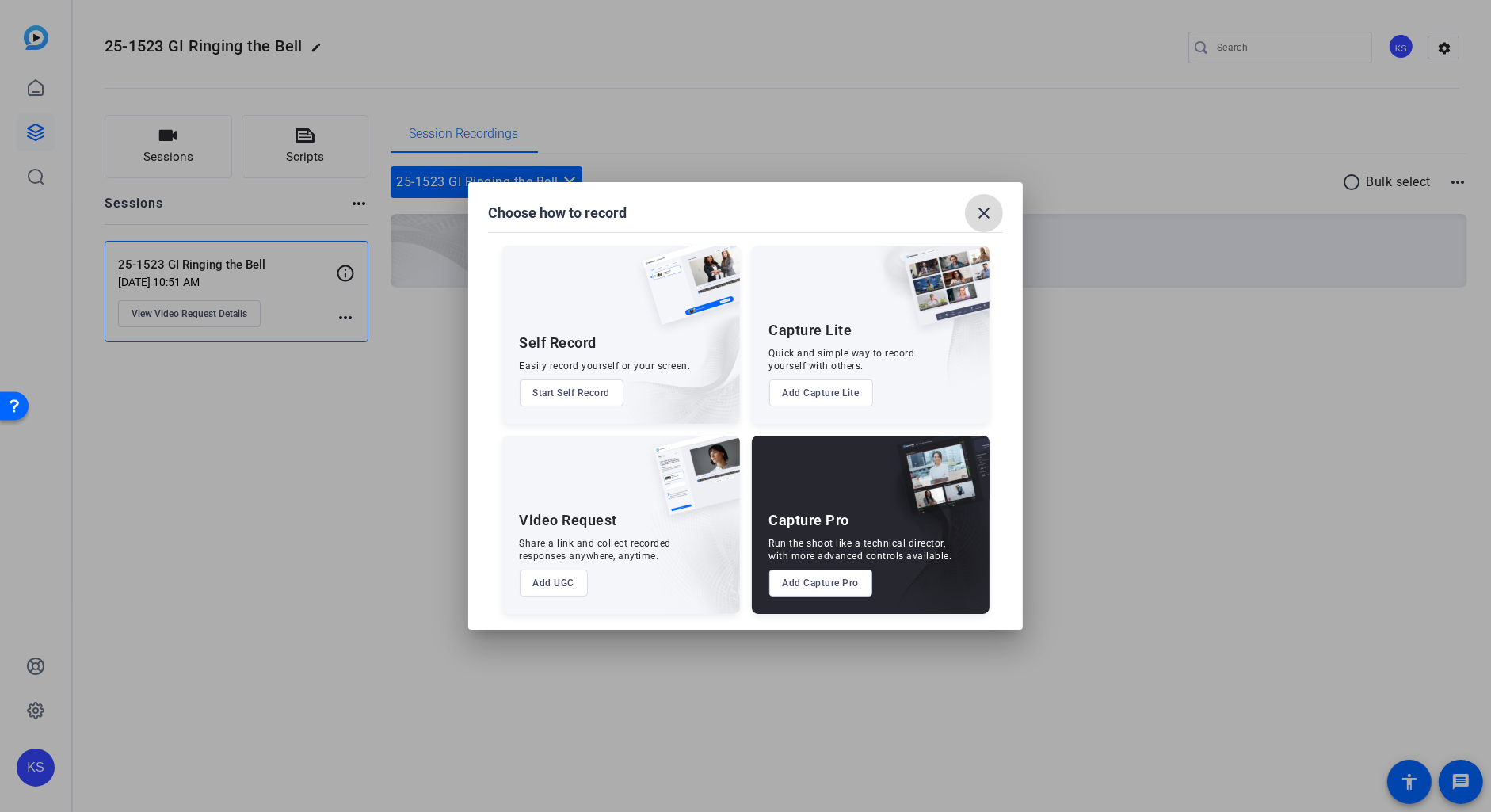
click at [991, 212] on mat-icon "close" at bounding box center [983, 213] width 19 height 19
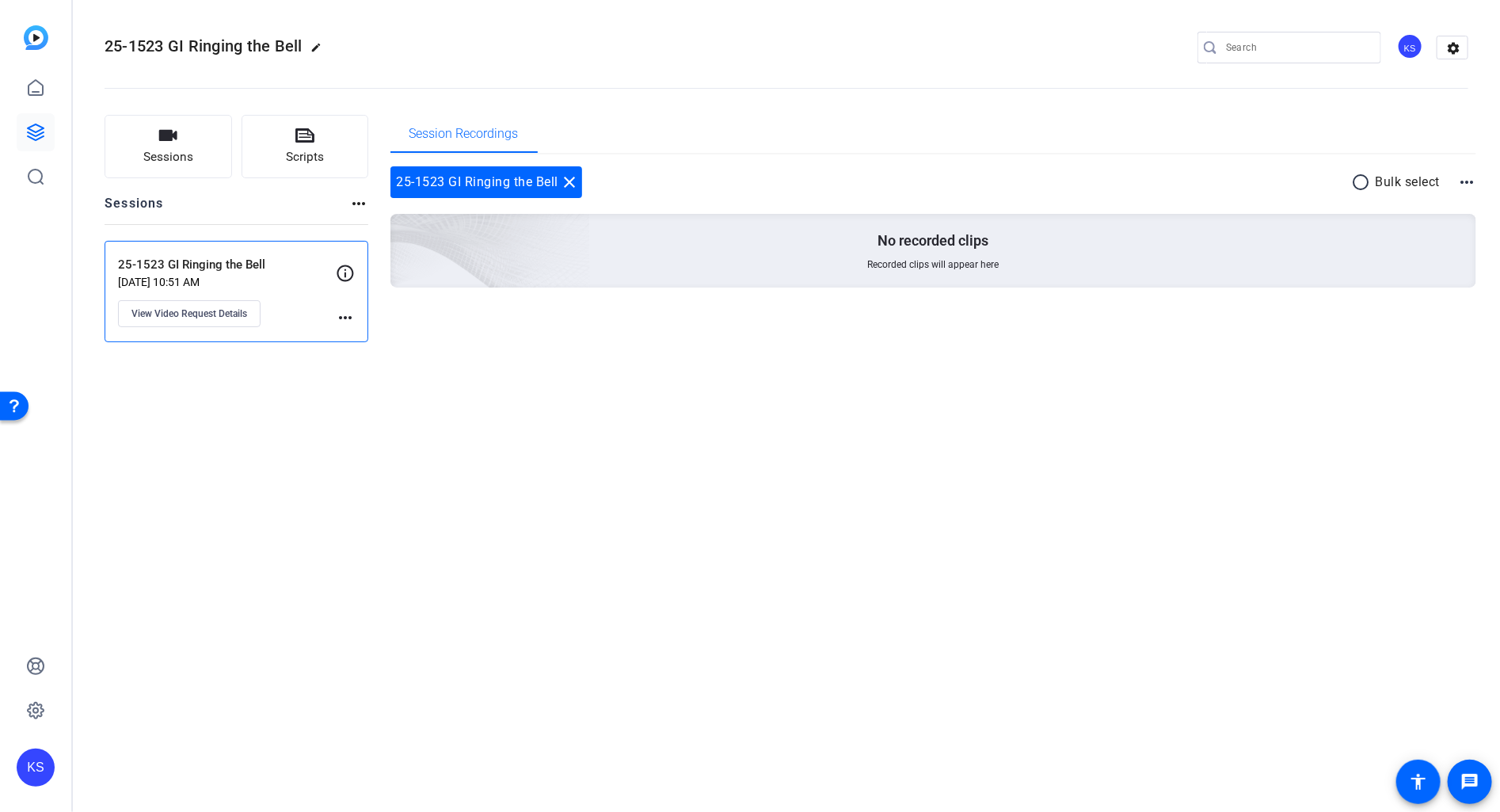
click at [218, 276] on p "Aug 13, 2025 @ 10:51 AM" at bounding box center [227, 282] width 218 height 13
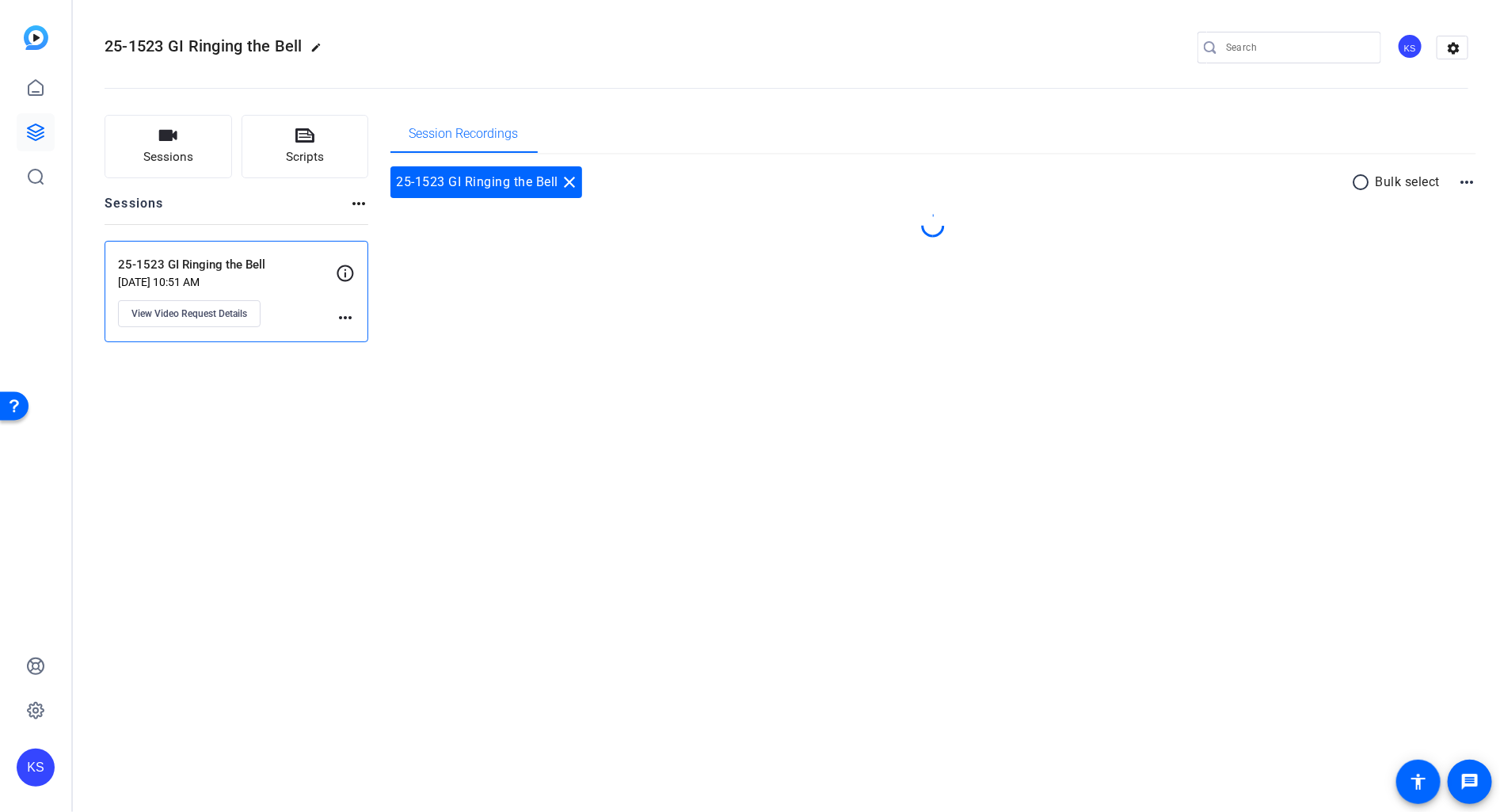
click at [218, 276] on p "Aug 13, 2025 @ 10:51 AM" at bounding box center [227, 282] width 218 height 13
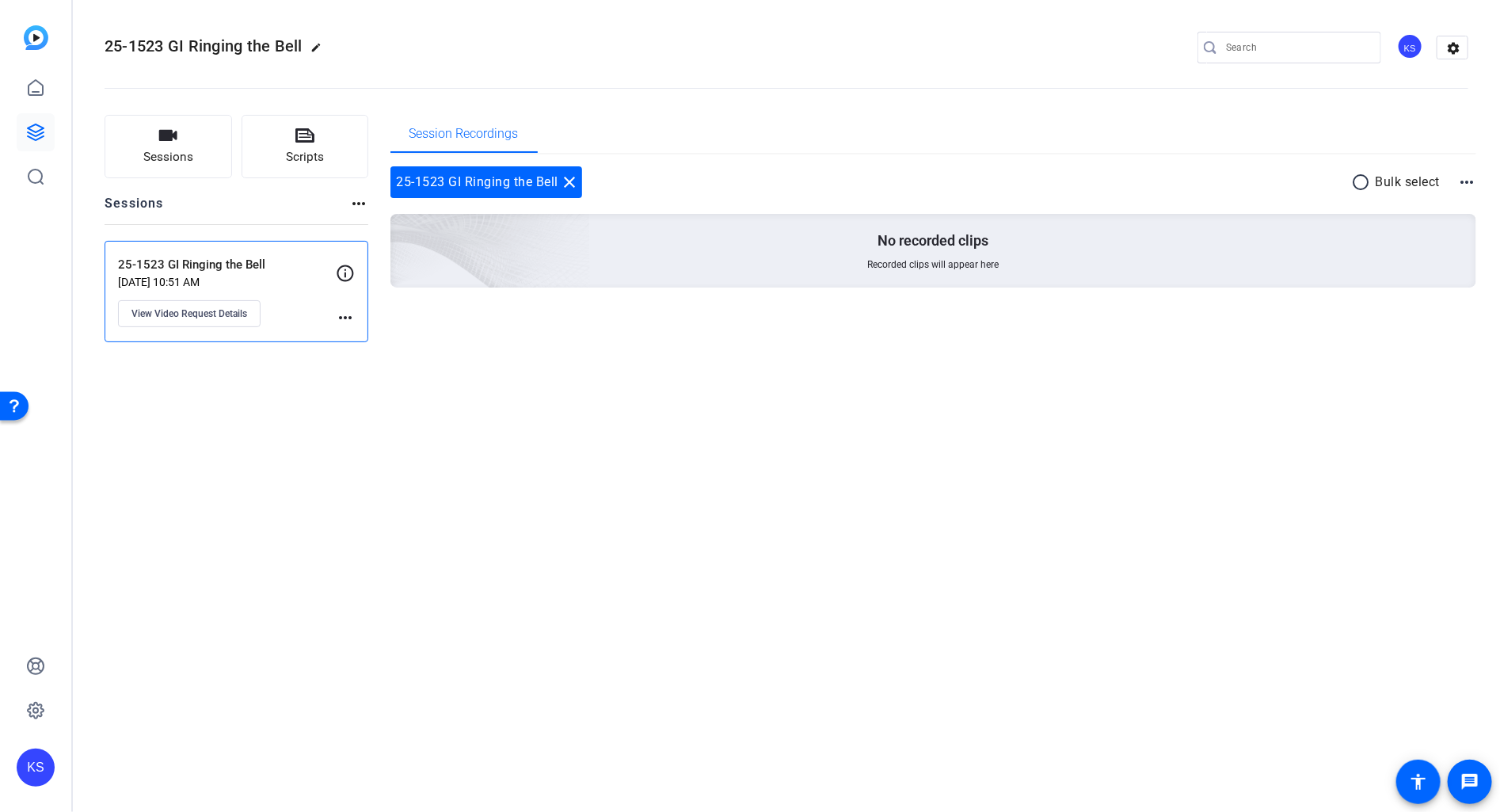
drag, startPoint x: 172, startPoint y: 290, endPoint x: 174, endPoint y: 298, distance: 8.2
click at [172, 290] on div "25-1523 GI Ringing the Bell Aug 13, 2025 @ 10:51 AM View Video Request Details" at bounding box center [227, 291] width 218 height 71
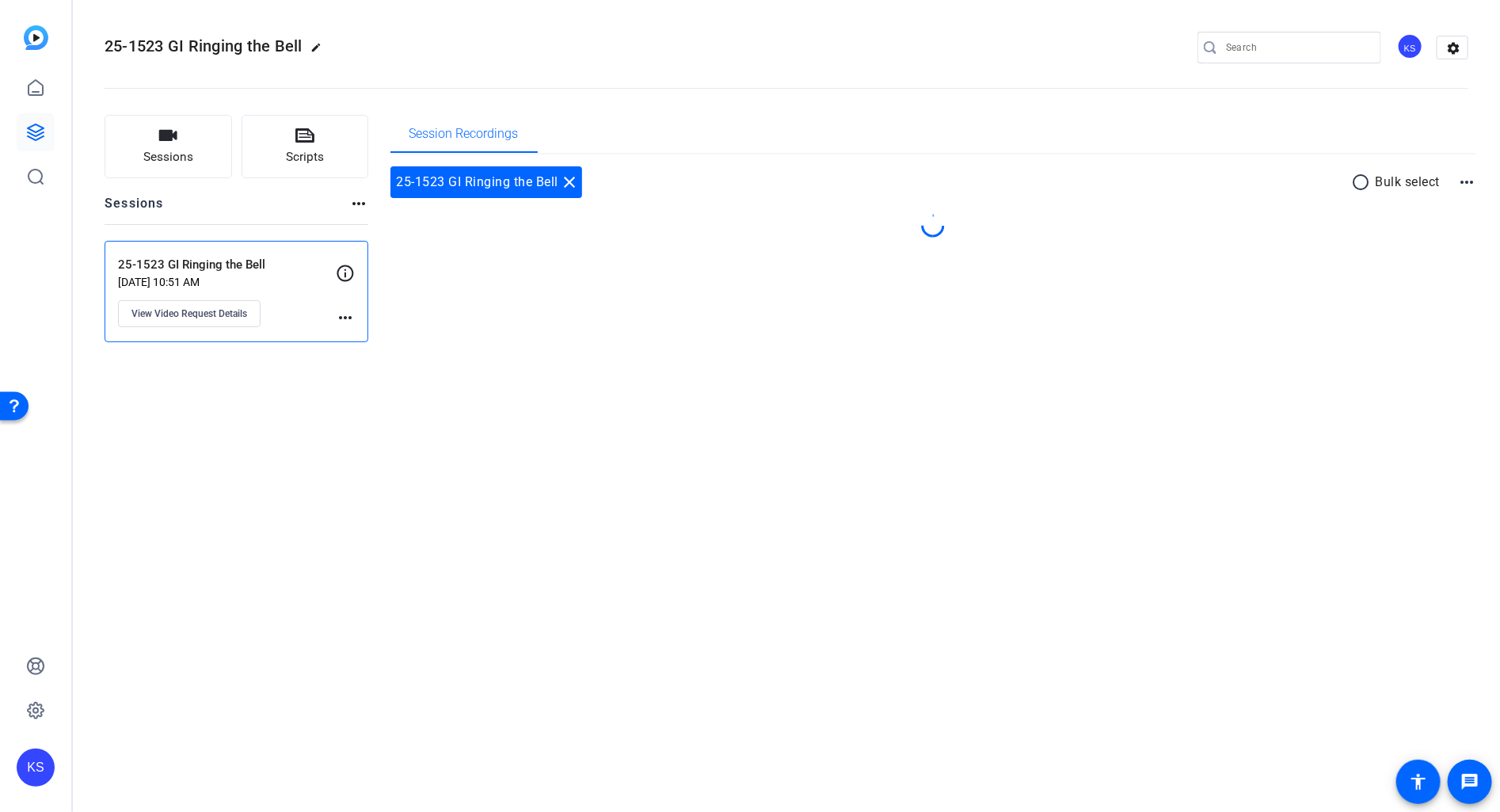
click at [194, 355] on div "Sessions Scripts Sessions more_horiz 25-1523 GI Ringing the Bell Aug 13, 2025 @…" at bounding box center [786, 228] width 1427 height 267
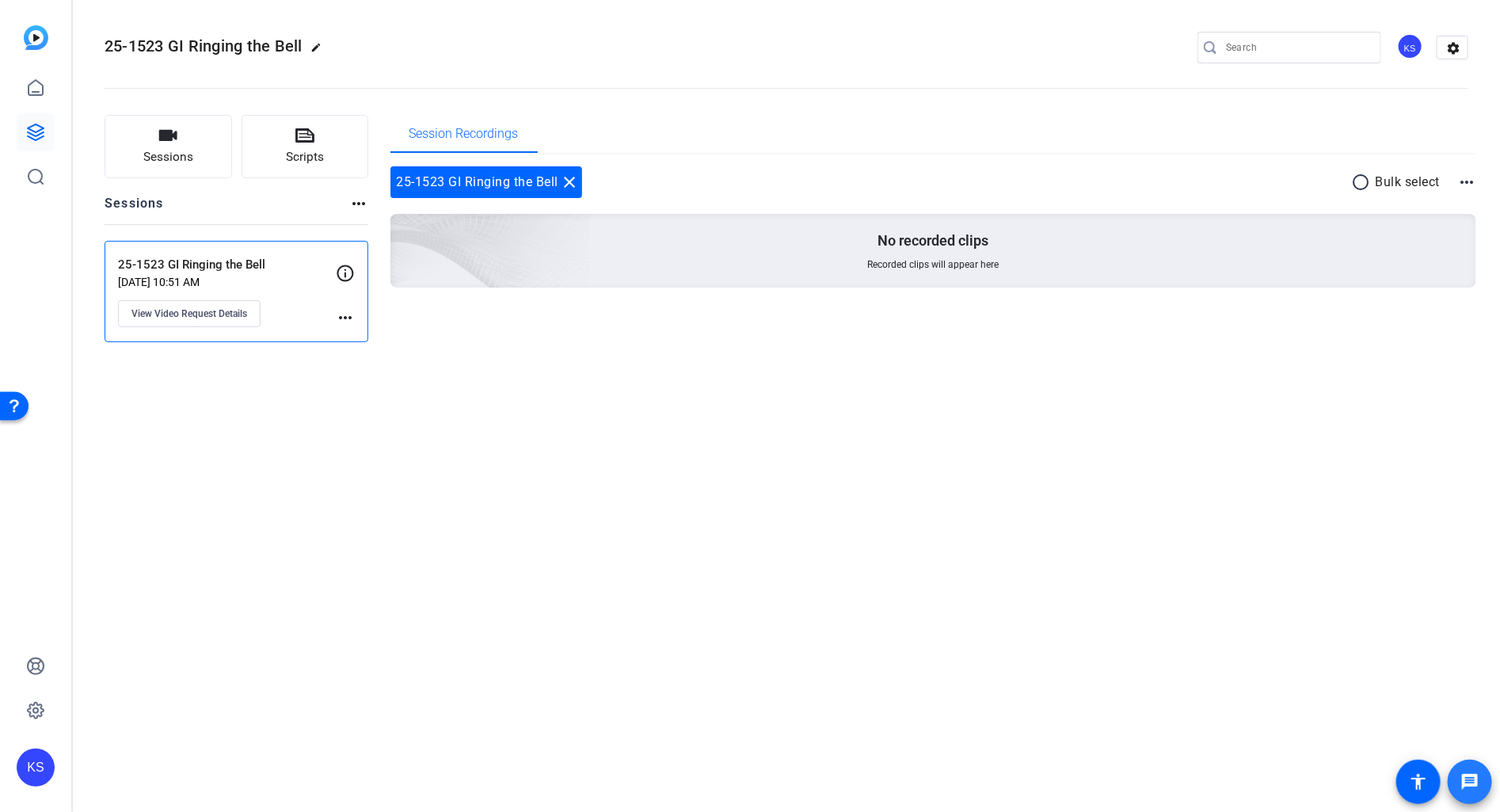
click at [1459, 782] on span at bounding box center [1470, 781] width 38 height 38
click at [179, 148] on span "Sessions" at bounding box center [168, 157] width 50 height 18
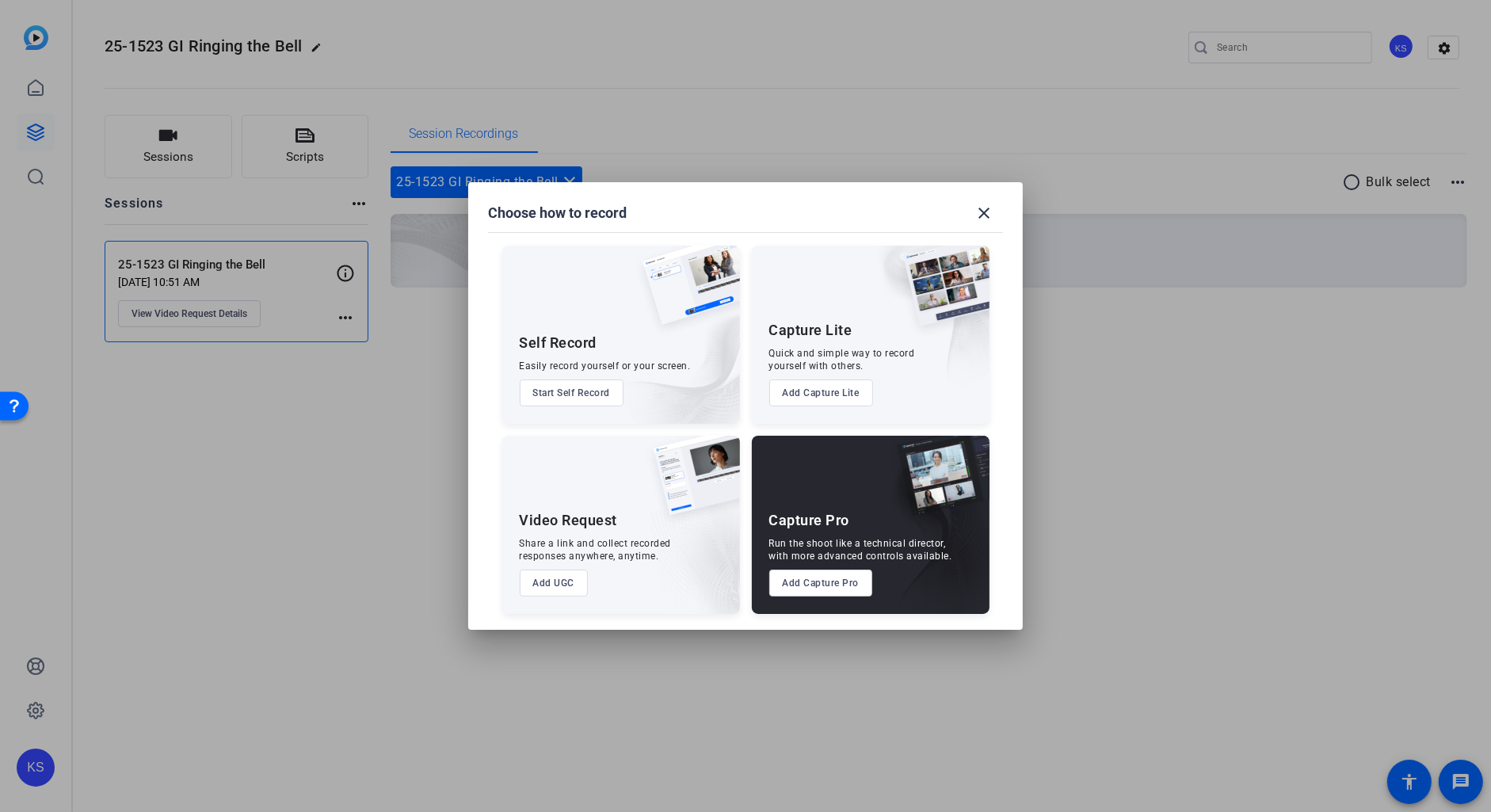
click at [572, 534] on div "Video Request Share a link and collect recorded responses anywhere, anytime. Ad…" at bounding box center [620, 524] width 237 height 178
click at [589, 536] on div "Video Request Share a link and collect recorded responses anywhere, anytime. Ad…" at bounding box center [620, 524] width 237 height 178
click at [567, 586] on button "Add UGC" at bounding box center [554, 582] width 69 height 27
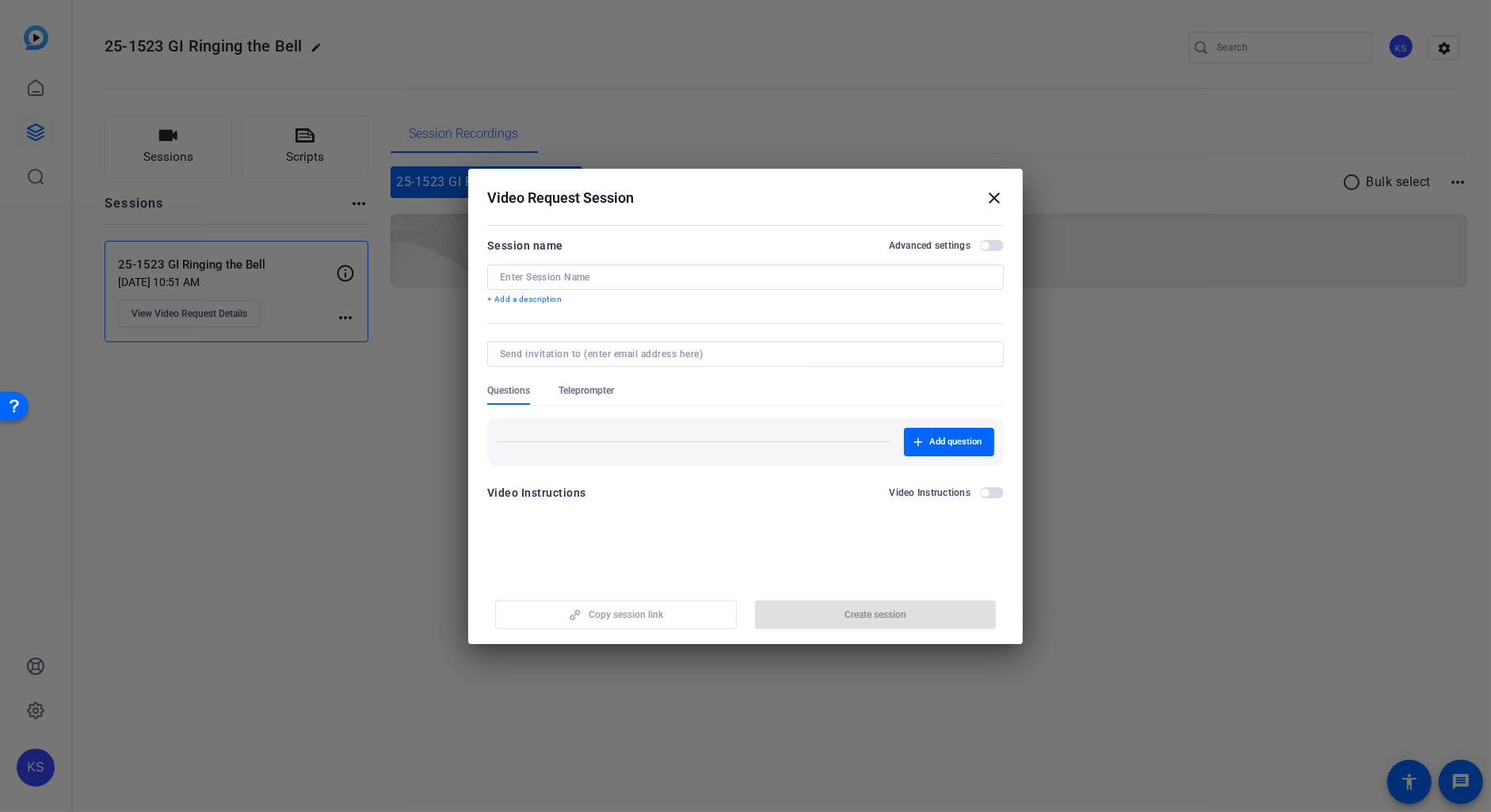
click at [549, 277] on input at bounding box center [745, 277] width 491 height 13
click at [501, 280] on input "Sept Town Hall" at bounding box center [745, 277] width 491 height 13
type input "[GEOGRAPHIC_DATA]"
click at [650, 304] on p "+ Add a description" at bounding box center [745, 299] width 516 height 13
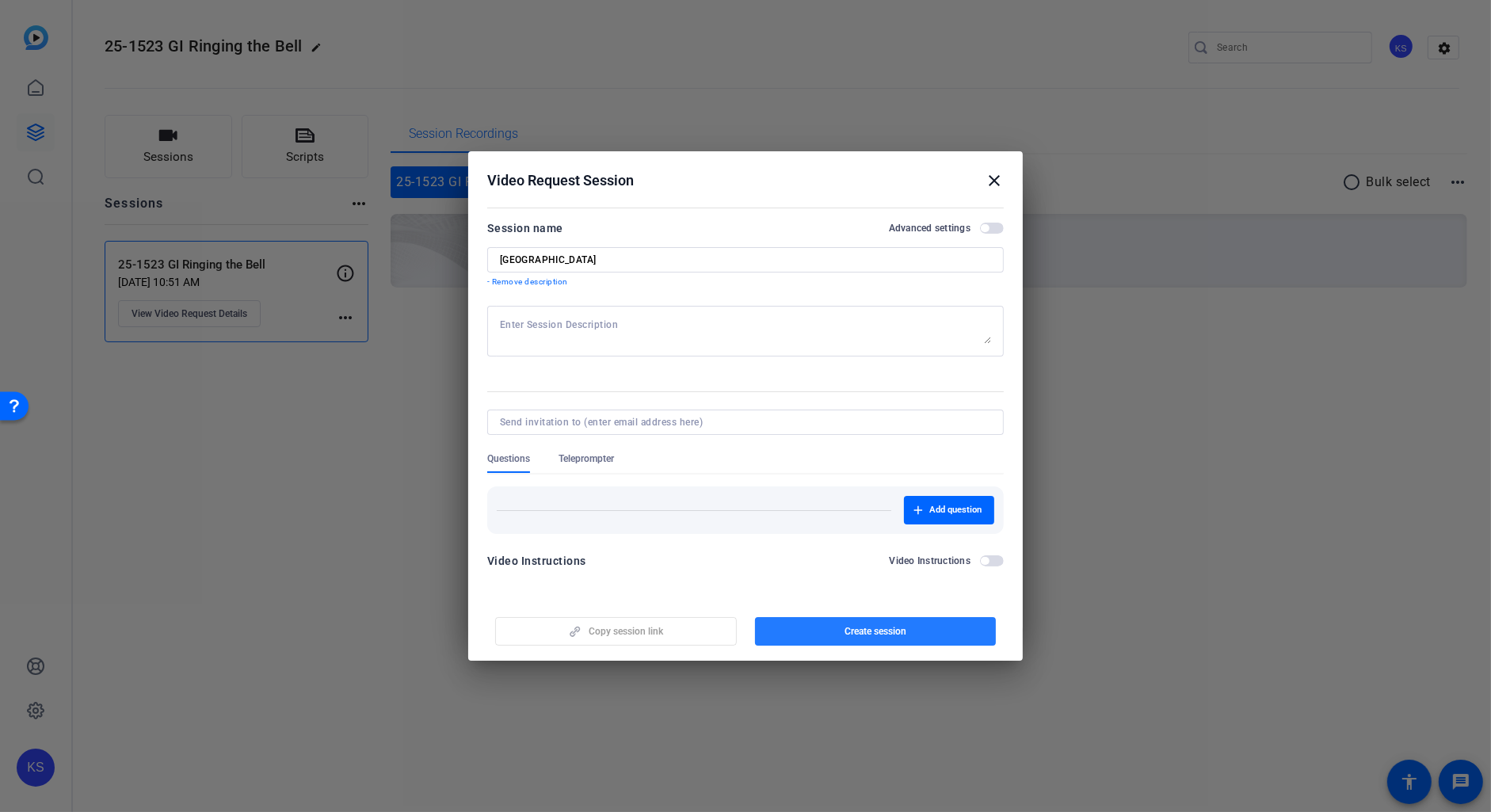
click at [885, 631] on span "Create session" at bounding box center [875, 631] width 62 height 13
click at [863, 629] on span "Update session" at bounding box center [875, 631] width 65 height 13
click at [995, 226] on span "button" at bounding box center [992, 228] width 24 height 11
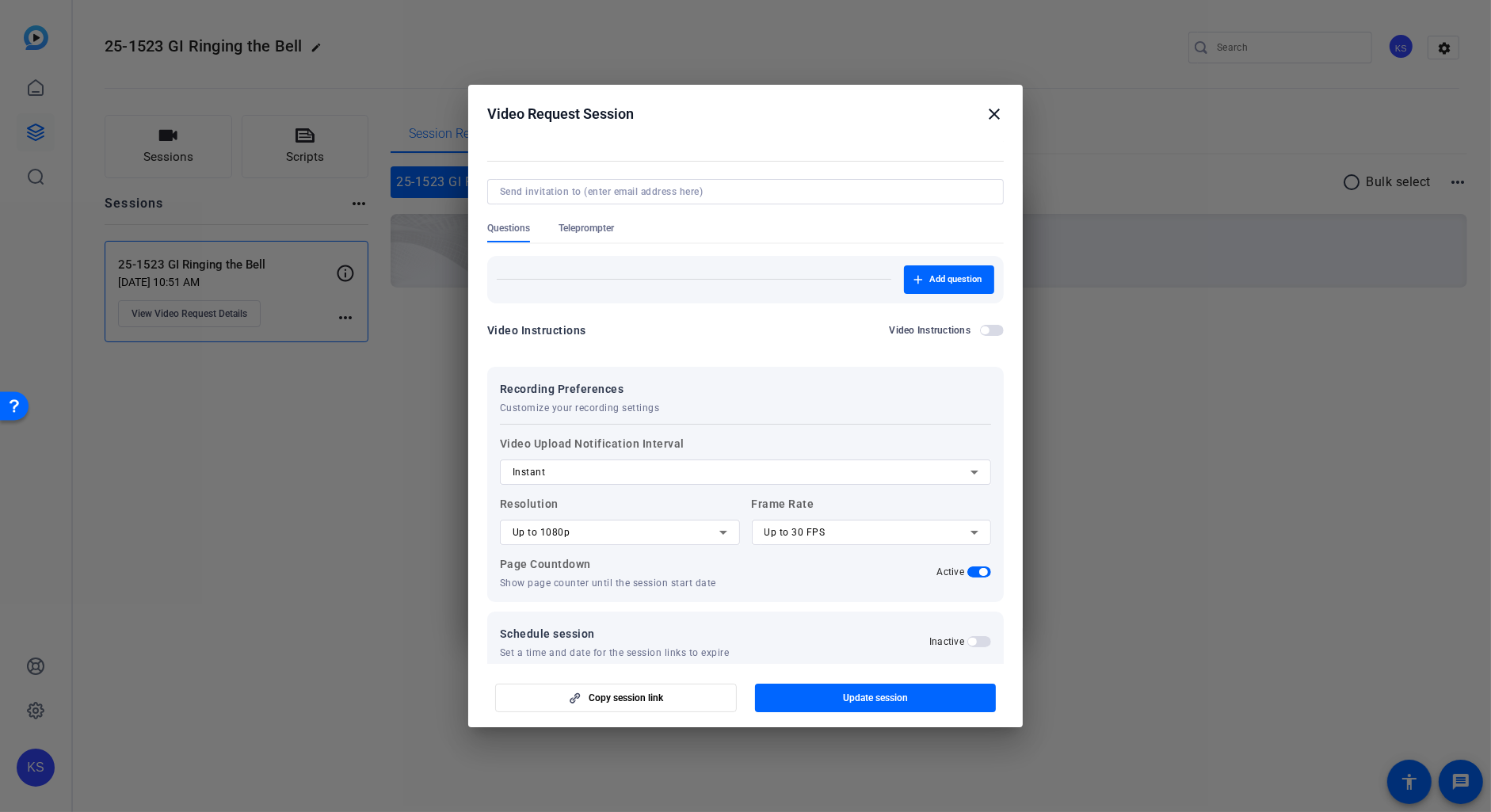
scroll to position [170, 0]
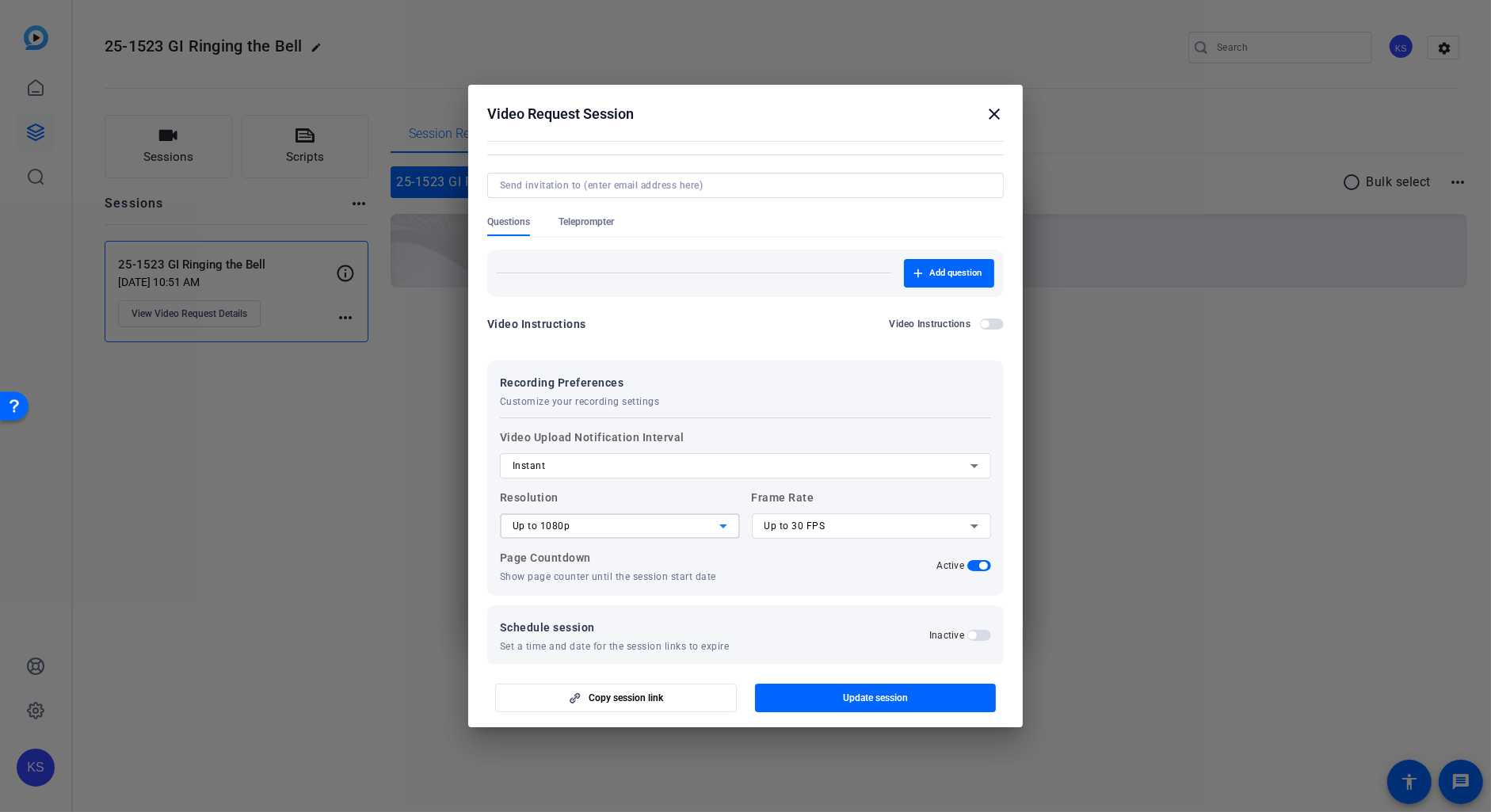
click at [716, 530] on icon at bounding box center [723, 525] width 19 height 19
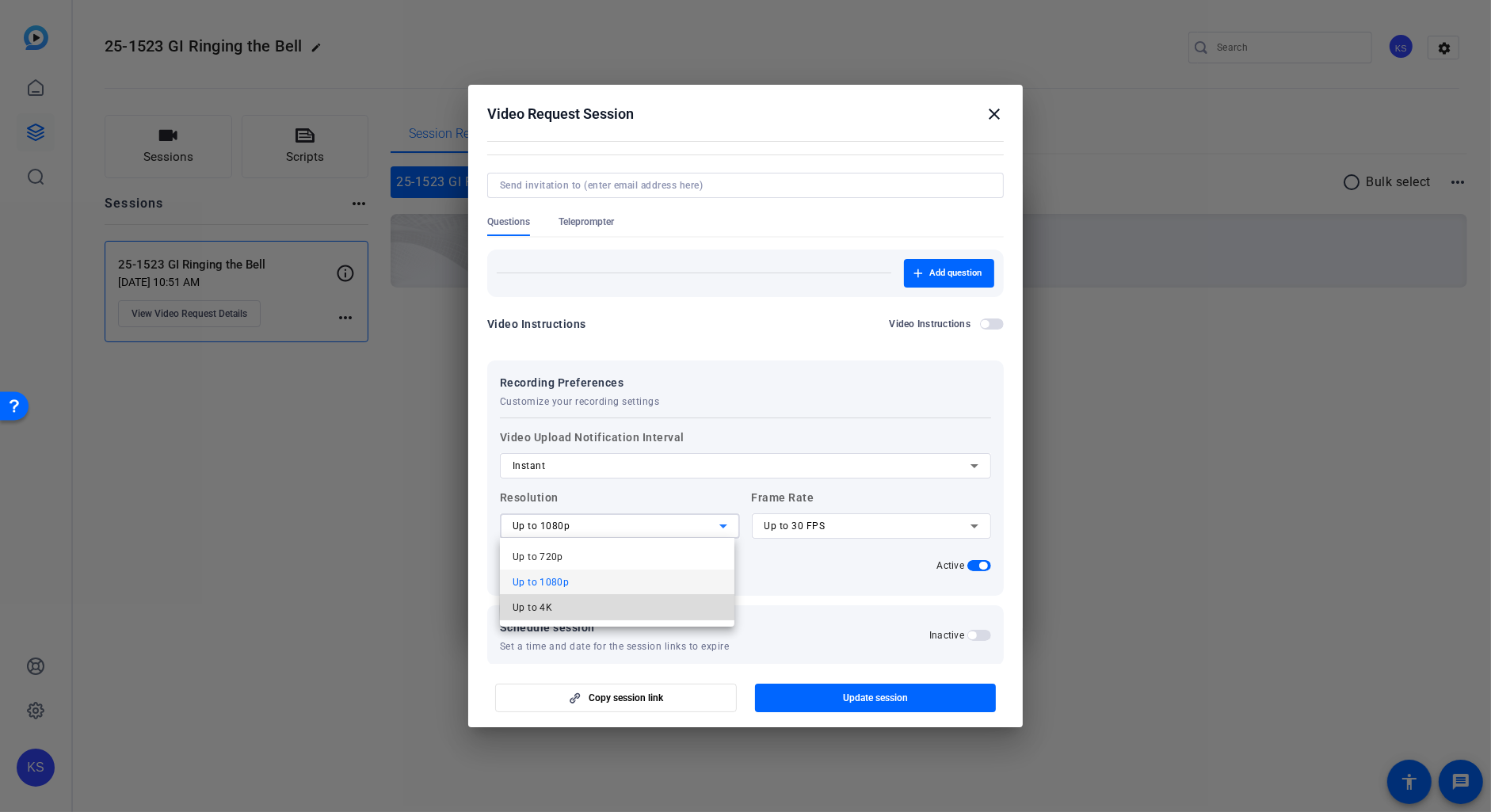
click at [643, 609] on mat-option "Up to 4K" at bounding box center [617, 606] width 234 height 25
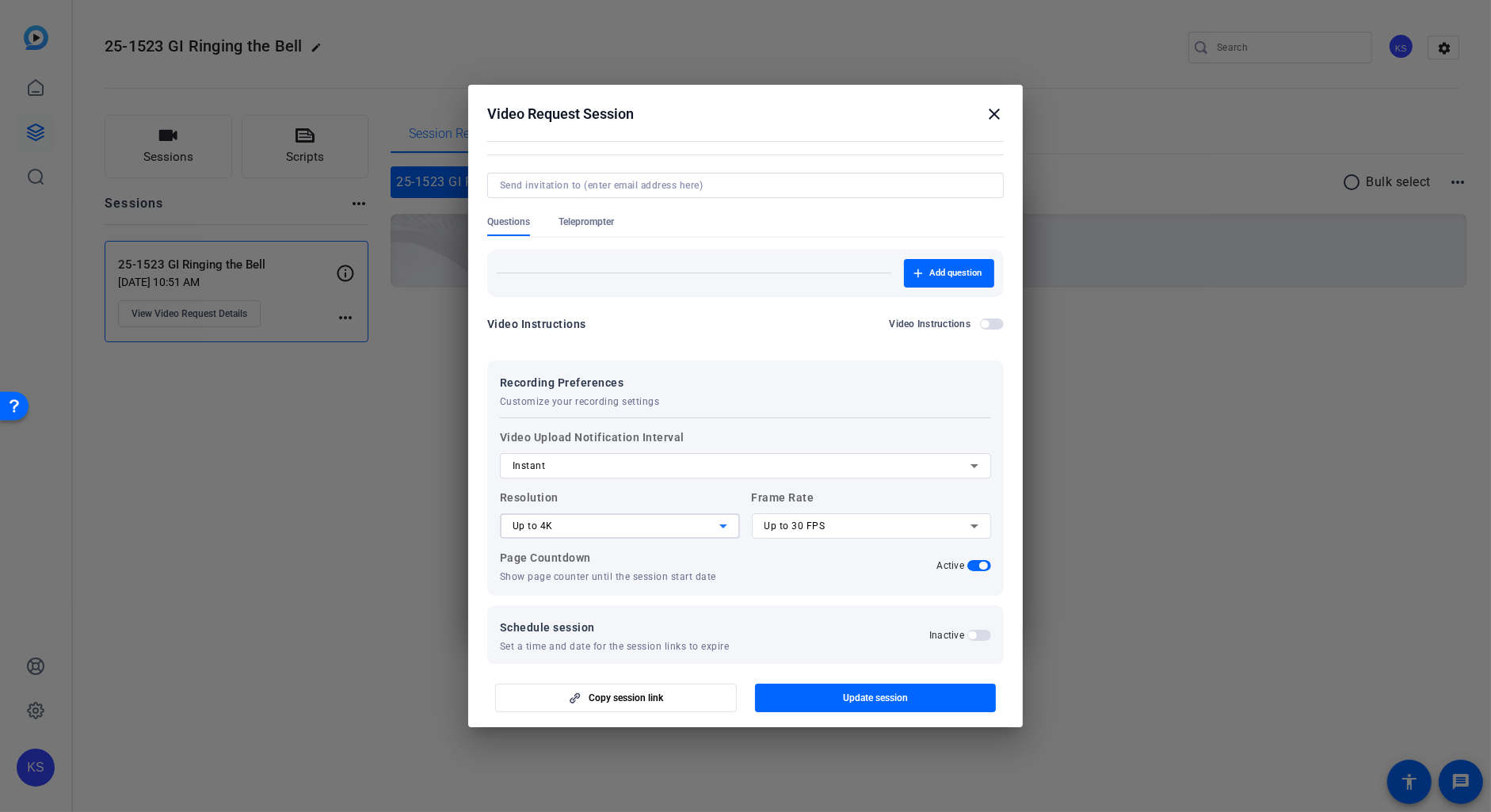
click at [805, 559] on div "Active" at bounding box center [872, 565] width 240 height 14
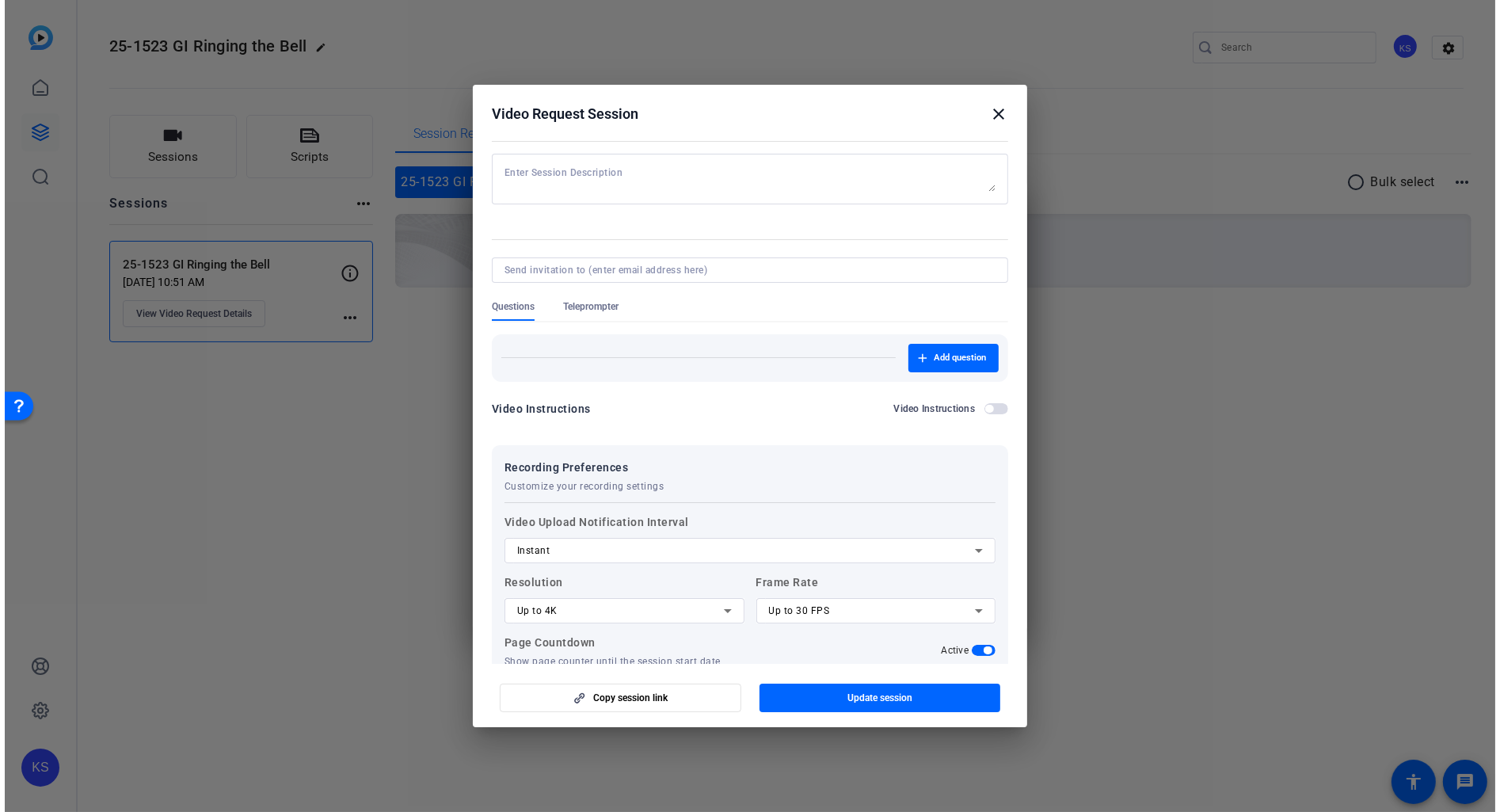
scroll to position [0, 0]
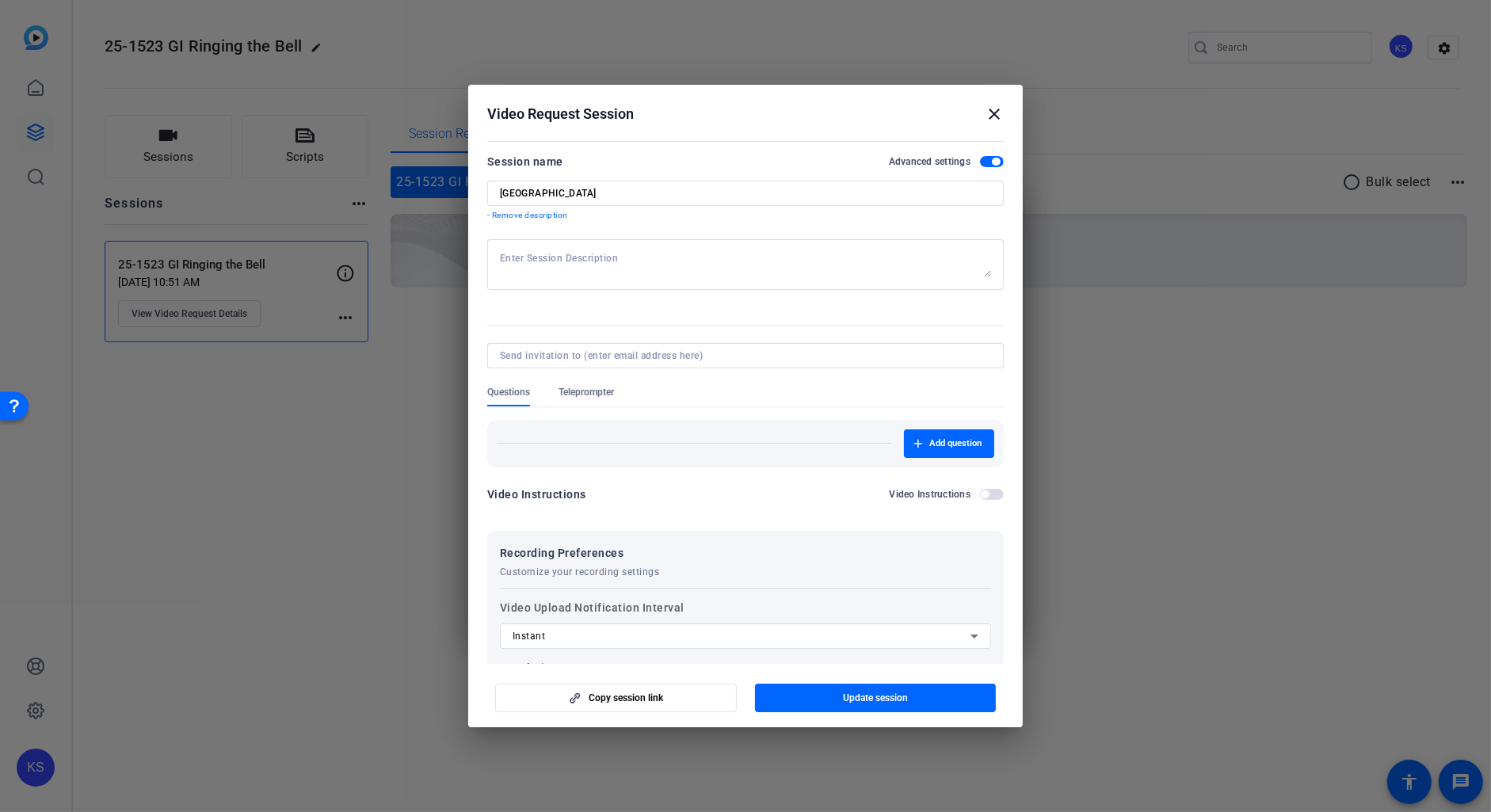
click at [545, 261] on textarea at bounding box center [745, 264] width 491 height 25
click at [625, 257] on textarea "Self recording session for September" at bounding box center [745, 264] width 491 height 25
click at [781, 260] on textarea "Self recording session for Group Insurance September" at bounding box center [745, 264] width 491 height 25
type textarea "Self recording session for Group Insurance [DATE] Town Hall meeting."
click at [859, 316] on form "Session name Advanced settings GI Sept Town Hall - Remove description Self reco…" at bounding box center [745, 494] width 516 height 684
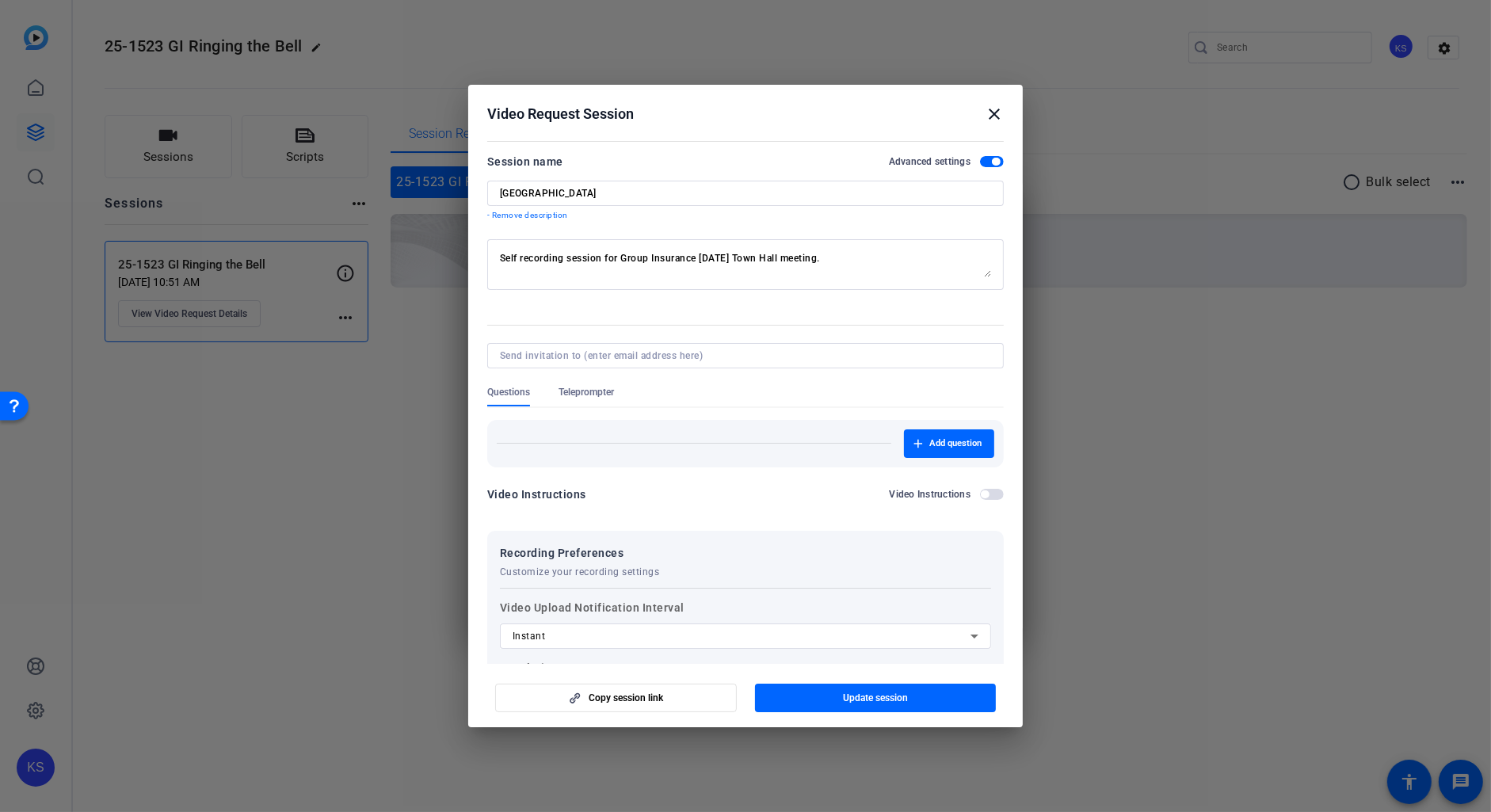
click at [791, 304] on div at bounding box center [745, 298] width 516 height 18
click at [884, 697] on span "Update session" at bounding box center [875, 698] width 65 height 13
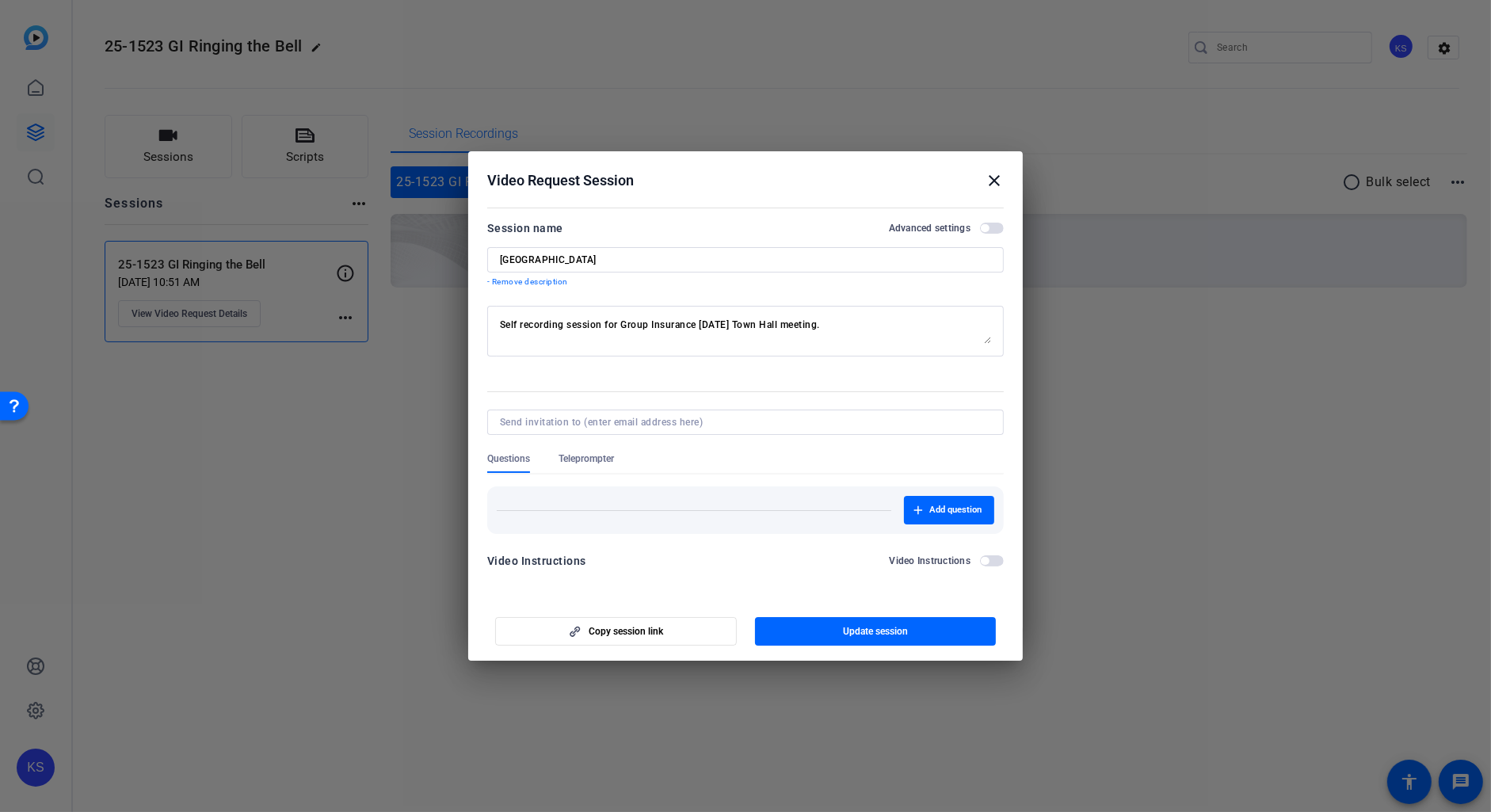
click at [874, 324] on textarea "Self recording session for Group Insurance [DATE] Town Hall meeting." at bounding box center [745, 330] width 491 height 25
drag, startPoint x: 873, startPoint y: 324, endPoint x: 516, endPoint y: 310, distance: 357.3
click at [516, 310] on div "Self recording session for Group Insurance [DATE] Town Hall meeting." at bounding box center [745, 330] width 491 height 51
click at [671, 426] on input at bounding box center [741, 422] width 485 height 13
click at [607, 630] on span "Copy session link" at bounding box center [626, 631] width 75 height 13
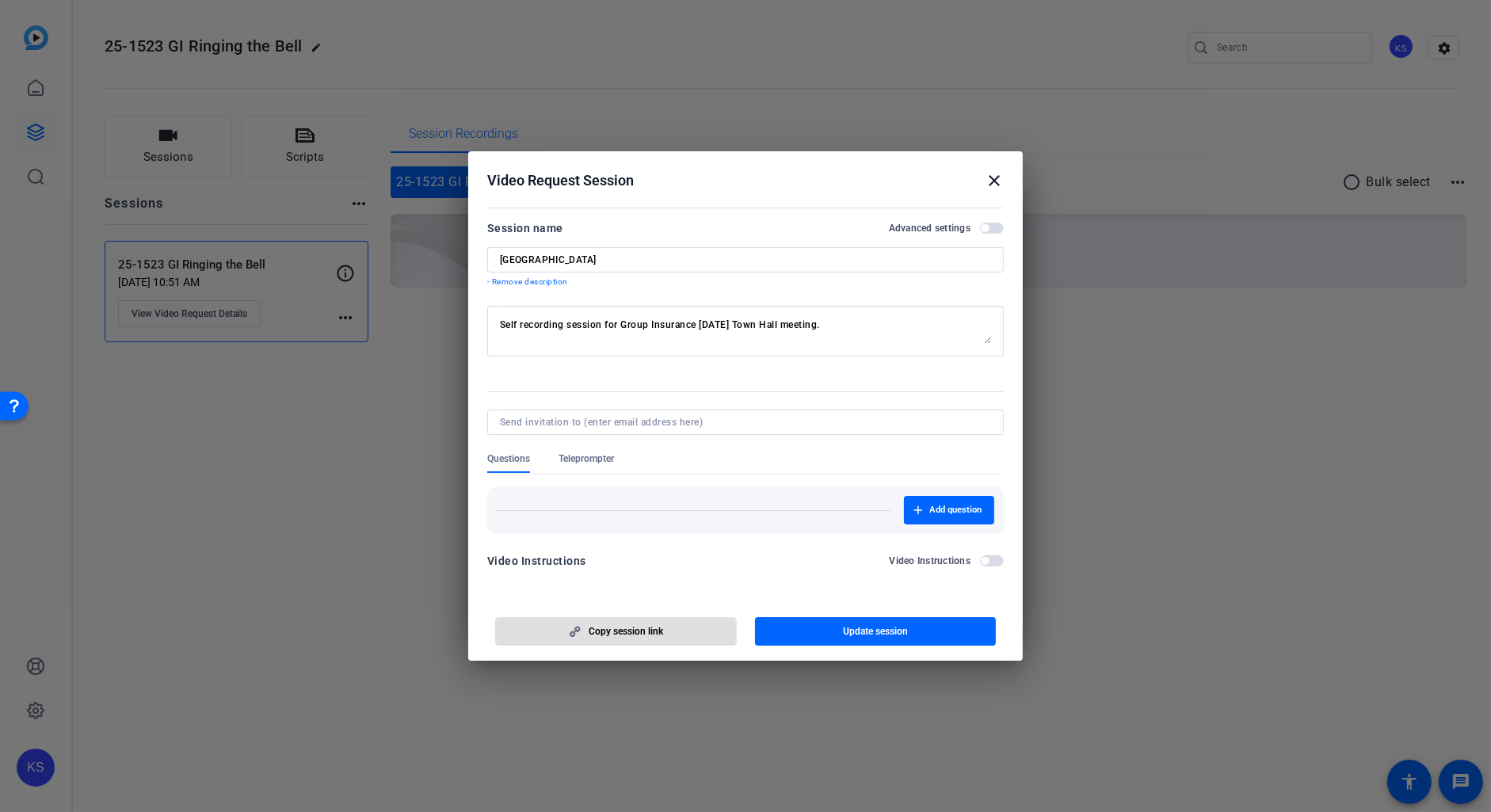
click at [992, 180] on mat-icon "close" at bounding box center [994, 180] width 19 height 19
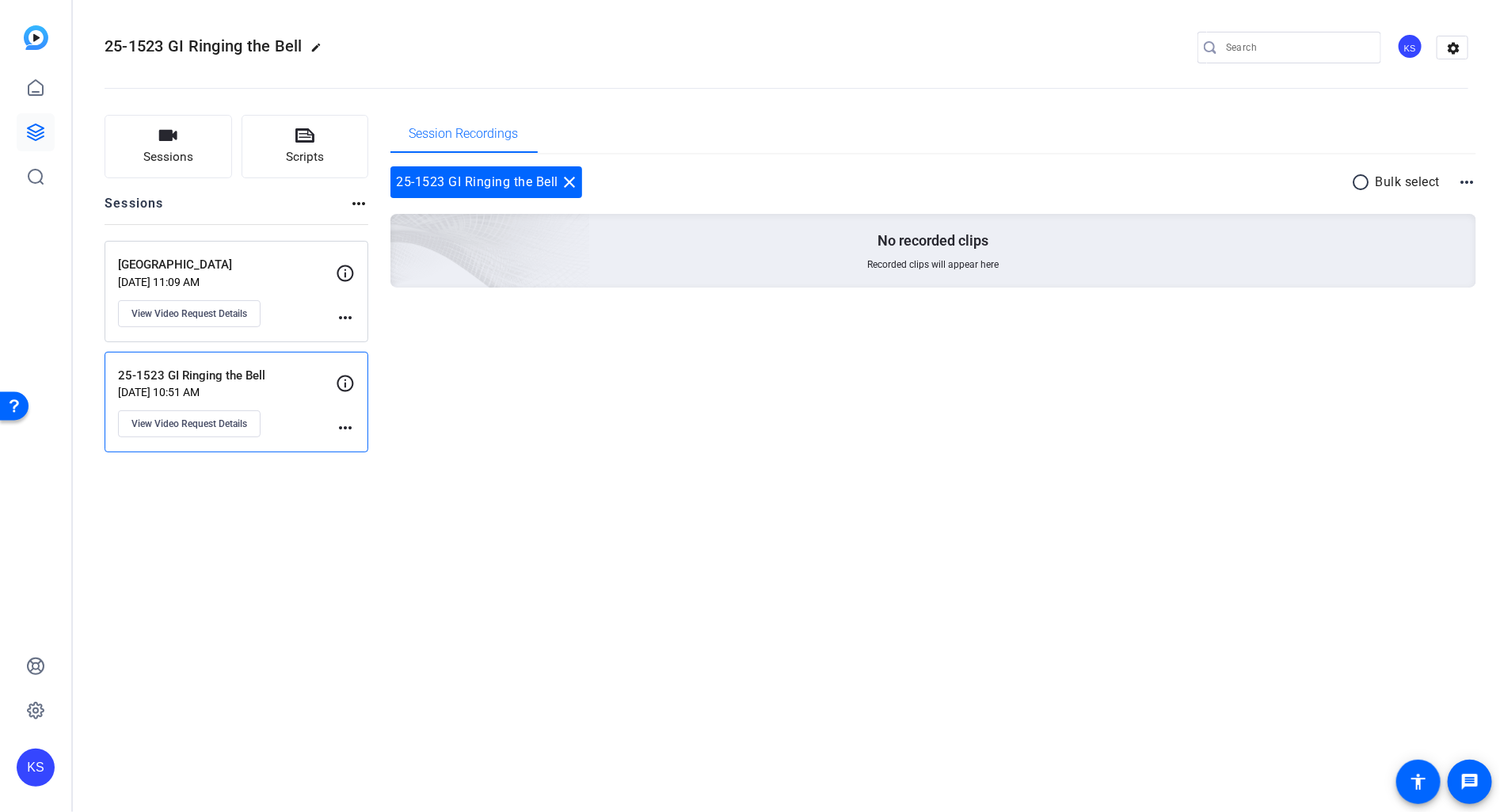
click at [1113, 364] on div "Session Recordings 25-1523 GI Ringing the Bell close radio_button_unchecked Bul…" at bounding box center [933, 283] width 1086 height 338
click at [168, 140] on icon "button" at bounding box center [168, 136] width 18 height 11
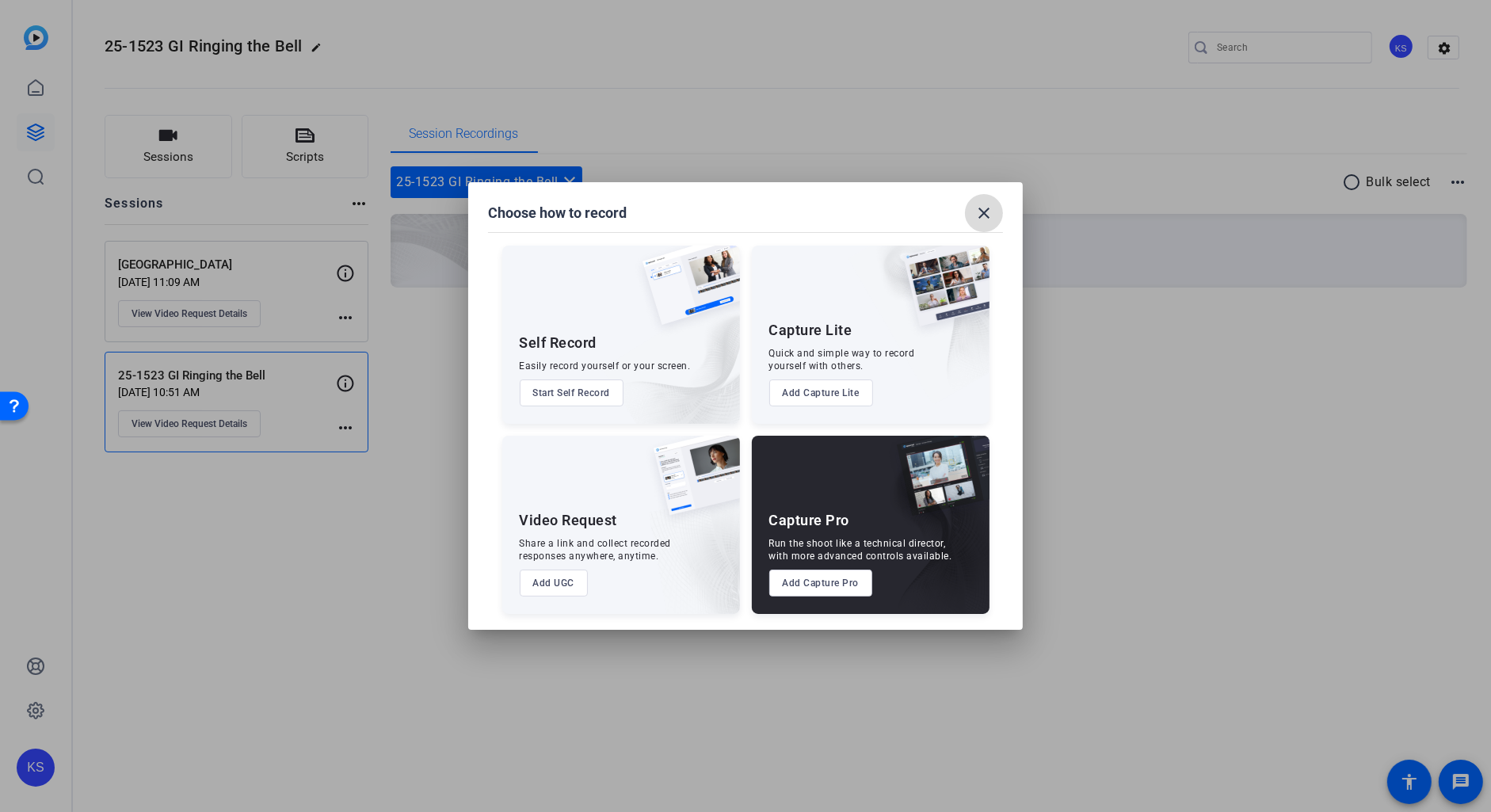
click at [990, 205] on mat-icon "close" at bounding box center [983, 213] width 19 height 19
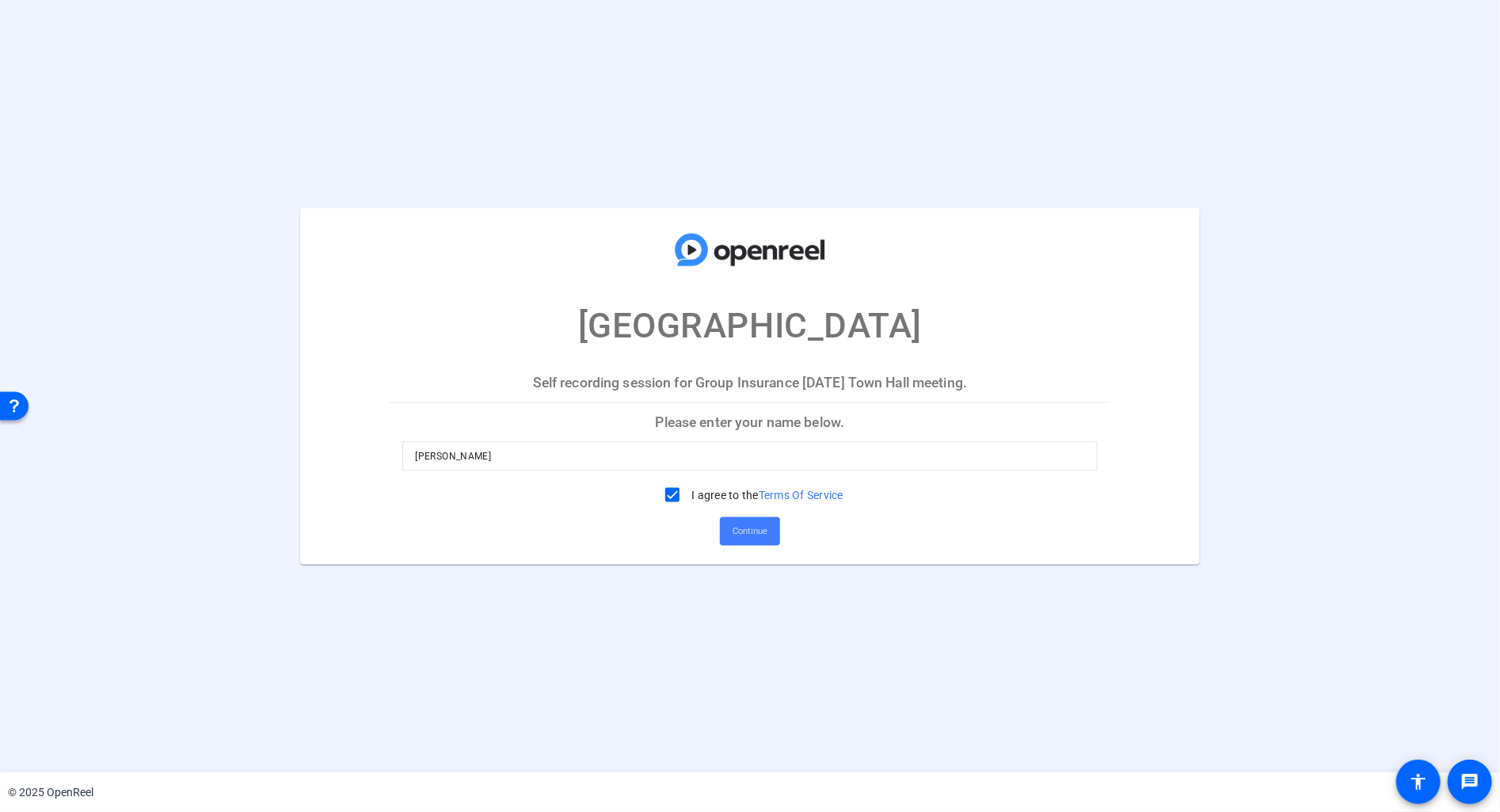
click at [747, 533] on span "Continue" at bounding box center [750, 531] width 35 height 24
